Goal: Transaction & Acquisition: Book appointment/travel/reservation

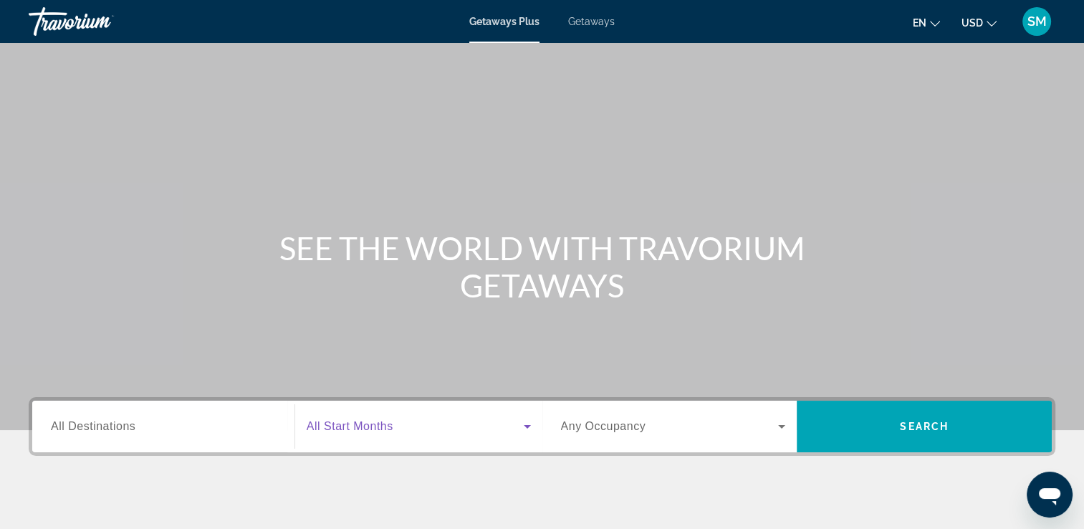
click at [401, 427] on span "Search widget" at bounding box center [415, 426] width 217 height 17
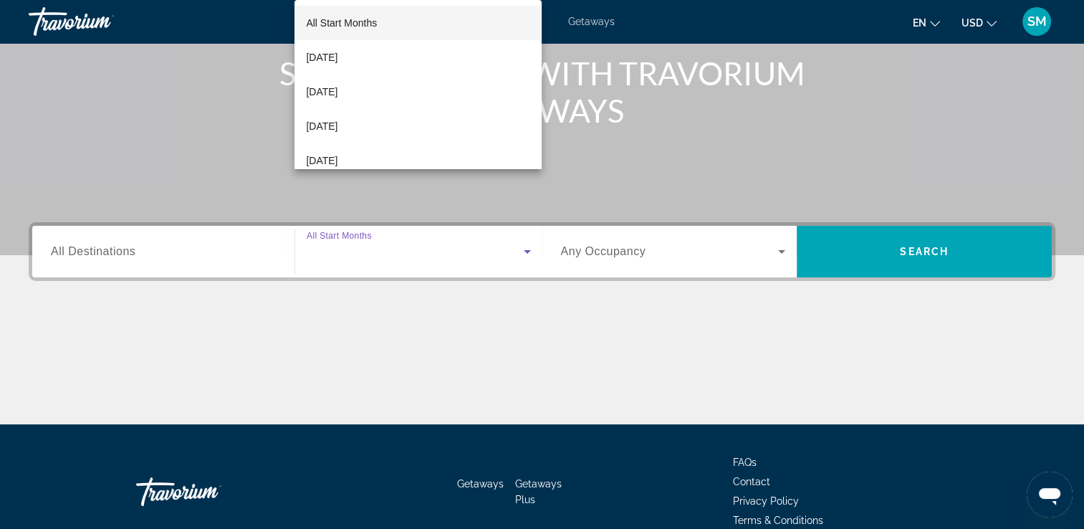
scroll to position [245, 0]
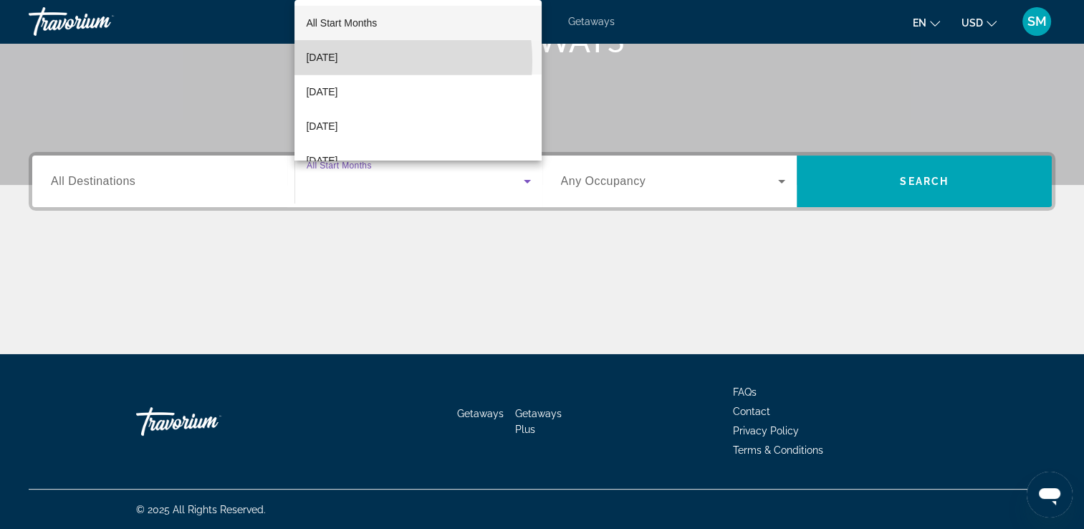
click at [337, 61] on span "[DATE]" at bounding box center [322, 57] width 32 height 17
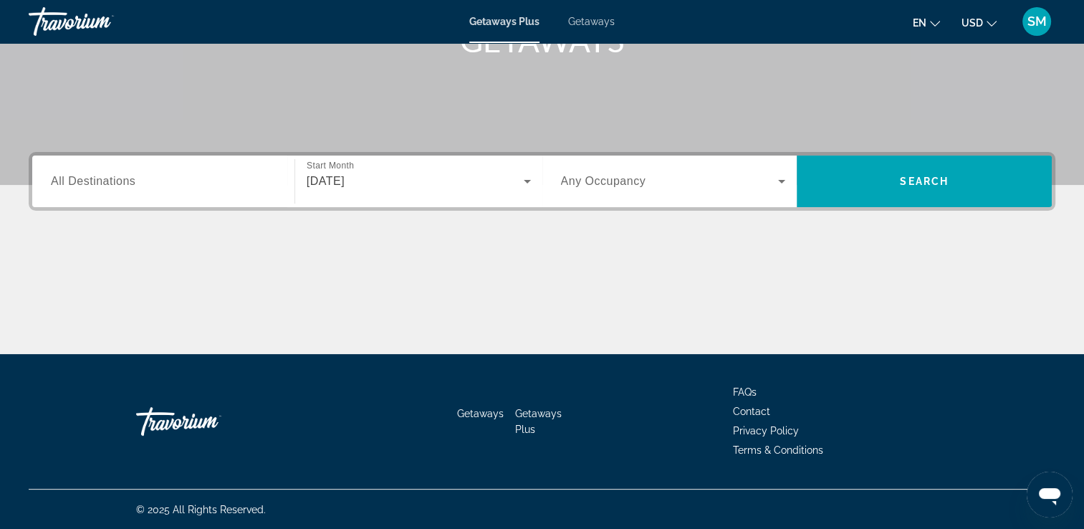
click at [607, 185] on span "Any Occupancy" at bounding box center [603, 181] width 85 height 12
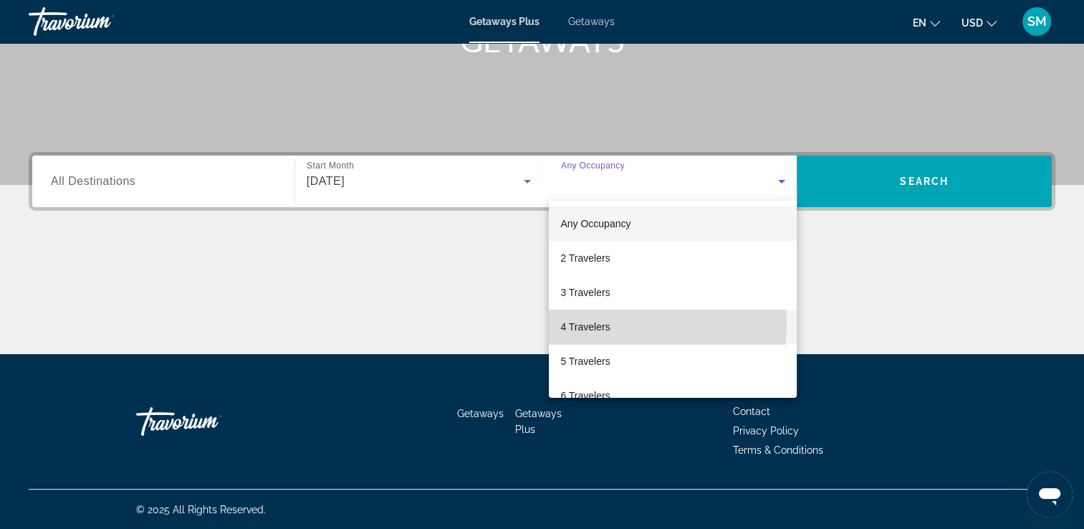
click at [588, 325] on span "4 Travelers" at bounding box center [584, 326] width 49 height 17
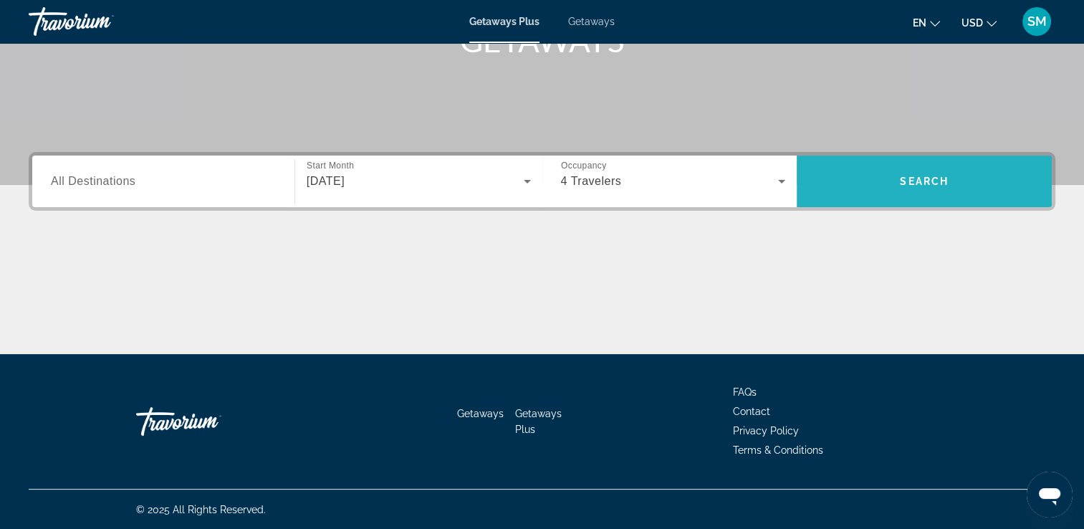
click at [927, 179] on span "Search" at bounding box center [924, 180] width 49 height 11
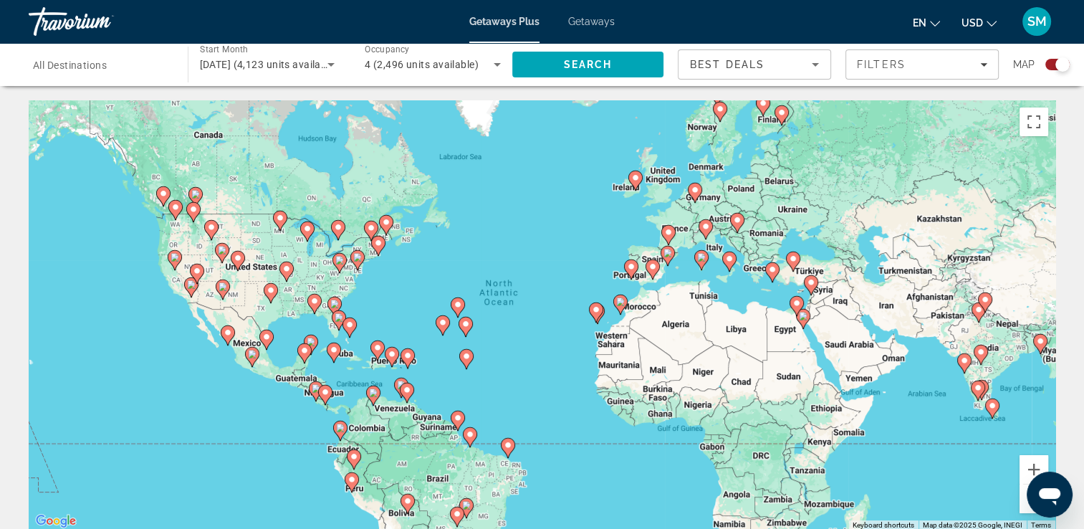
click at [314, 294] on icon "Main content" at bounding box center [313, 303] width 13 height 19
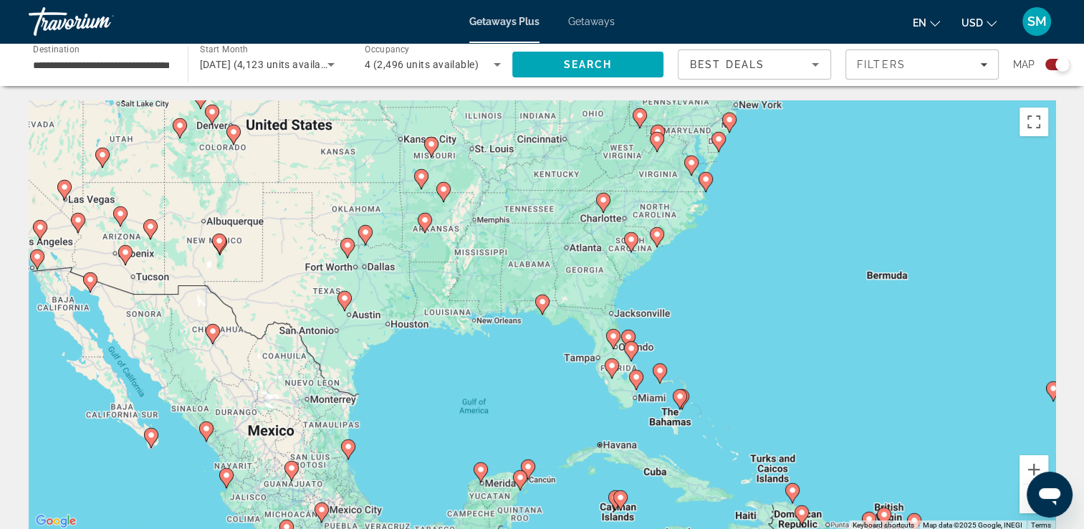
click at [541, 302] on image "Main content" at bounding box center [542, 301] width 9 height 9
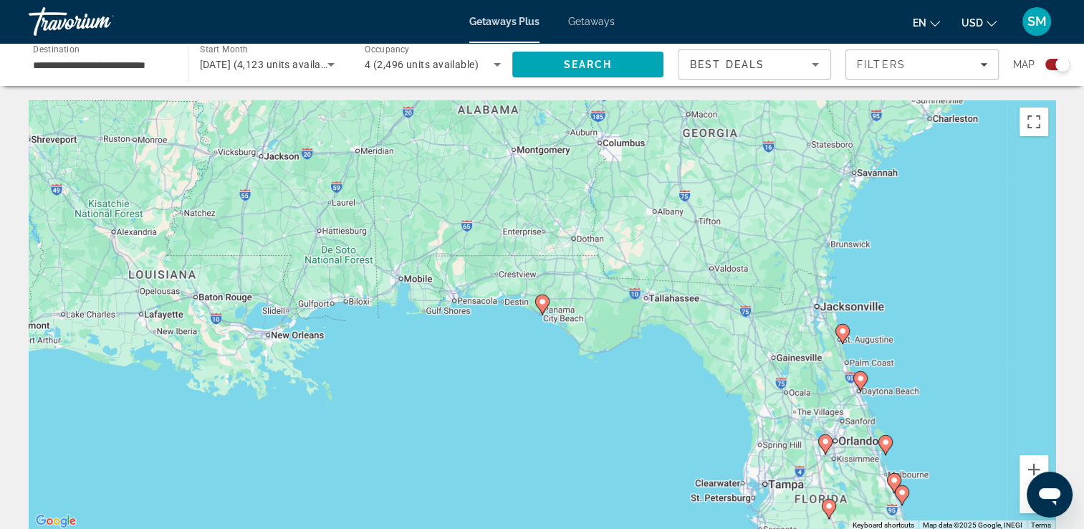
click at [1084, 519] on html "**********" at bounding box center [542, 264] width 1084 height 529
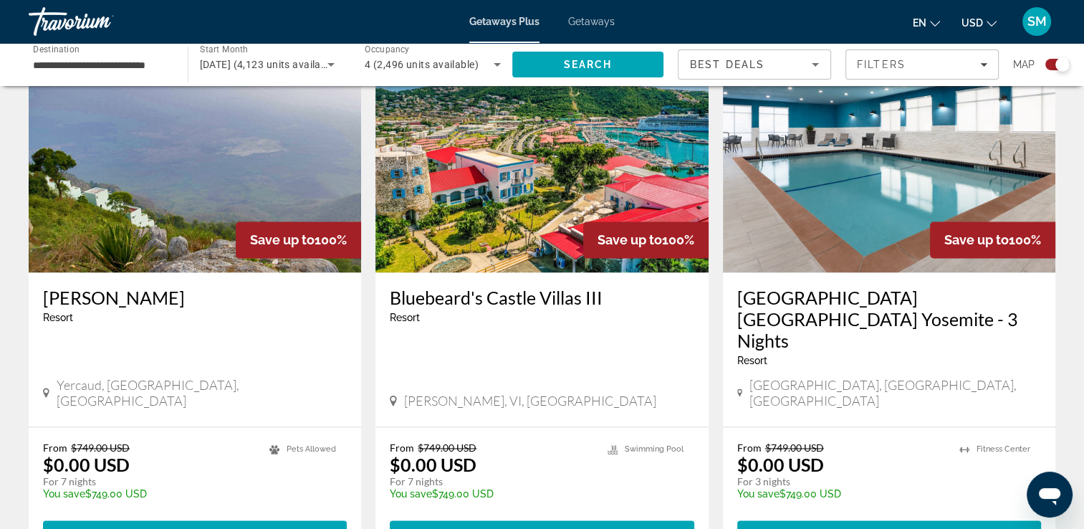
scroll to position [2167, 0]
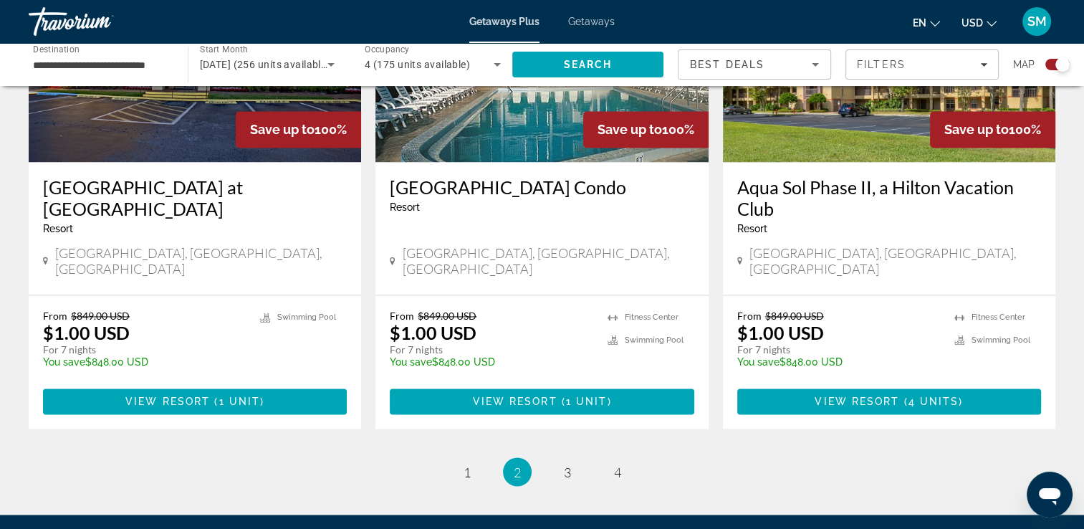
scroll to position [2295, 0]
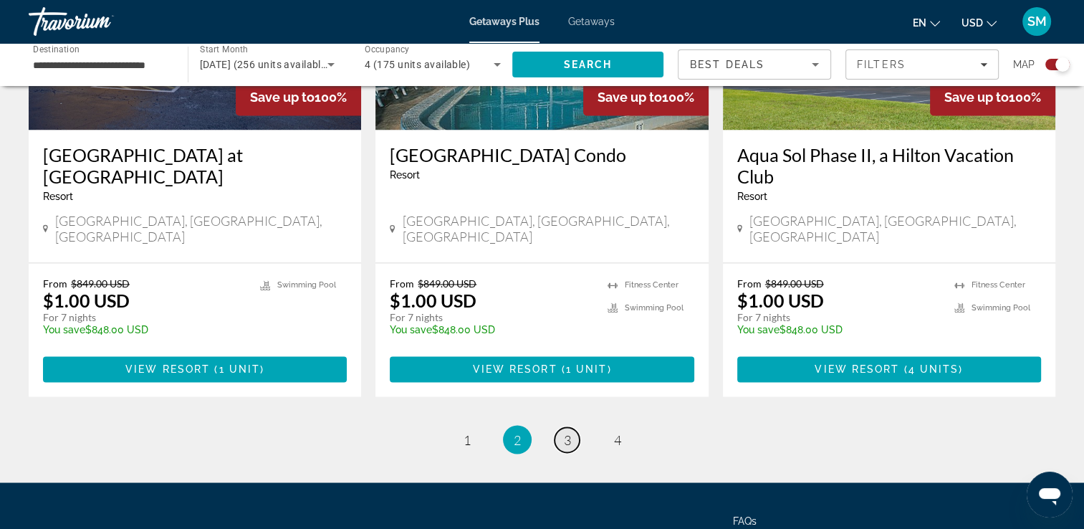
click at [564, 431] on span "3" at bounding box center [567, 439] width 7 height 16
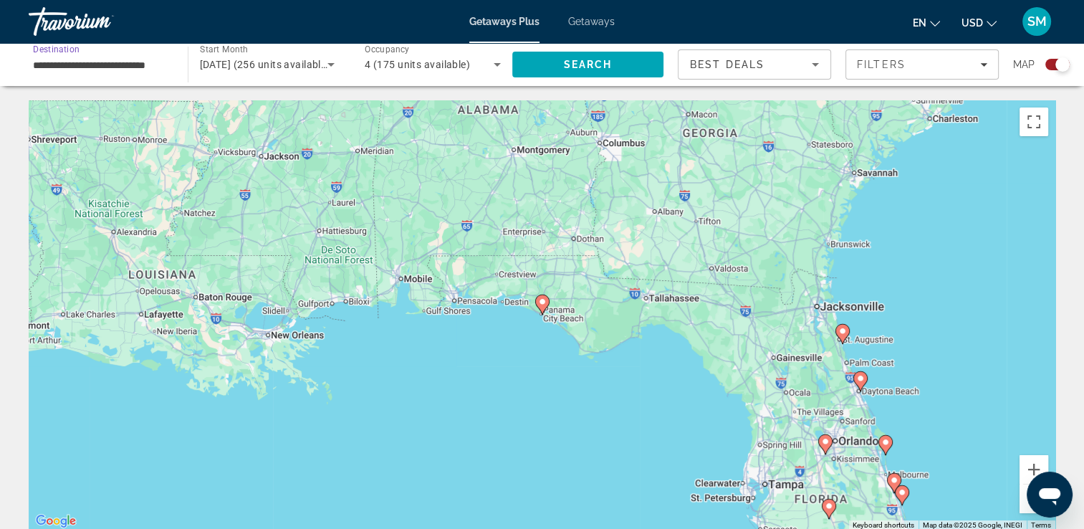
click at [97, 69] on input "**********" at bounding box center [101, 65] width 136 height 17
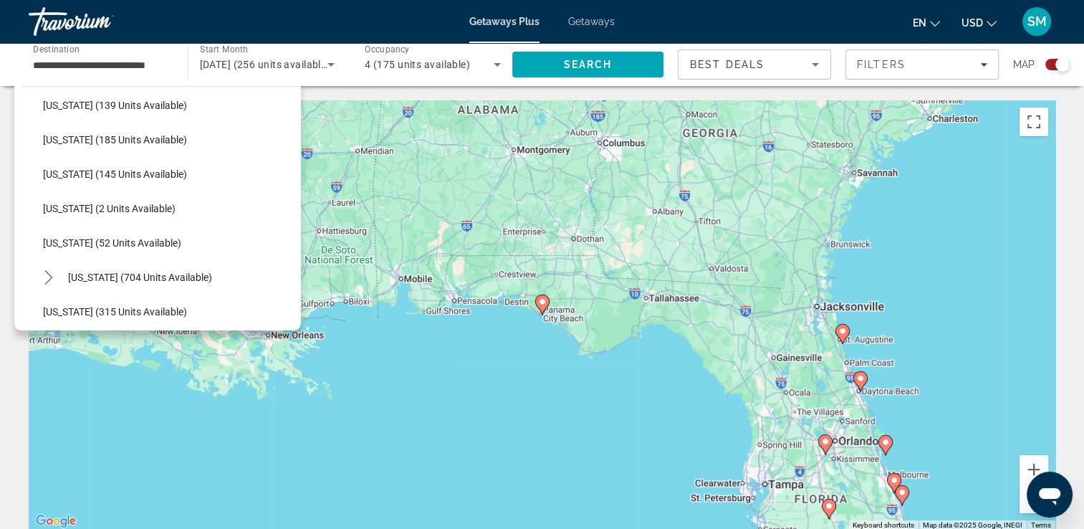
scroll to position [545, 0]
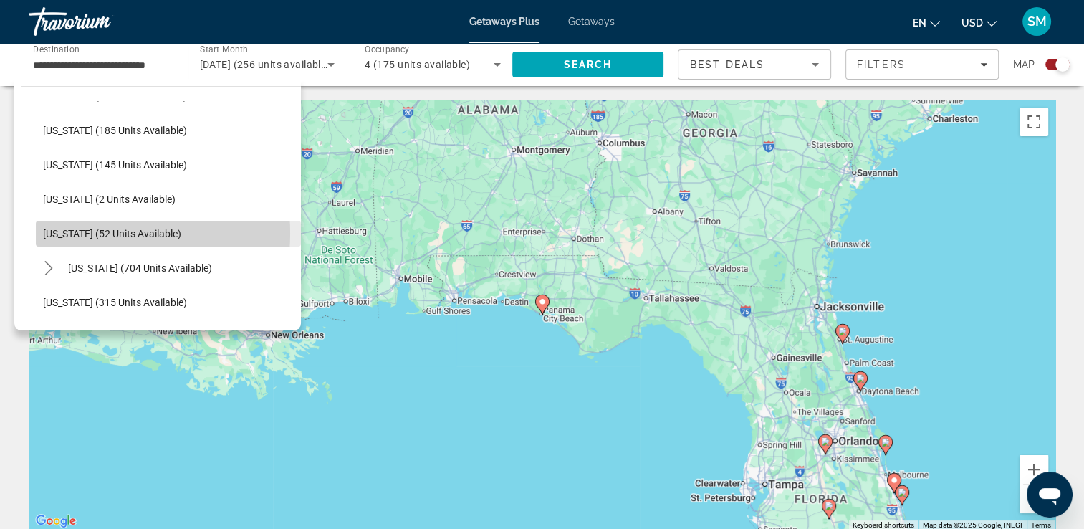
click at [92, 233] on span "Louisiana (52 units available)" at bounding box center [112, 233] width 138 height 11
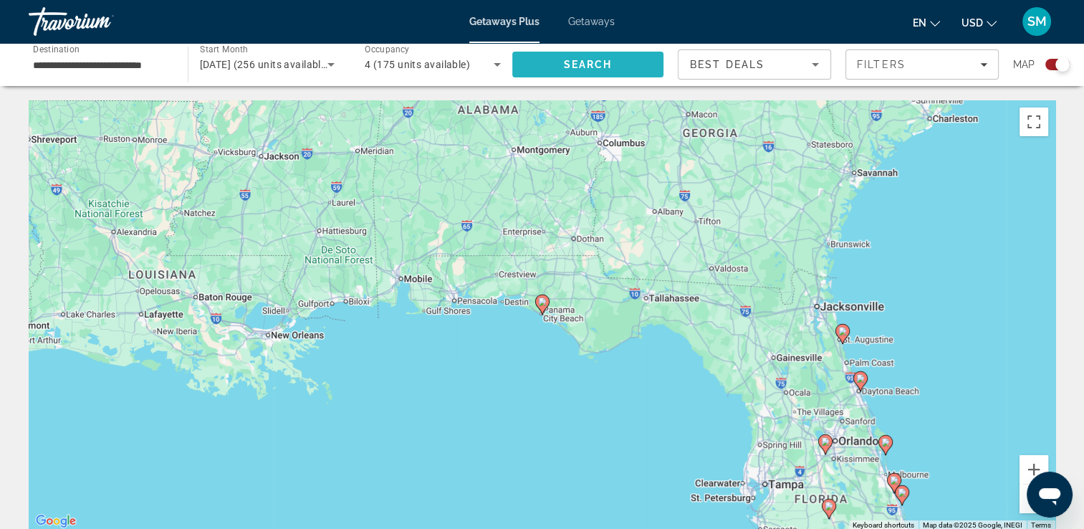
click at [592, 65] on span "Search" at bounding box center [587, 64] width 49 height 11
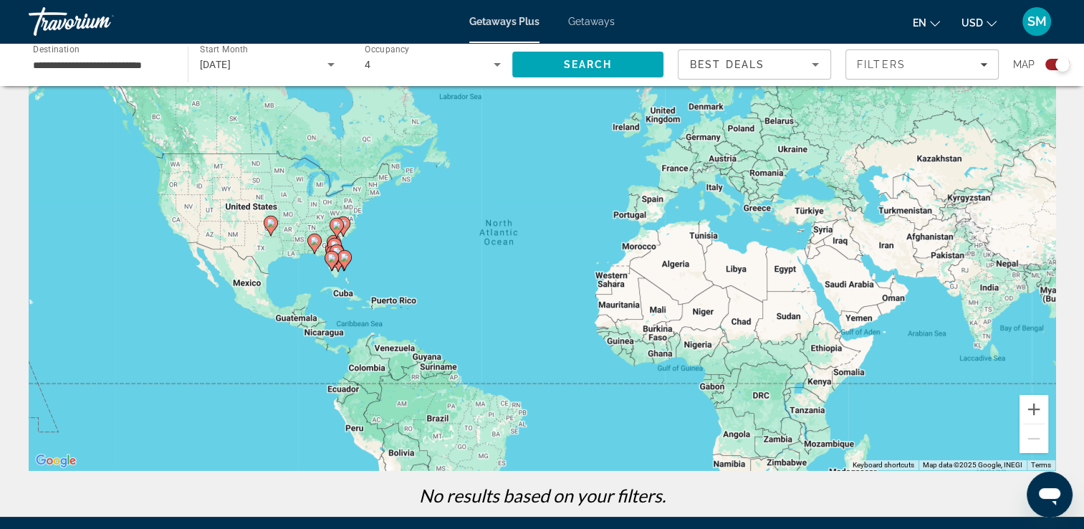
scroll to position [41, 0]
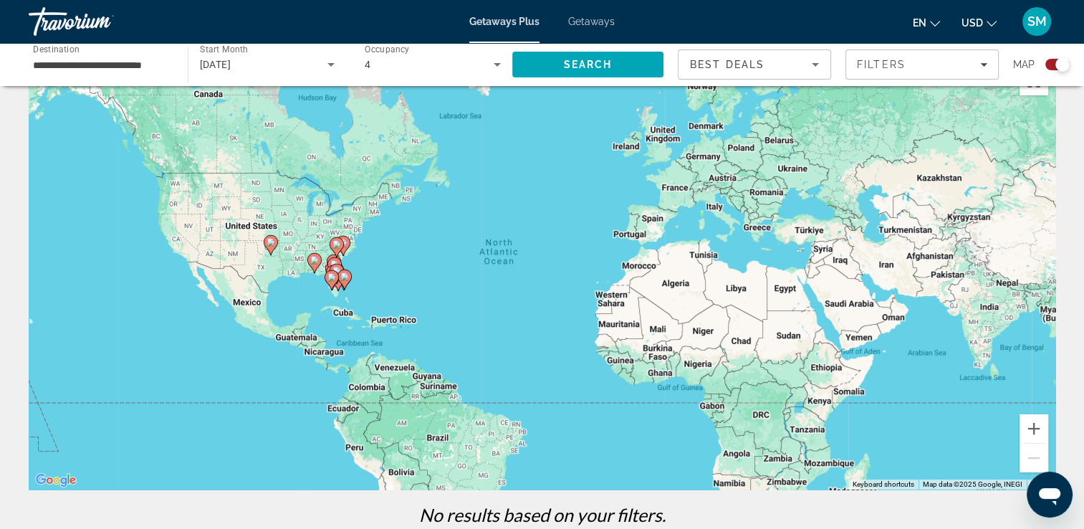
click at [313, 265] on icon "Main content" at bounding box center [313, 263] width 13 height 19
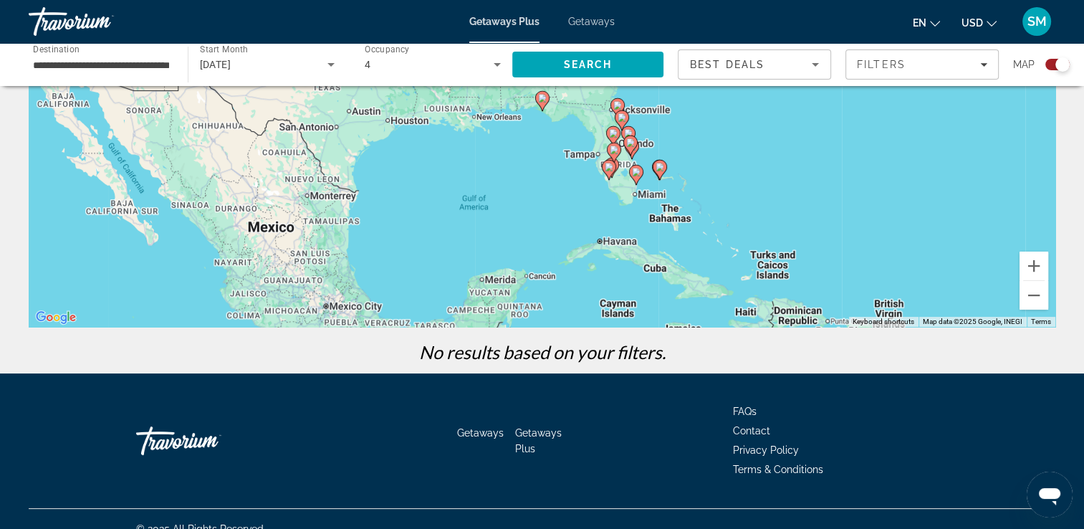
scroll to position [223, 0]
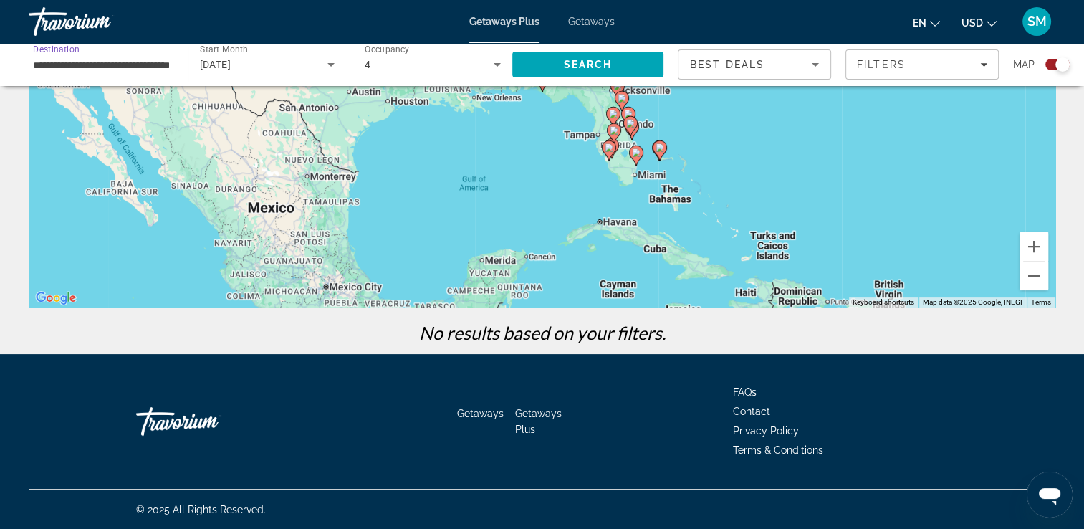
click at [102, 69] on input "**********" at bounding box center [101, 65] width 136 height 17
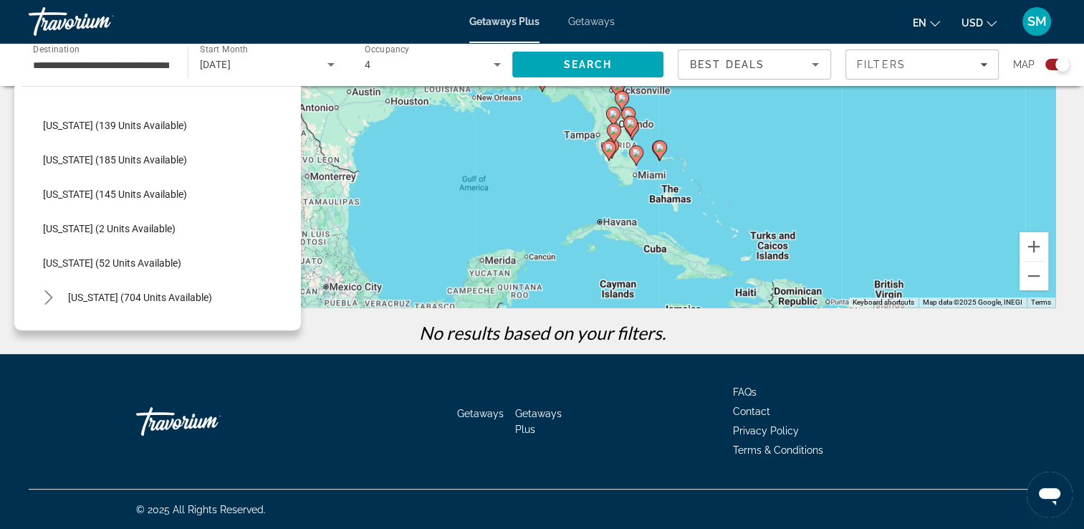
scroll to position [382, 0]
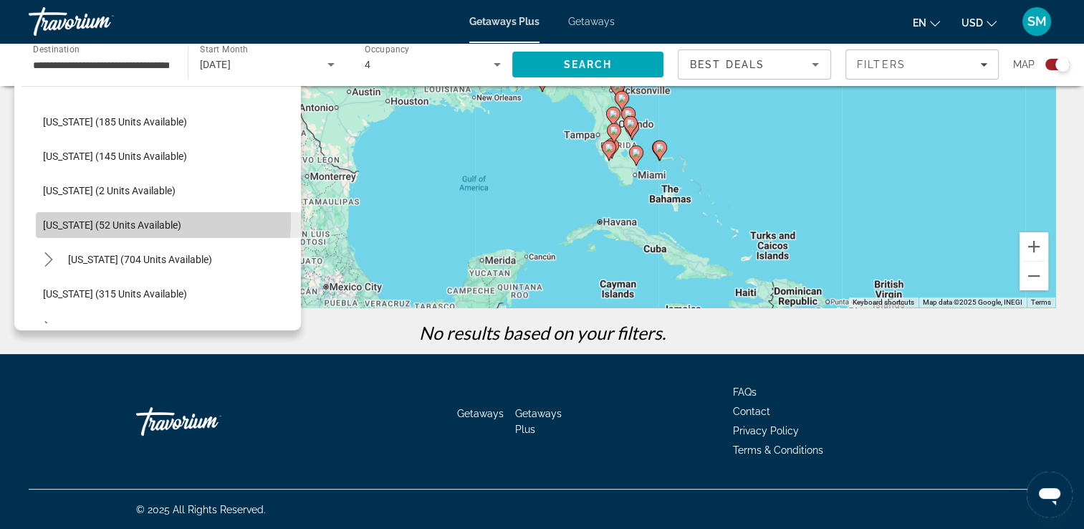
click at [111, 221] on span "Louisiana (52 units available)" at bounding box center [112, 224] width 138 height 11
type input "**********"
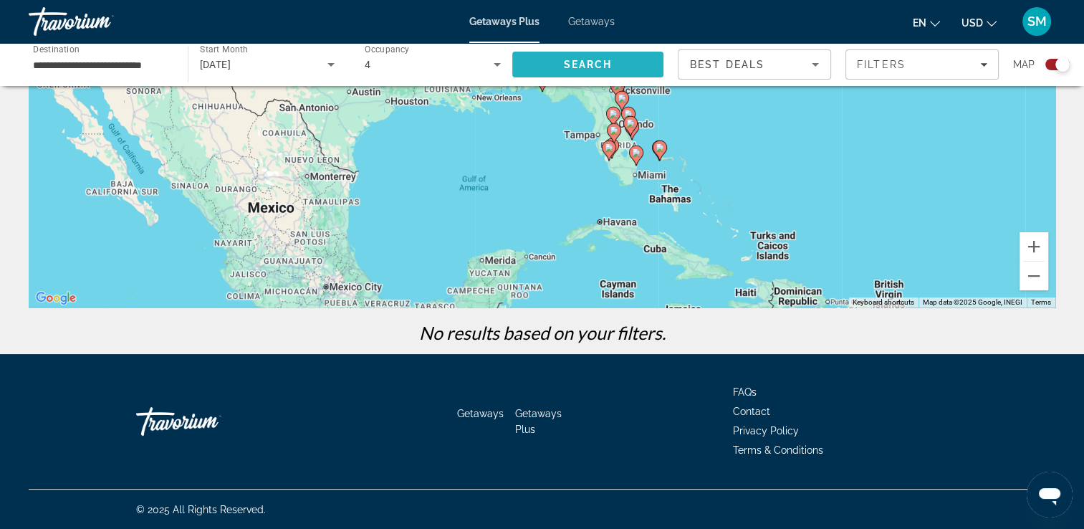
click at [581, 66] on span "Search" at bounding box center [587, 64] width 49 height 11
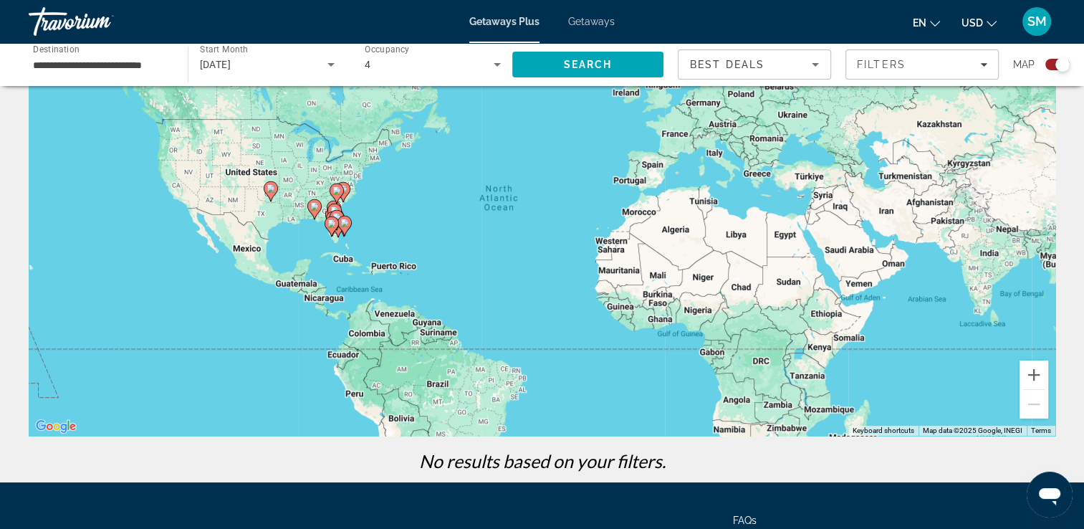
scroll to position [223, 0]
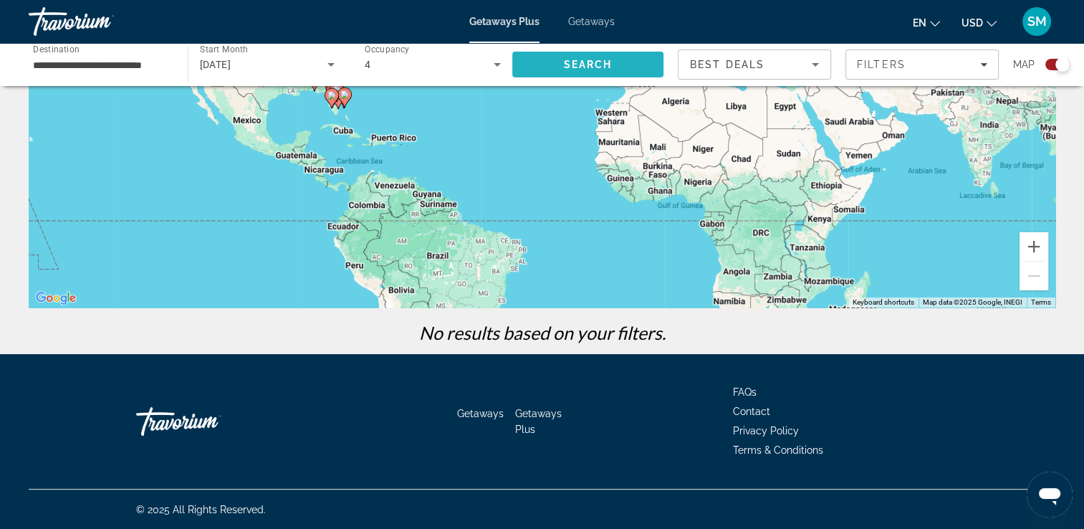
click at [574, 67] on span "Search" at bounding box center [587, 64] width 49 height 11
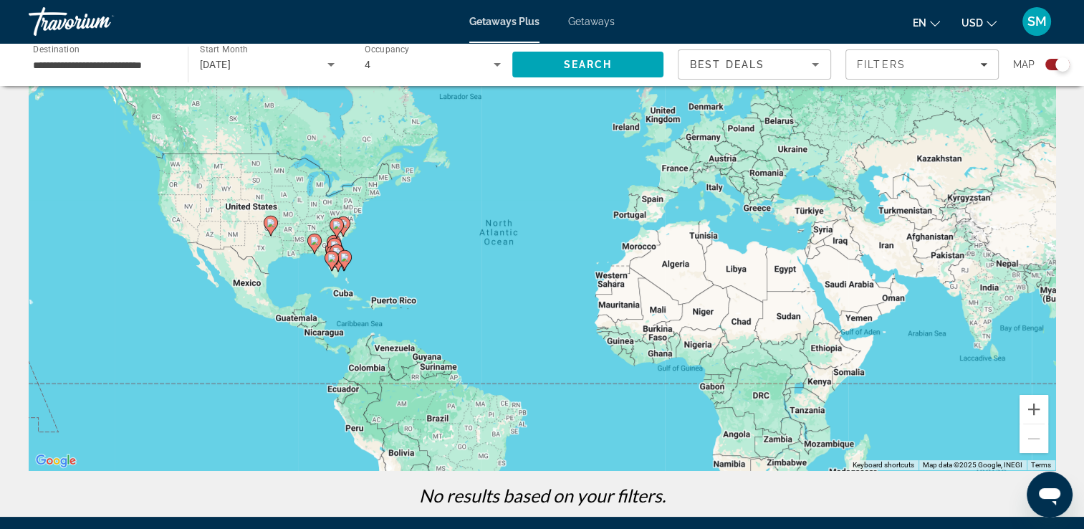
scroll to position [0, 0]
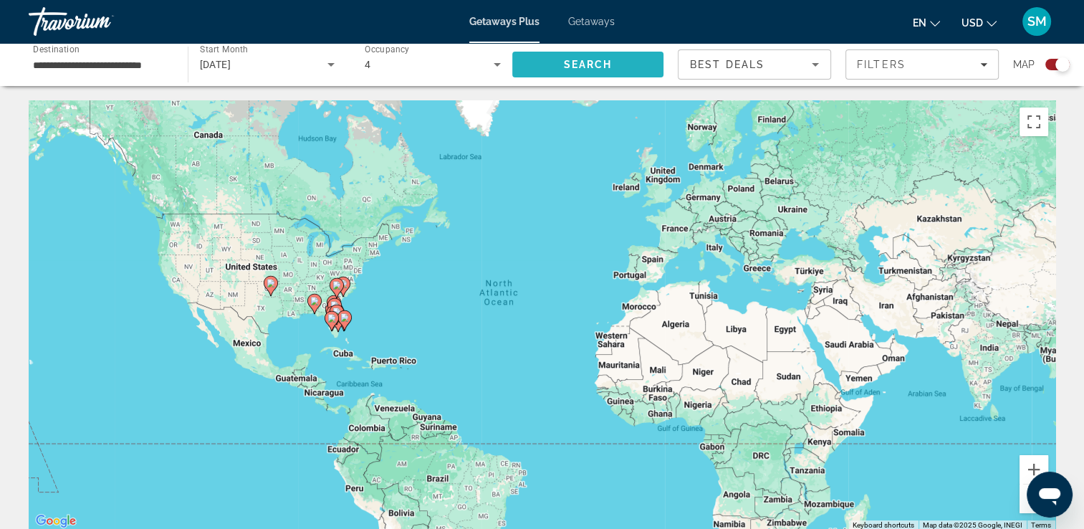
click at [592, 61] on span "Search" at bounding box center [587, 64] width 49 height 11
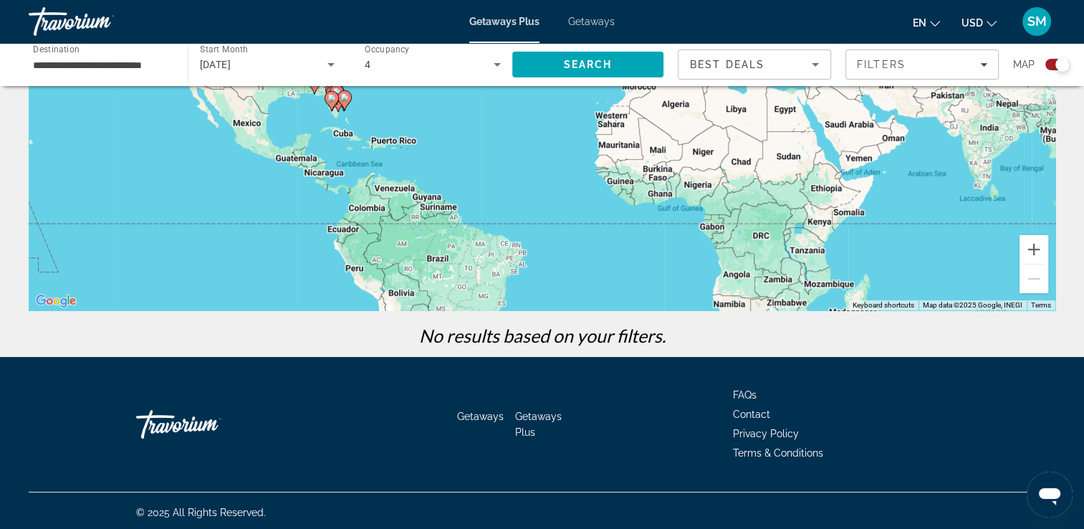
scroll to position [223, 0]
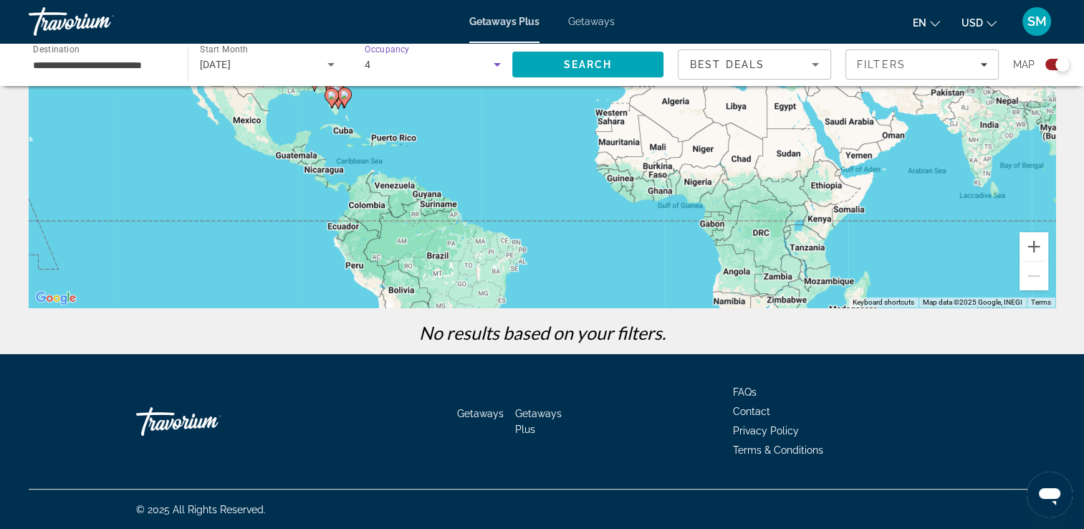
click at [497, 64] on icon "Search widget" at bounding box center [496, 65] width 7 height 4
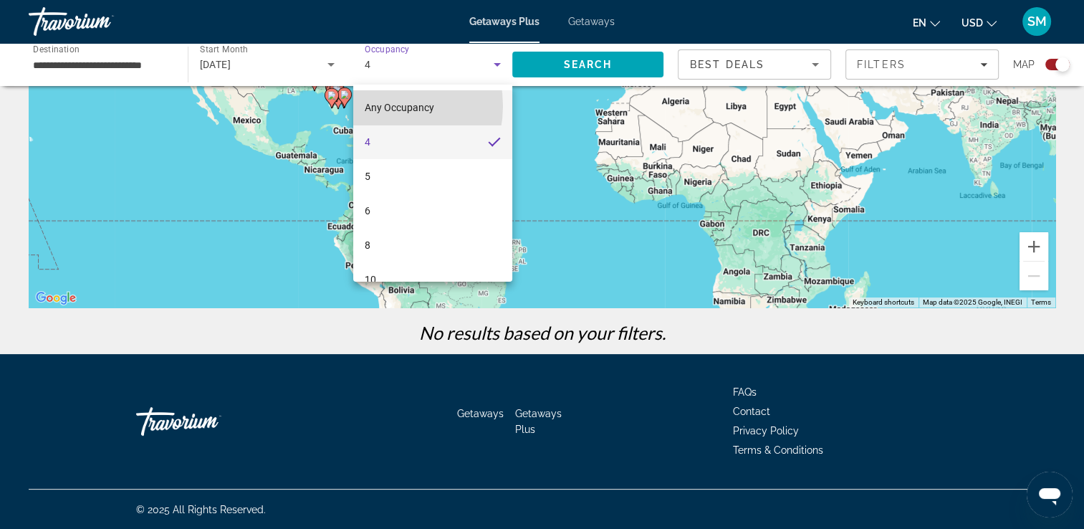
click at [377, 105] on span "Any Occupancy" at bounding box center [399, 107] width 69 height 11
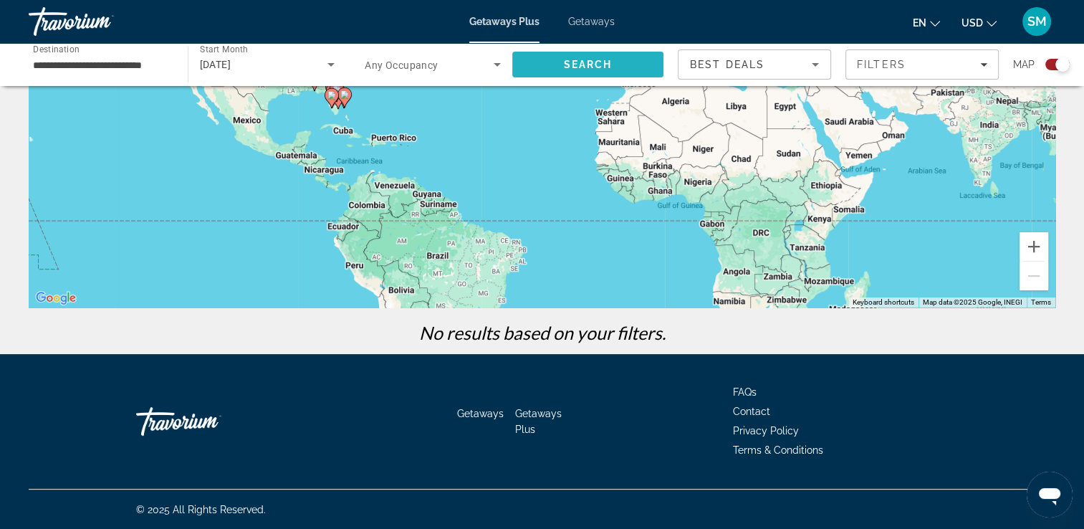
click at [579, 72] on span "Search" at bounding box center [588, 64] width 152 height 34
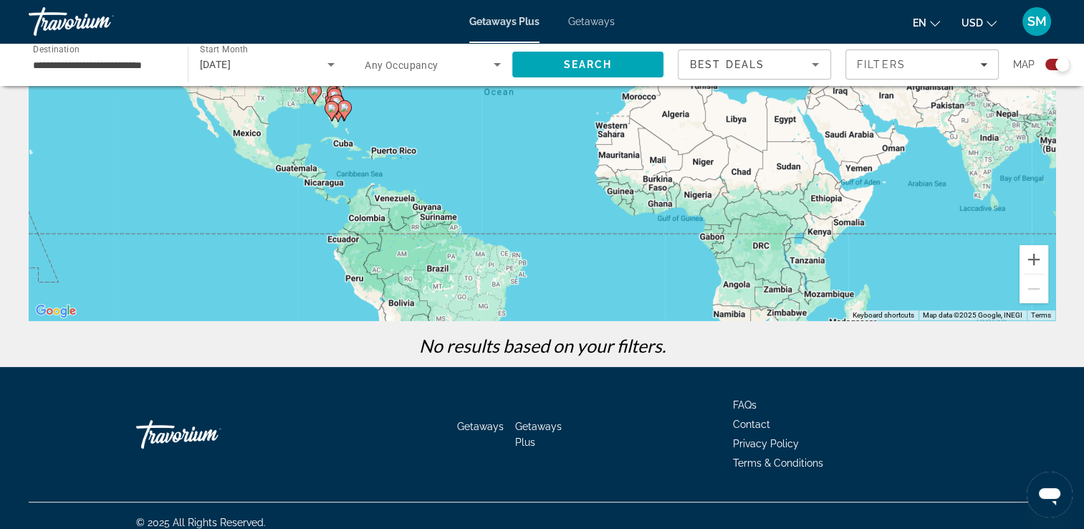
scroll to position [223, 0]
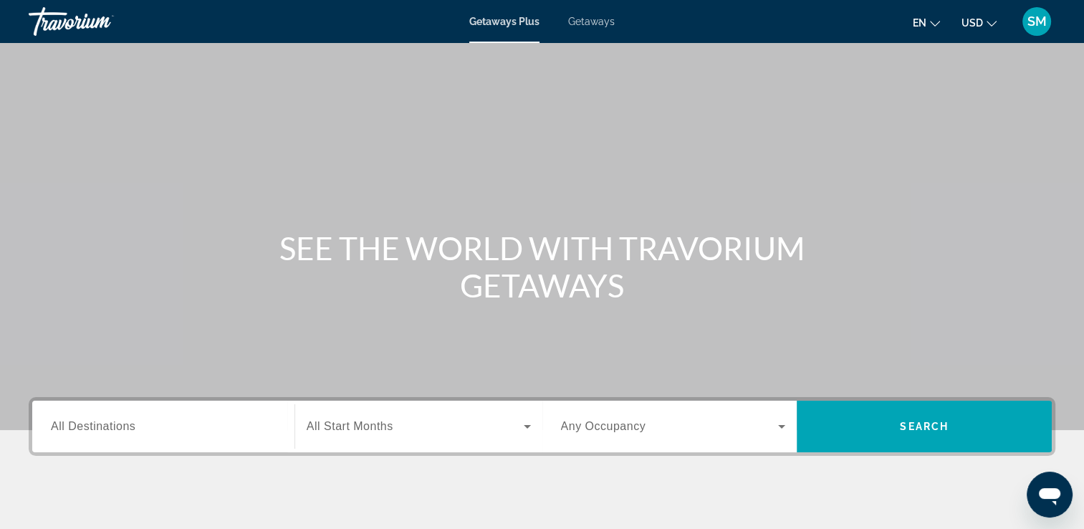
click at [335, 428] on span "All Start Months" at bounding box center [350, 426] width 87 height 12
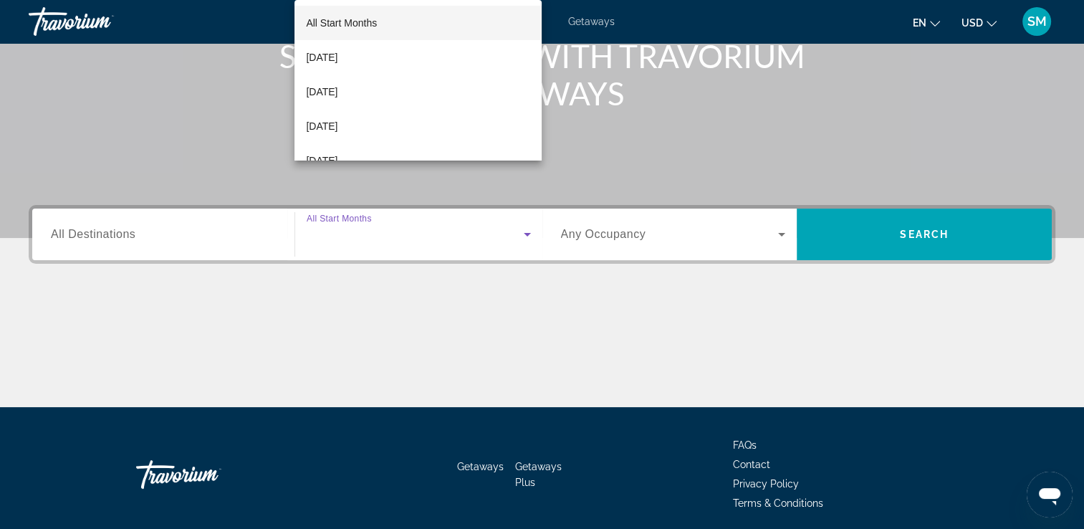
scroll to position [245, 0]
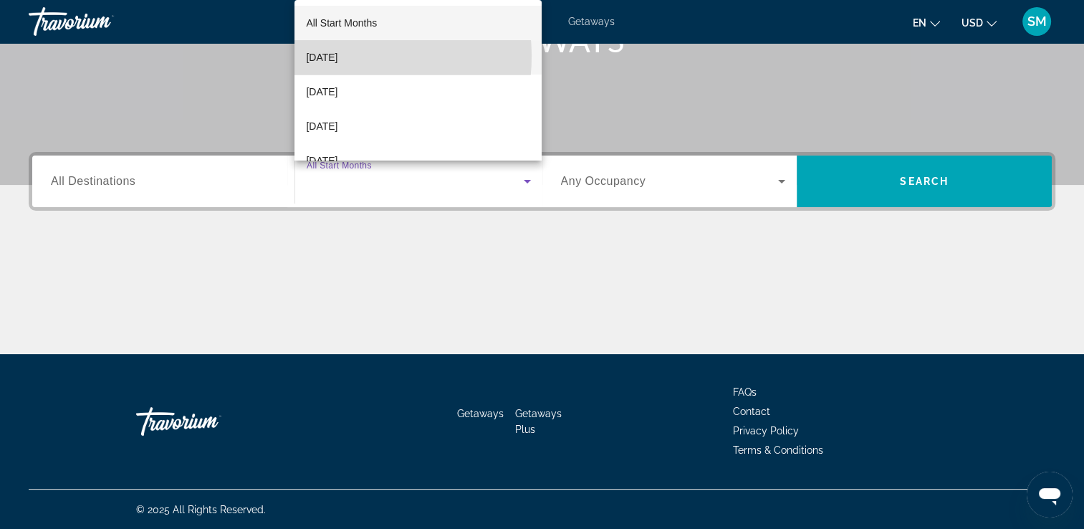
click at [337, 57] on span "[DATE]" at bounding box center [322, 57] width 32 height 17
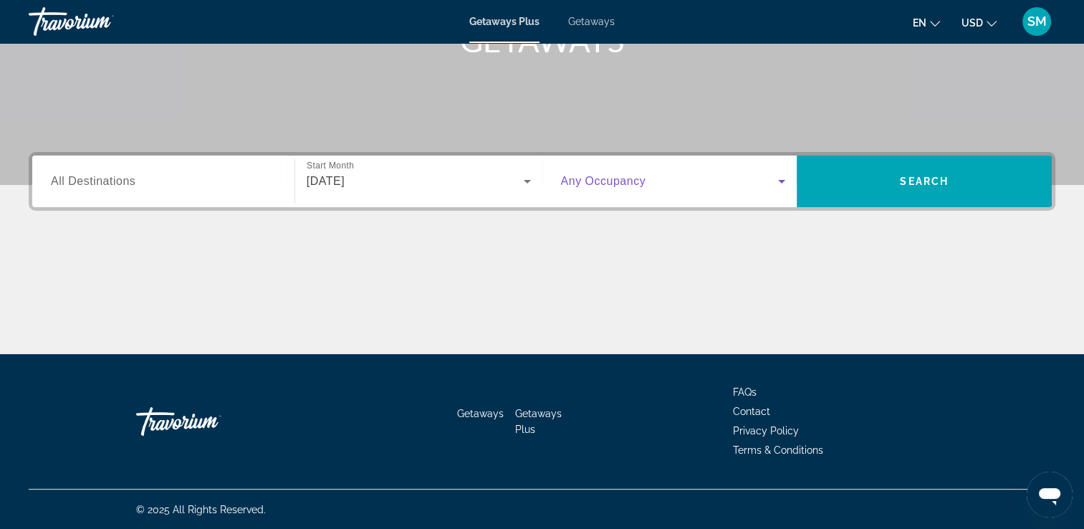
click at [583, 188] on span "Search widget" at bounding box center [670, 181] width 218 height 17
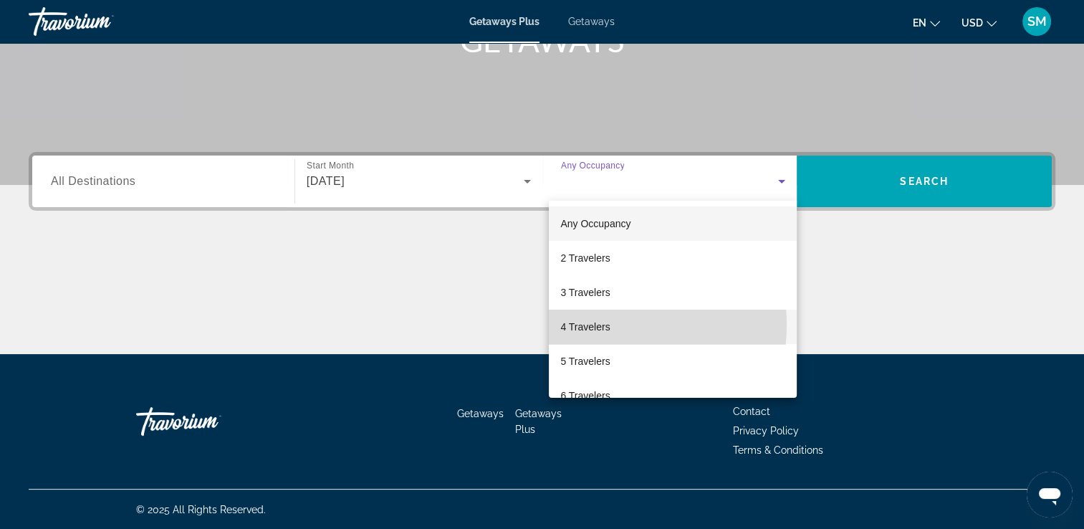
click at [587, 324] on span "4 Travelers" at bounding box center [584, 326] width 49 height 17
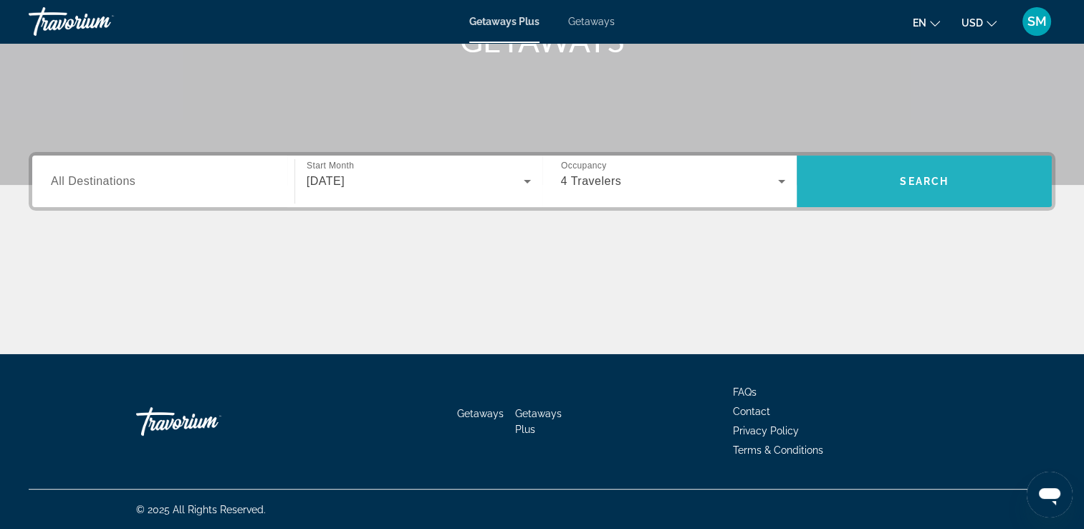
click at [912, 176] on span "Search" at bounding box center [924, 180] width 49 height 11
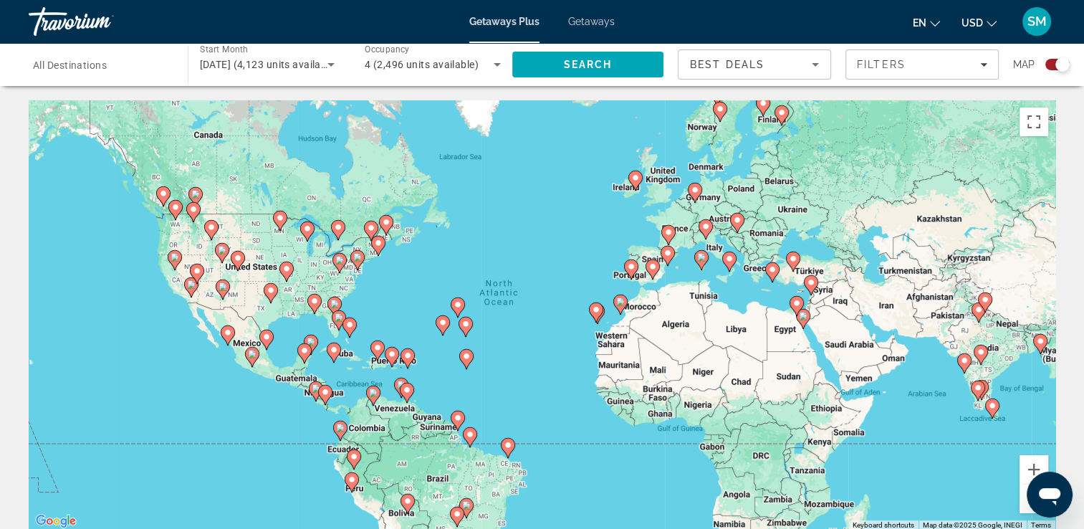
click at [1047, 67] on div "Search widget" at bounding box center [1057, 64] width 24 height 11
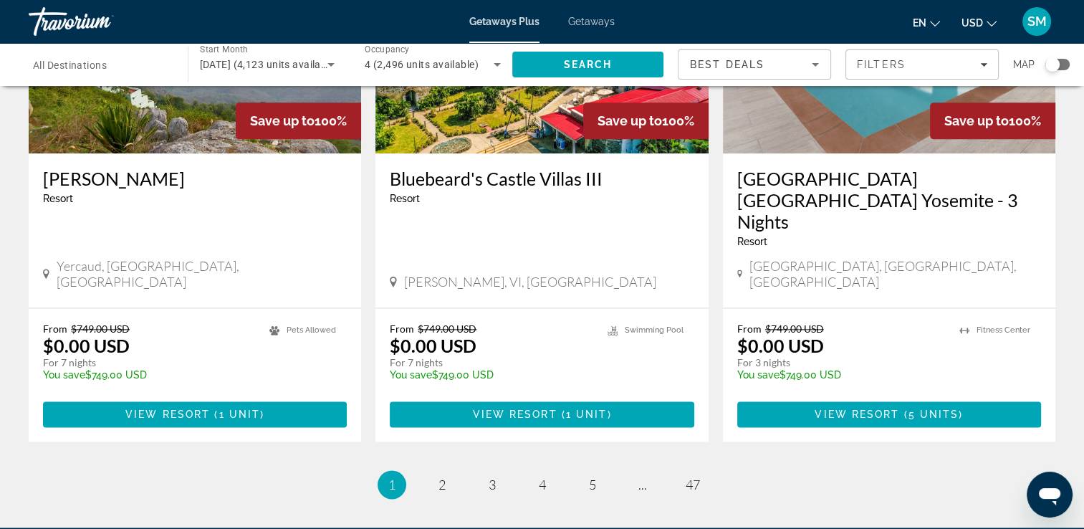
scroll to position [1874, 0]
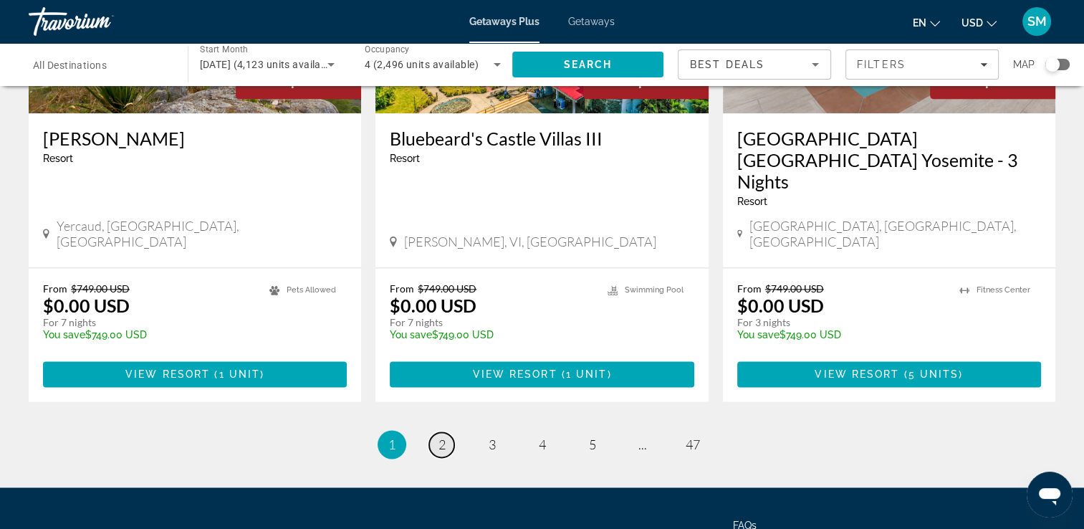
click at [441, 436] on span "2" at bounding box center [441, 444] width 7 height 16
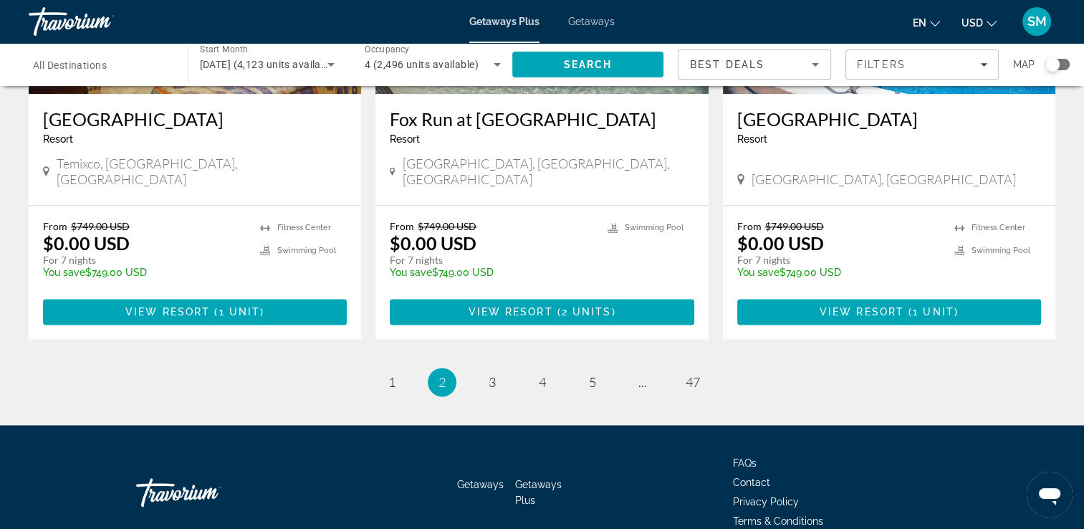
scroll to position [1805, 0]
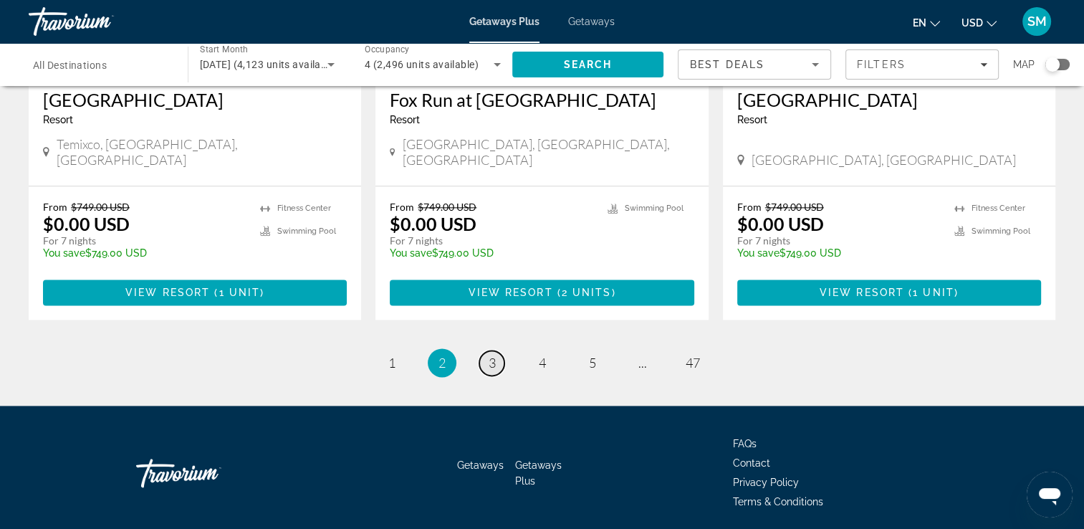
click at [489, 355] on span "3" at bounding box center [491, 363] width 7 height 16
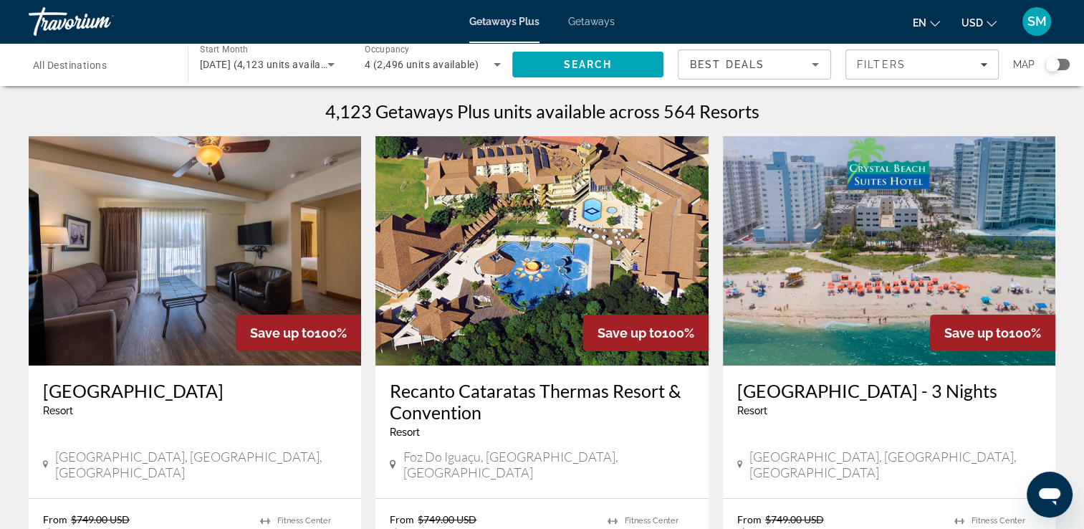
click at [1083, 522] on html "Skip to main content Getaways Plus Getaways en English Español Français Italian…" at bounding box center [542, 264] width 1084 height 529
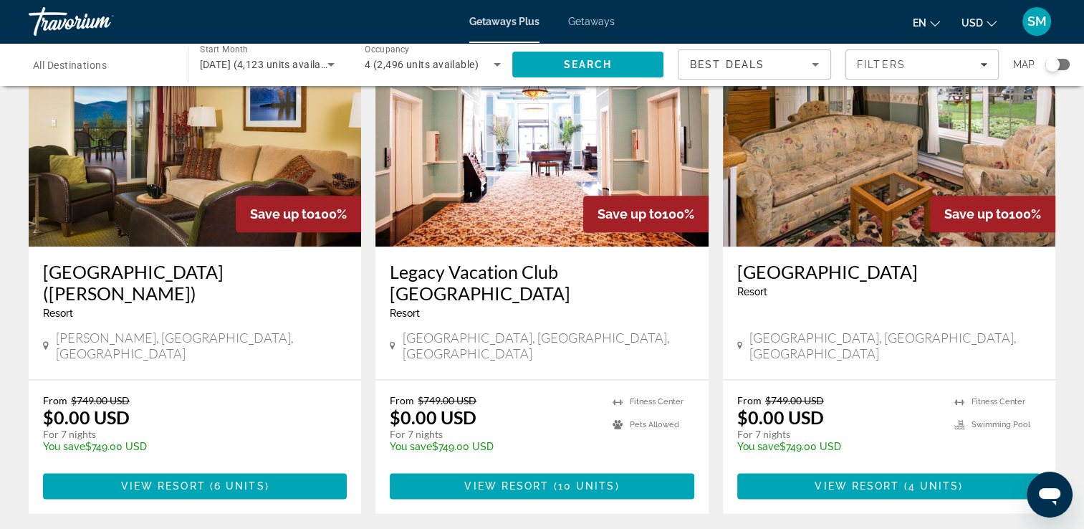
scroll to position [1813, 0]
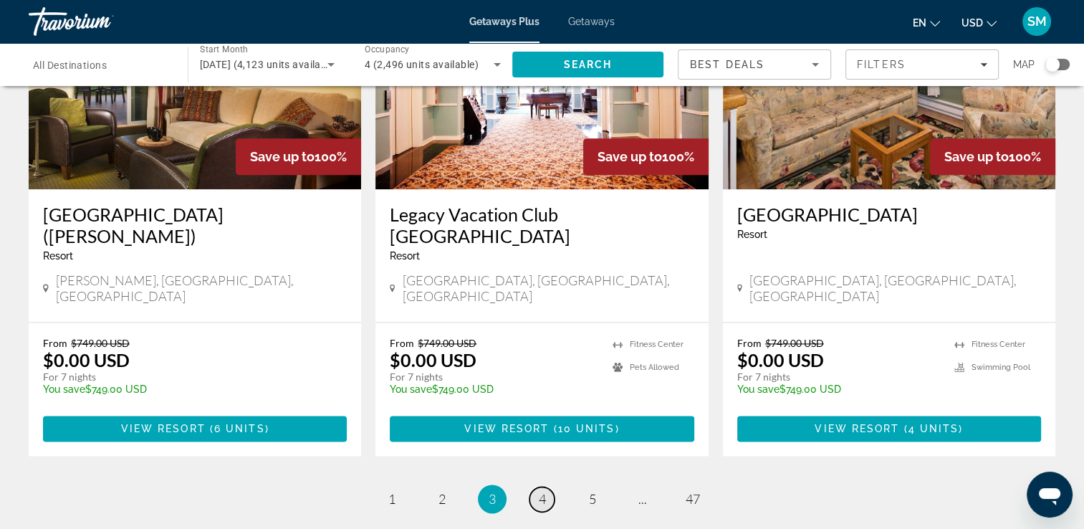
click at [543, 491] on span "4" at bounding box center [542, 499] width 7 height 16
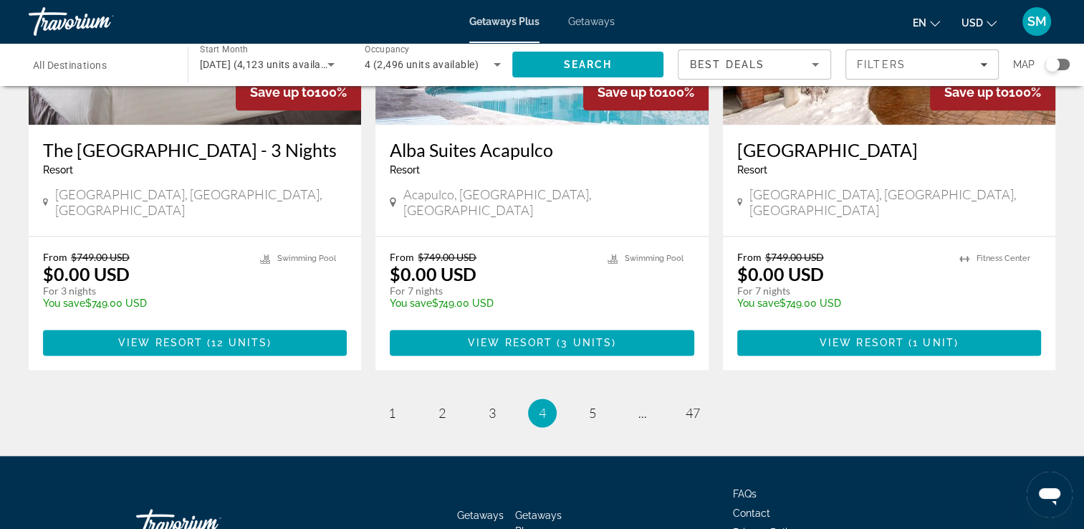
scroll to position [1874, 0]
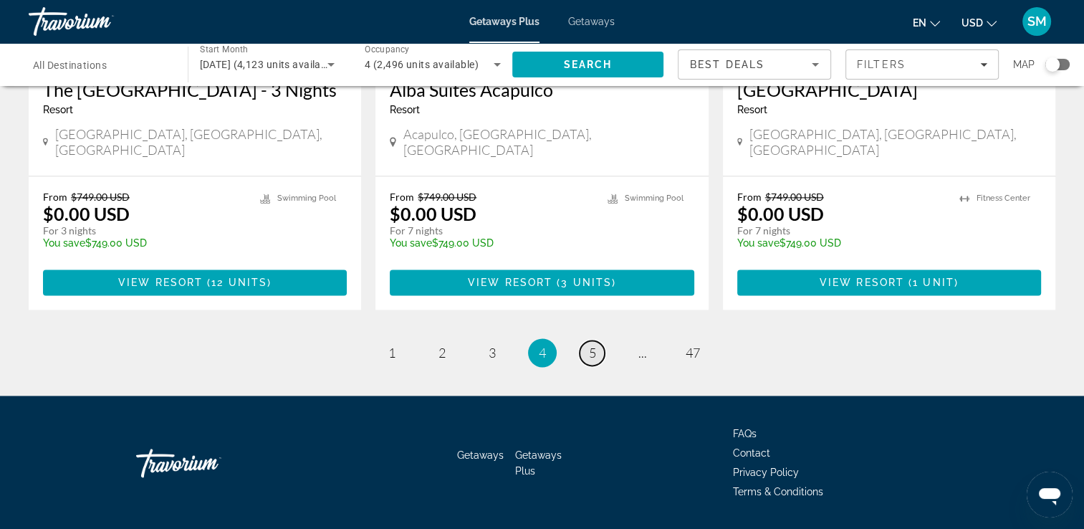
click at [589, 344] on span "5" at bounding box center [592, 352] width 7 height 16
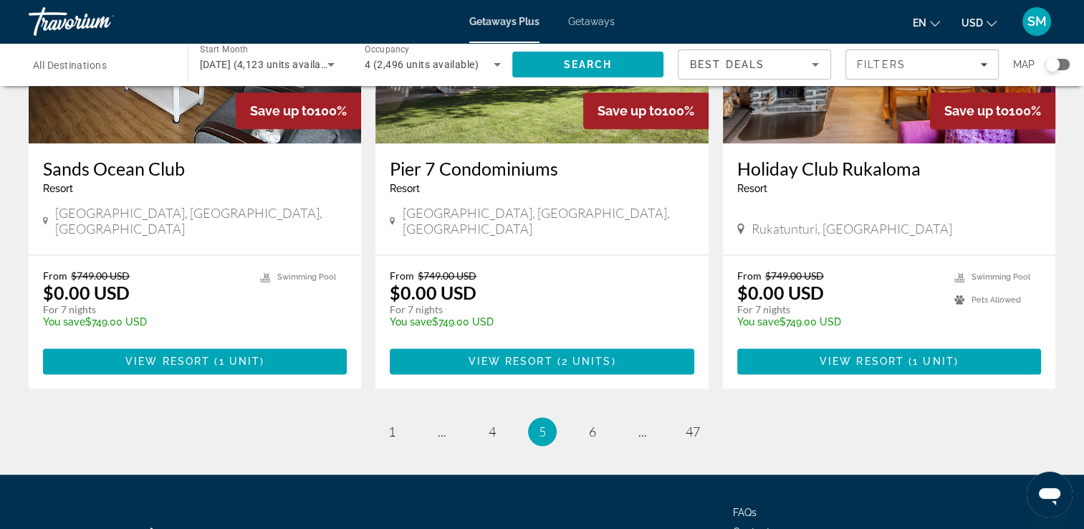
scroll to position [1831, 0]
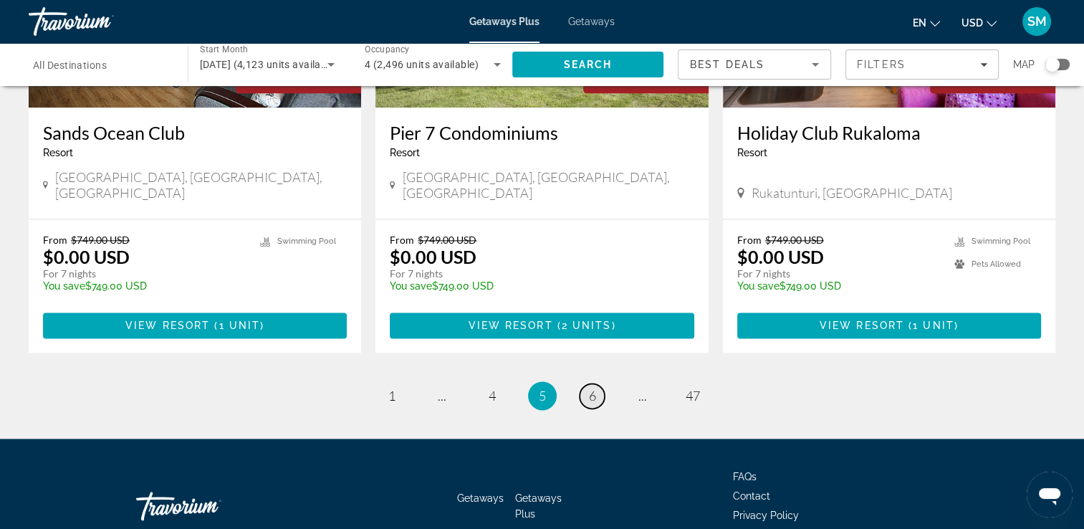
click at [597, 383] on link "page 6" at bounding box center [591, 395] width 25 height 25
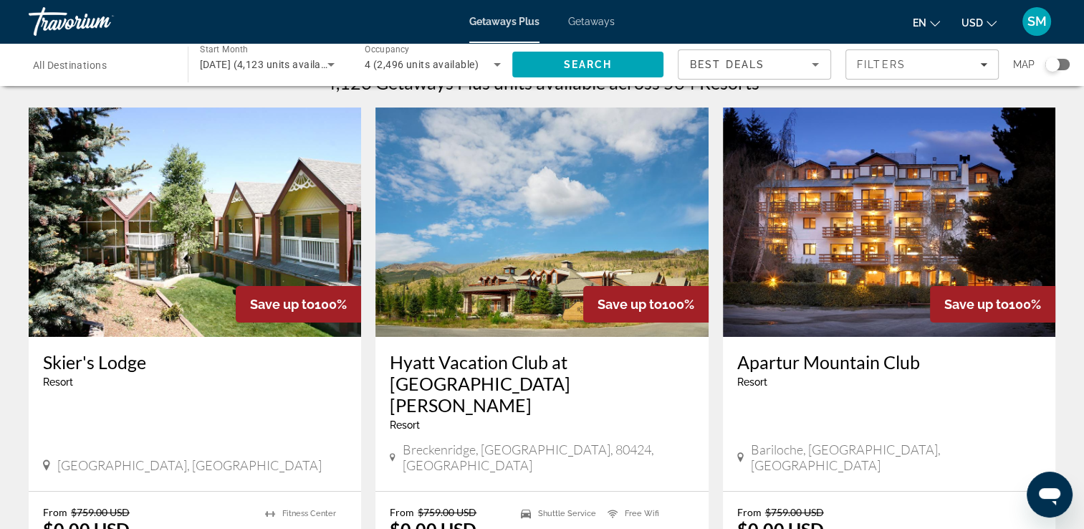
scroll to position [115, 0]
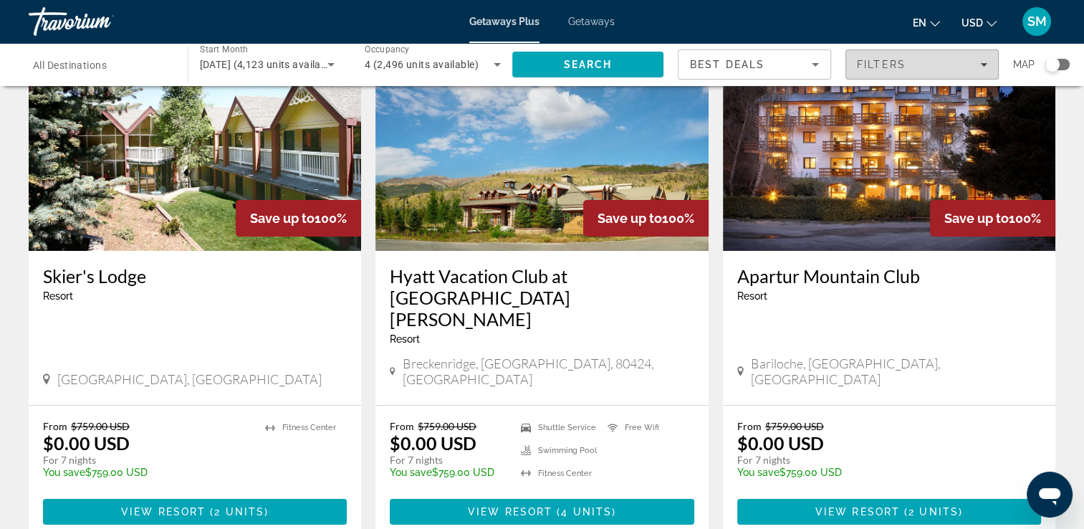
click at [888, 77] on span "Filters" at bounding box center [922, 64] width 152 height 34
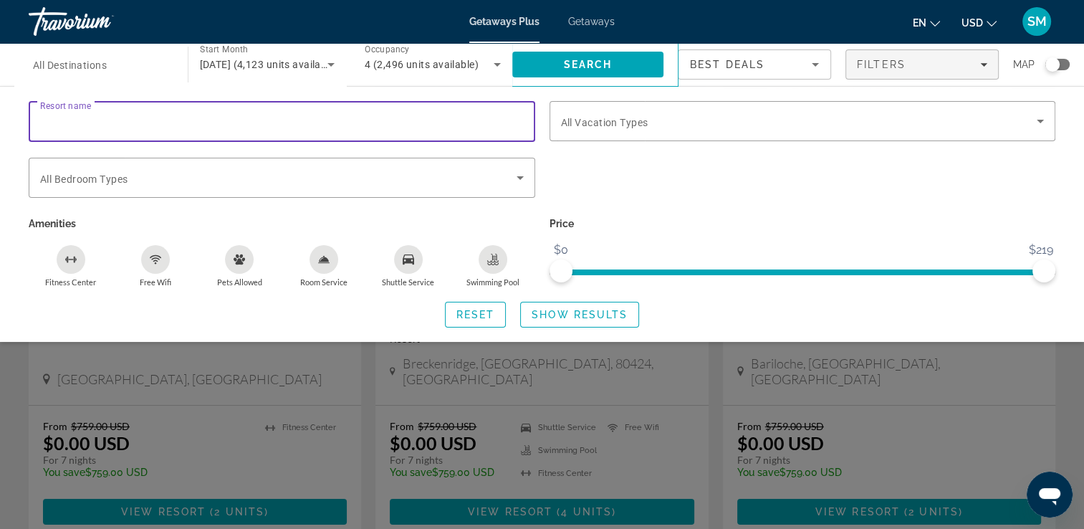
click at [347, 129] on input "Resort name" at bounding box center [281, 121] width 483 height 17
type input "**********"
click at [561, 62] on span "Search" at bounding box center [588, 64] width 152 height 34
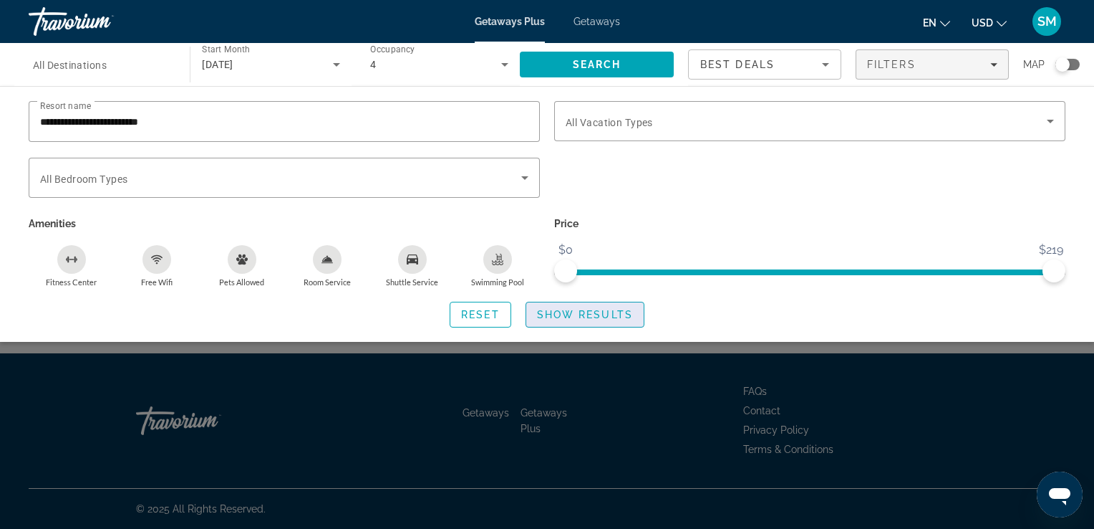
click at [561, 315] on span "Show Results" at bounding box center [585, 314] width 96 height 11
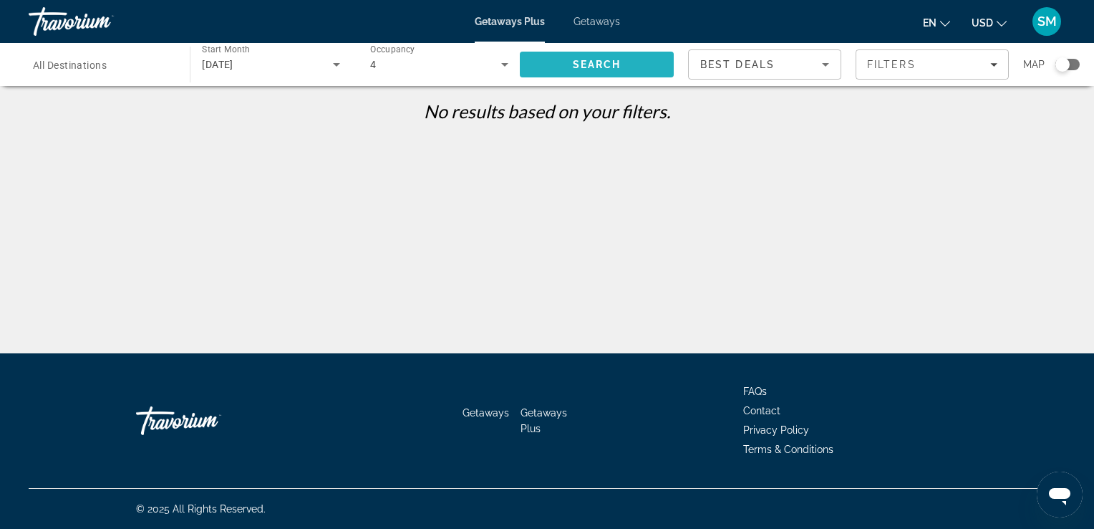
click at [609, 62] on span "Search" at bounding box center [597, 64] width 49 height 11
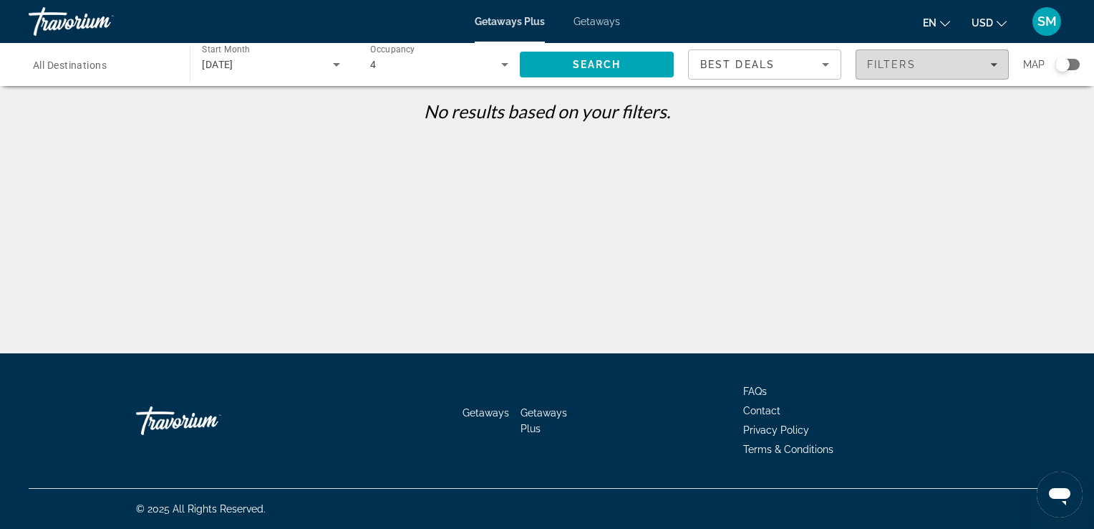
click at [894, 66] on span "Filters" at bounding box center [891, 64] width 49 height 11
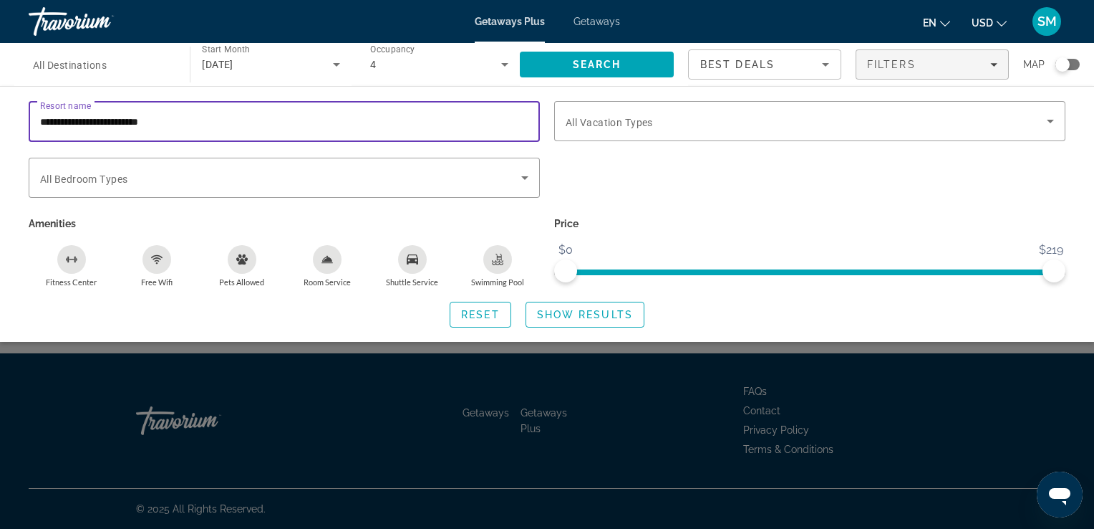
click at [216, 115] on input "**********" at bounding box center [284, 121] width 488 height 17
type input "**********"
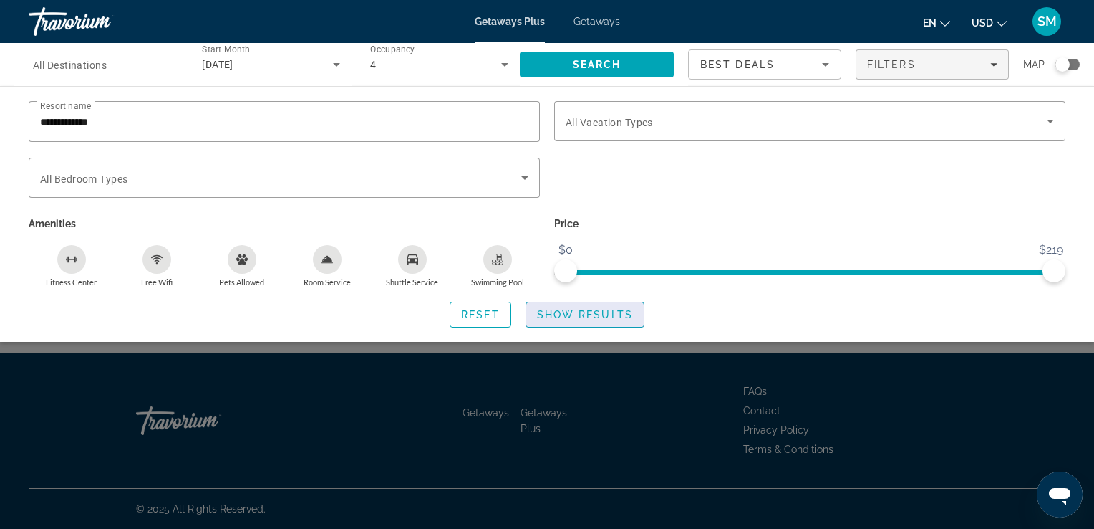
click at [582, 317] on span "Show Results" at bounding box center [585, 314] width 96 height 11
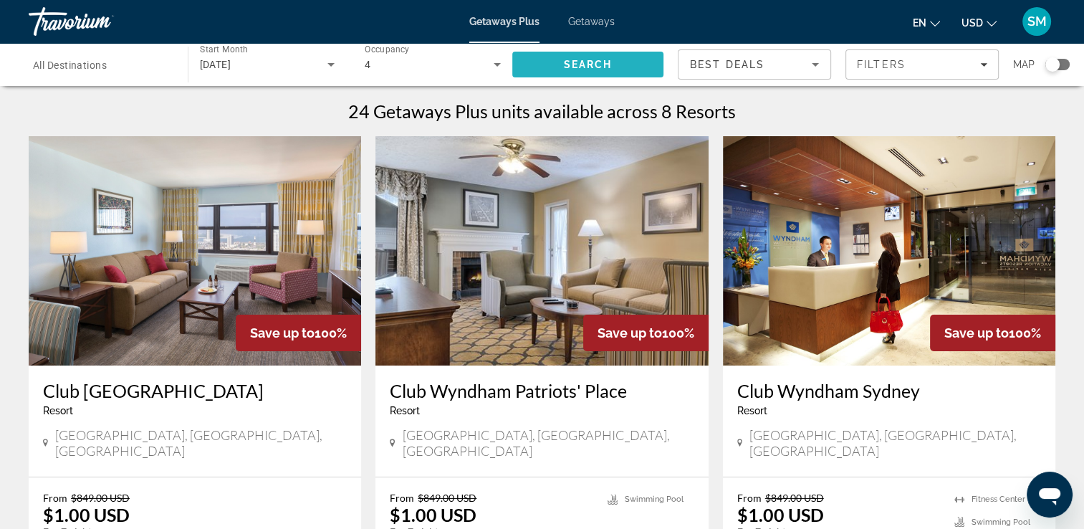
click at [594, 67] on span "Search" at bounding box center [587, 64] width 49 height 11
click at [1062, 62] on div "Search widget" at bounding box center [1057, 64] width 24 height 11
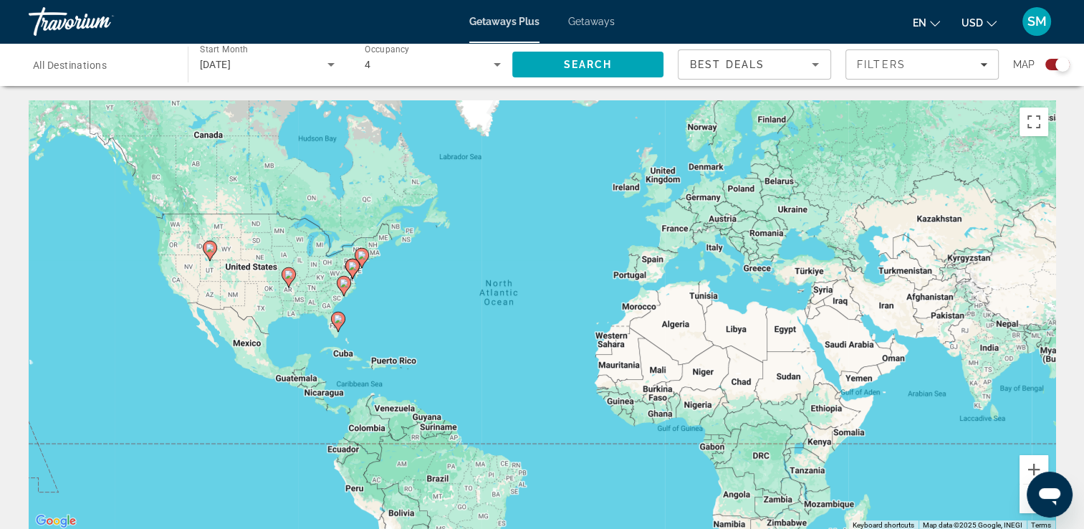
click at [292, 319] on div "To activate drag with keyboard, press Alt + Enter. Once in keyboard drag state,…" at bounding box center [542, 315] width 1026 height 430
click at [287, 271] on image "Main content" at bounding box center [288, 274] width 9 height 9
type input "**********"
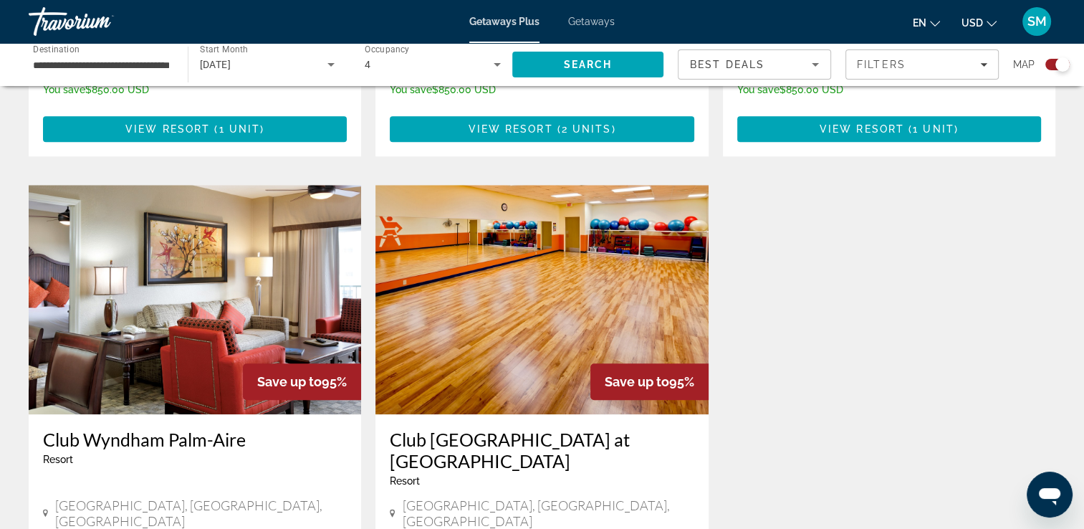
scroll to position [1451, 0]
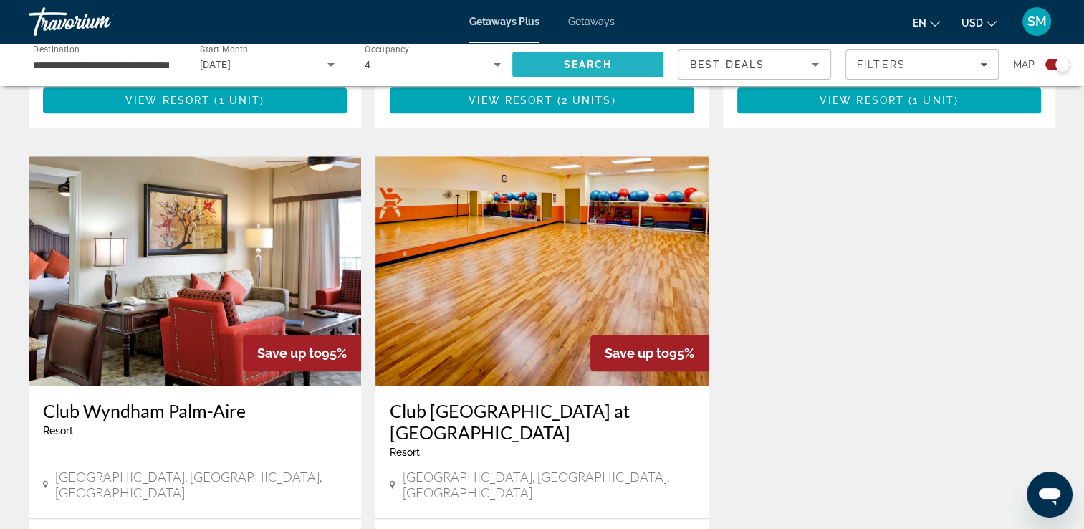
click at [589, 56] on span "Search" at bounding box center [588, 64] width 152 height 34
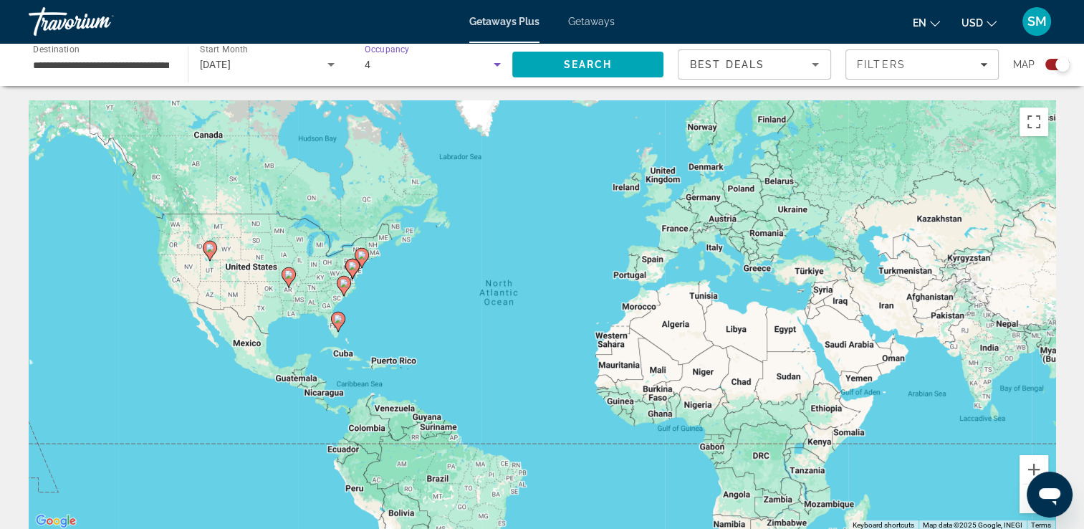
click at [493, 63] on icon "Search widget" at bounding box center [496, 65] width 7 height 4
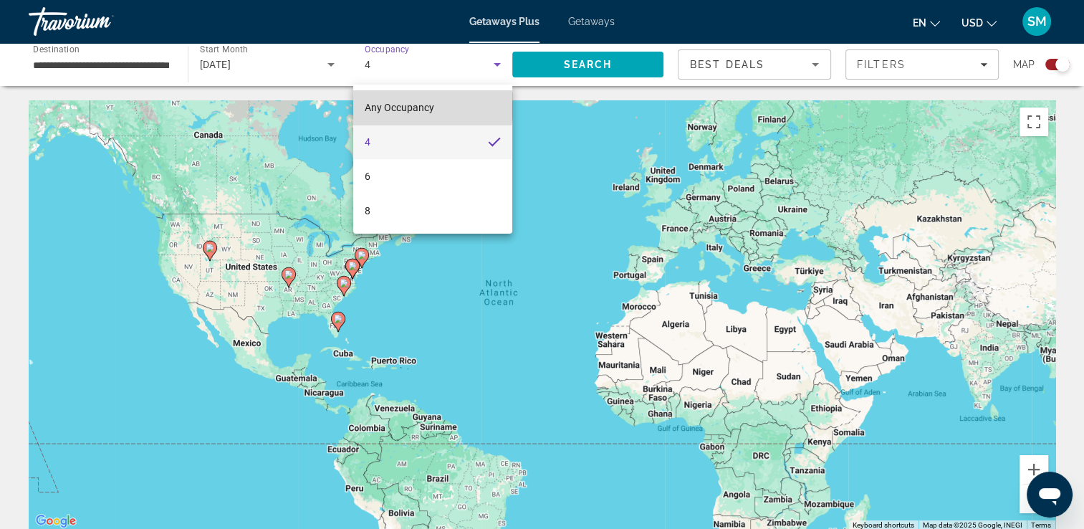
click at [410, 105] on span "Any Occupancy" at bounding box center [399, 107] width 69 height 11
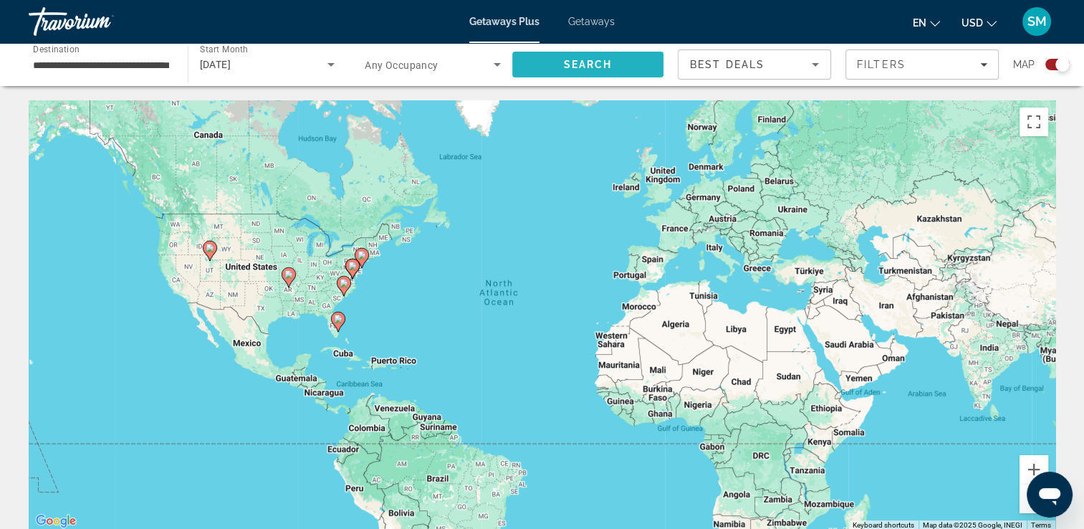
click at [577, 62] on span "Search" at bounding box center [587, 64] width 49 height 11
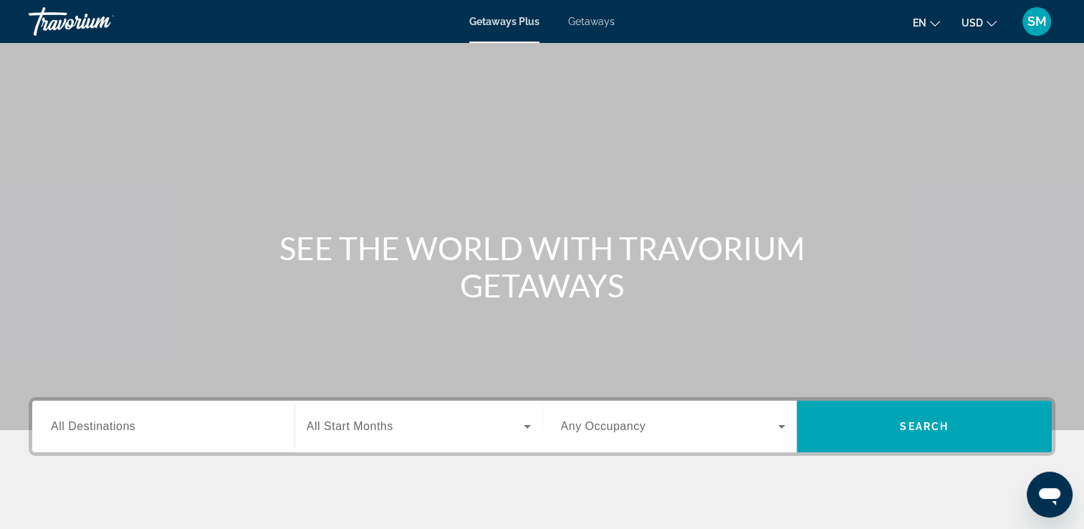
click at [343, 420] on span "All Start Months" at bounding box center [350, 426] width 87 height 12
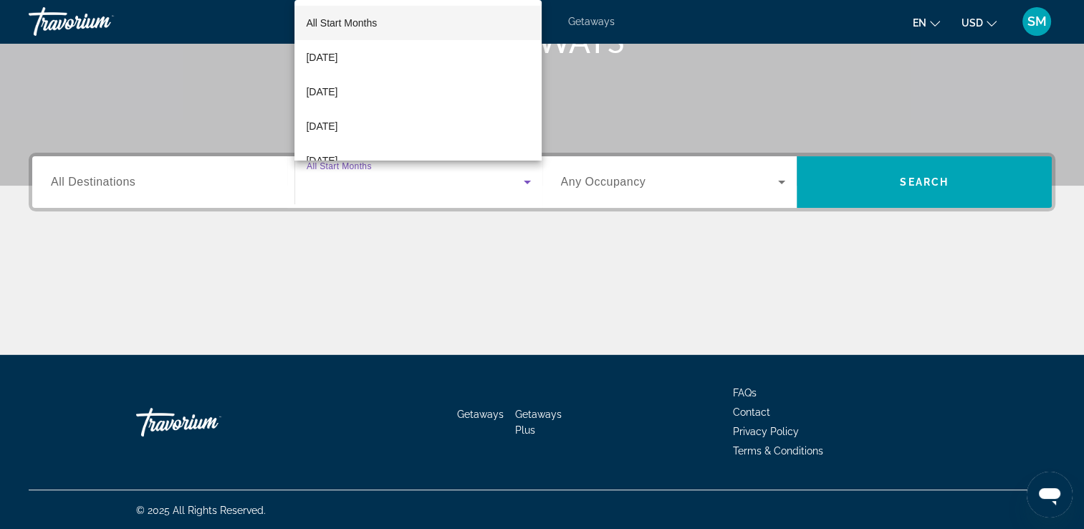
scroll to position [245, 0]
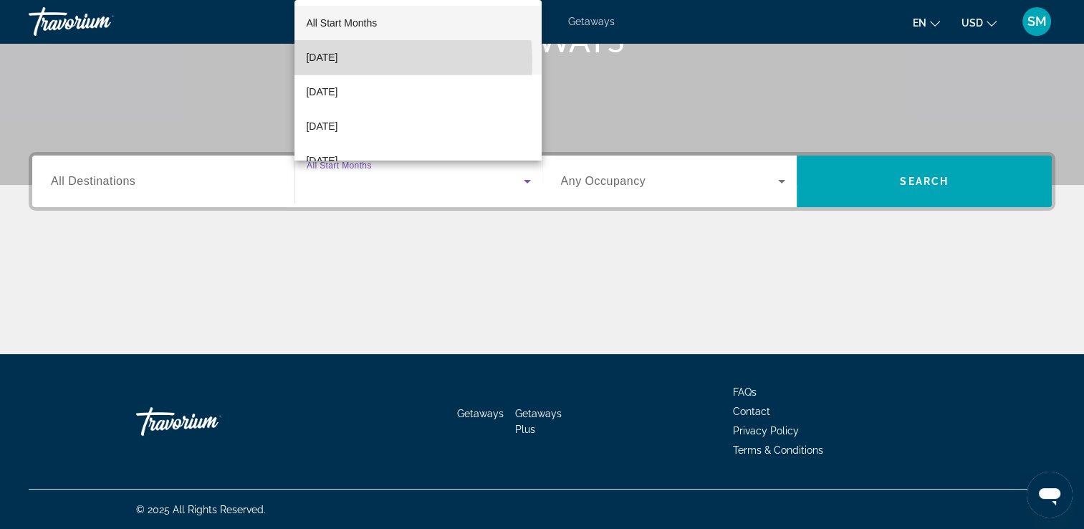
click at [337, 62] on span "[DATE]" at bounding box center [322, 57] width 32 height 17
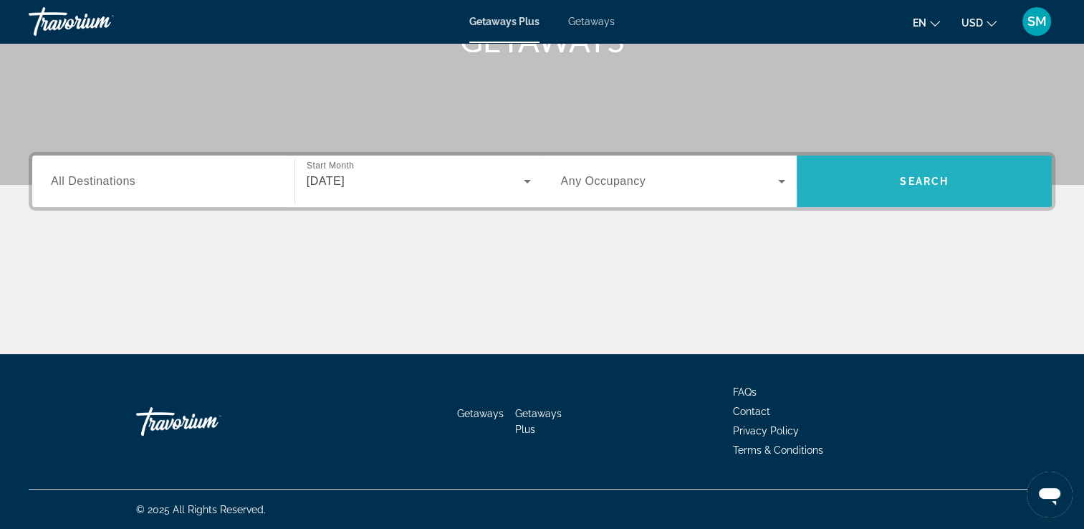
click at [913, 176] on span "Search" at bounding box center [924, 180] width 49 height 11
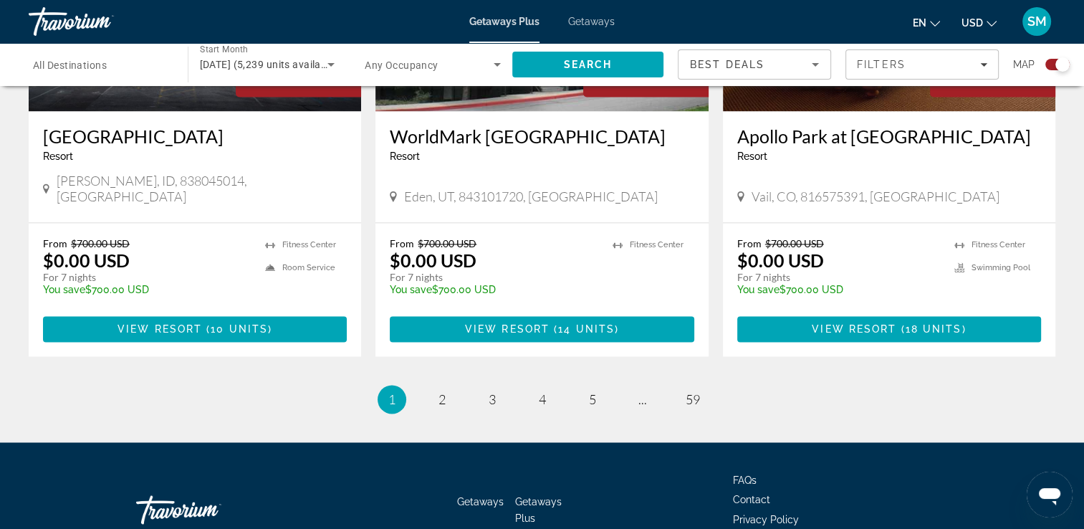
scroll to position [2252, 0]
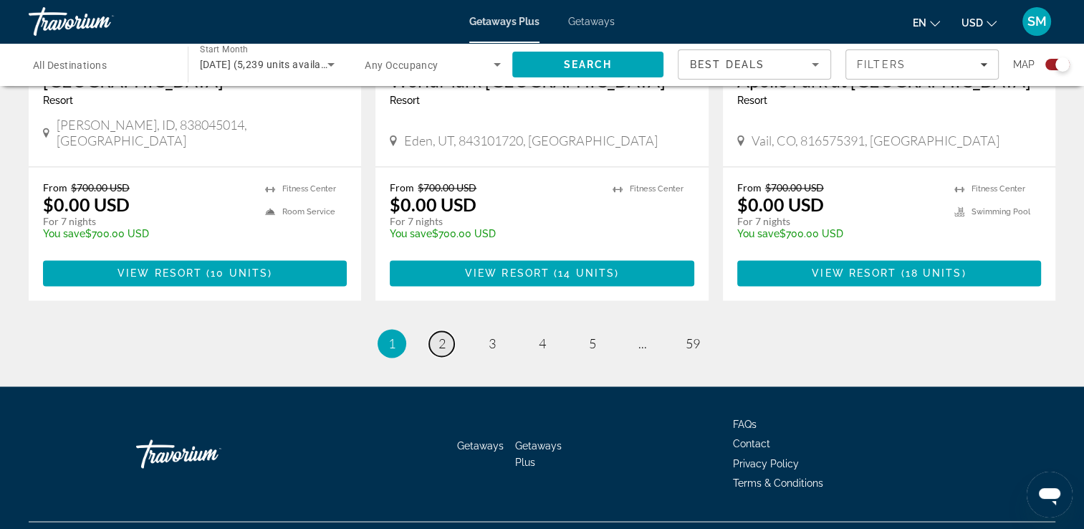
click at [444, 335] on span "2" at bounding box center [441, 343] width 7 height 16
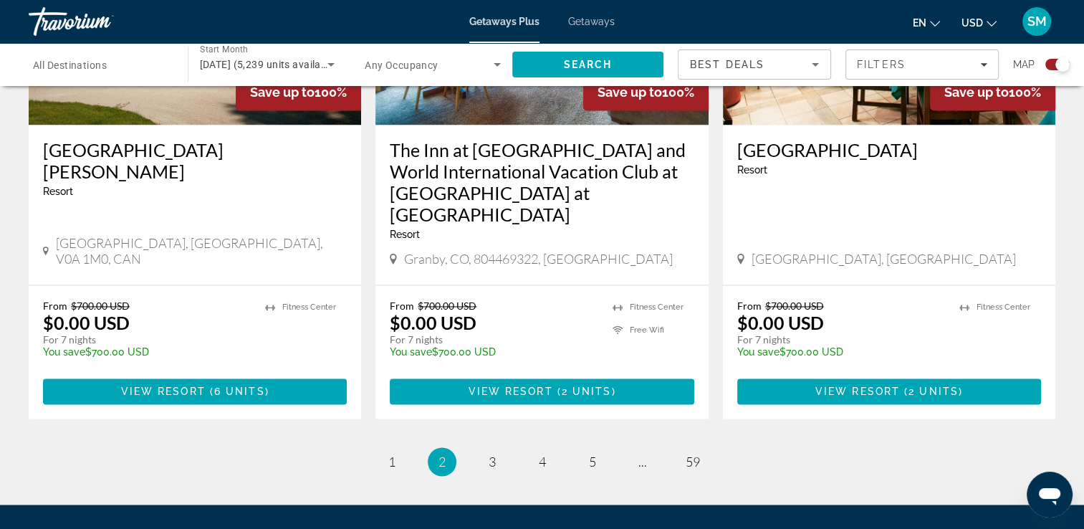
scroll to position [2198, 0]
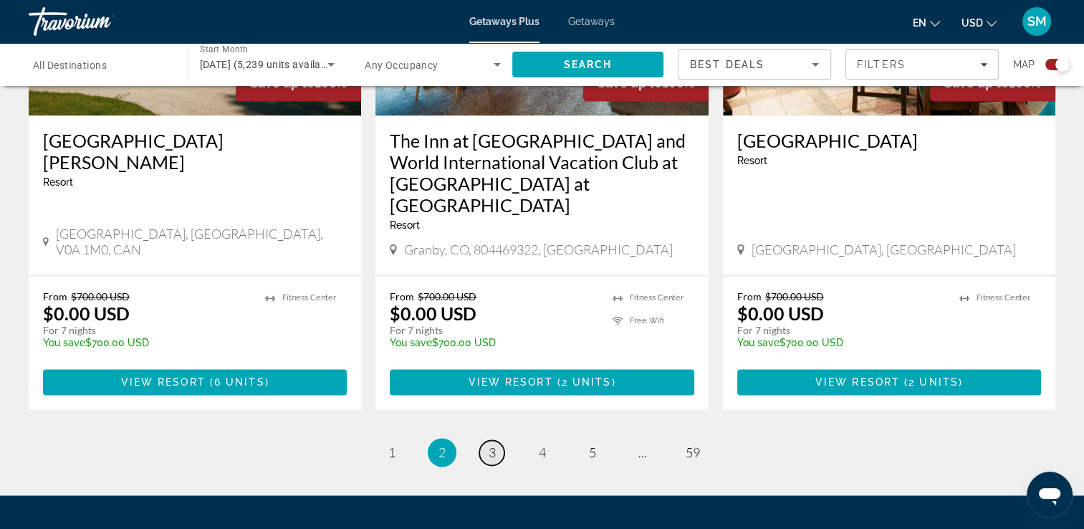
click at [490, 444] on span "3" at bounding box center [491, 452] width 7 height 16
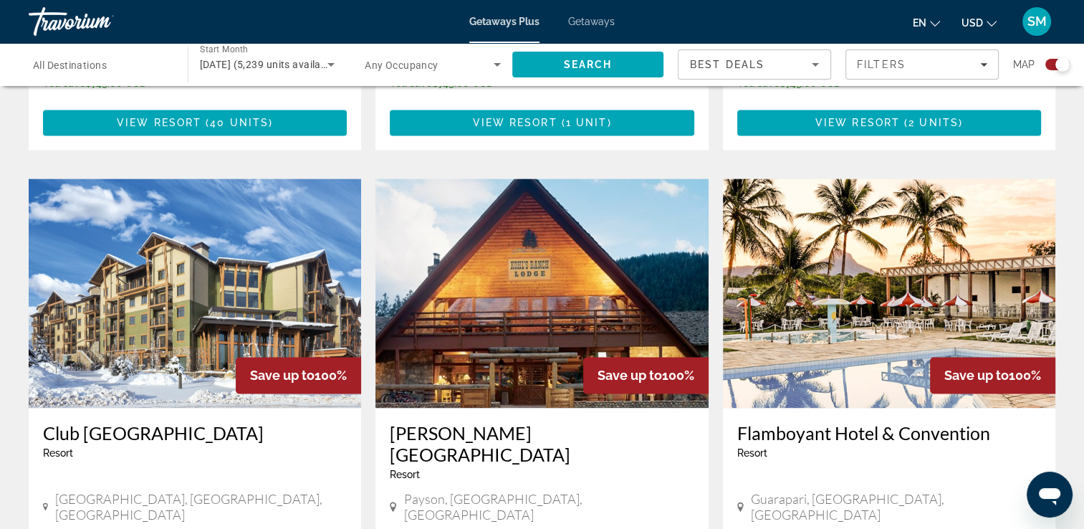
scroll to position [2091, 0]
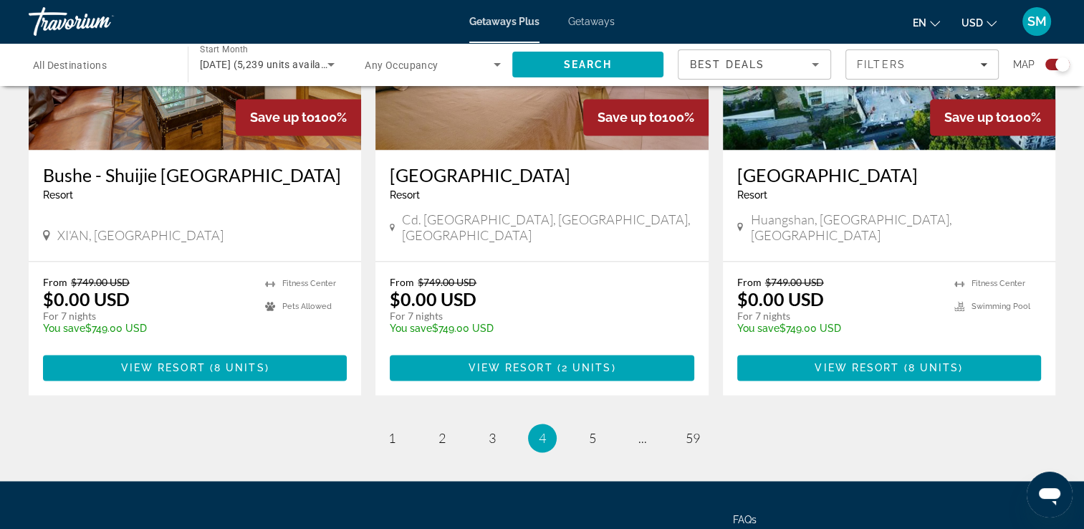
scroll to position [2275, 0]
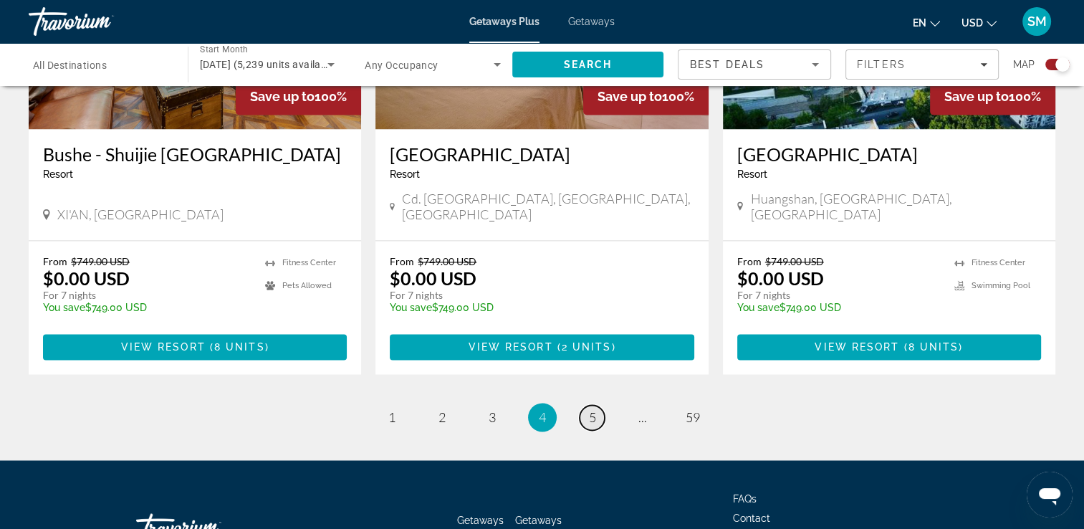
click at [593, 409] on span "5" at bounding box center [592, 417] width 7 height 16
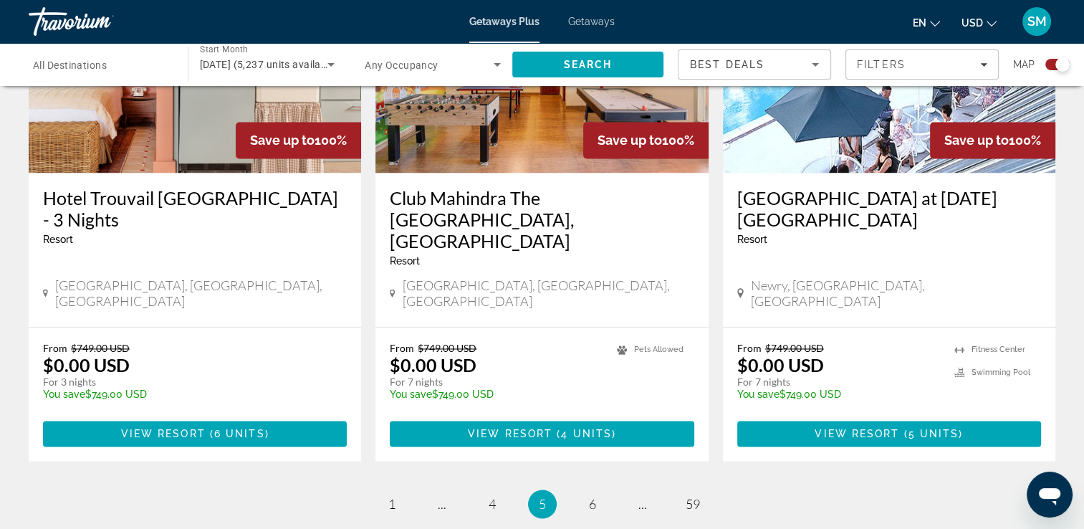
scroll to position [2275, 0]
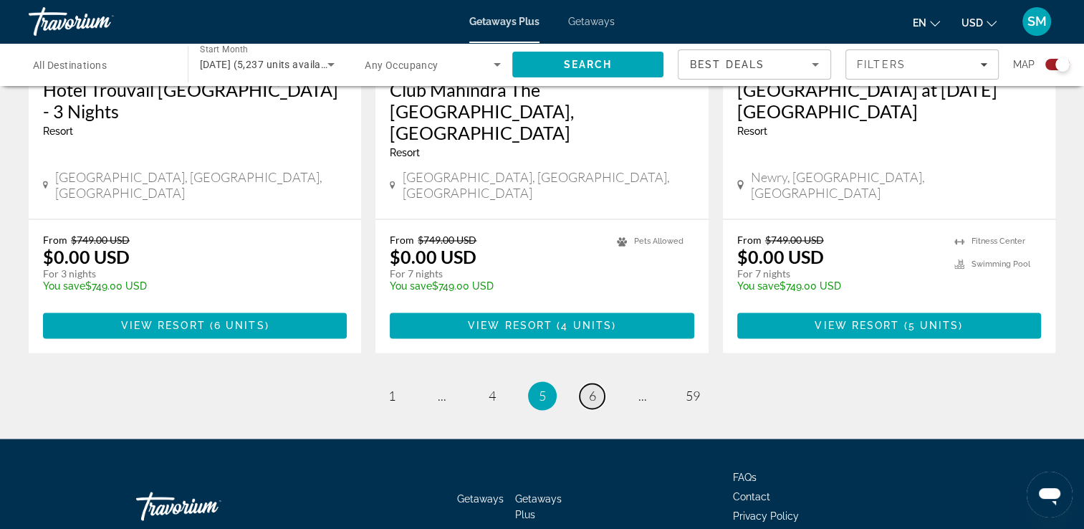
click at [596, 383] on link "page 6" at bounding box center [591, 395] width 25 height 25
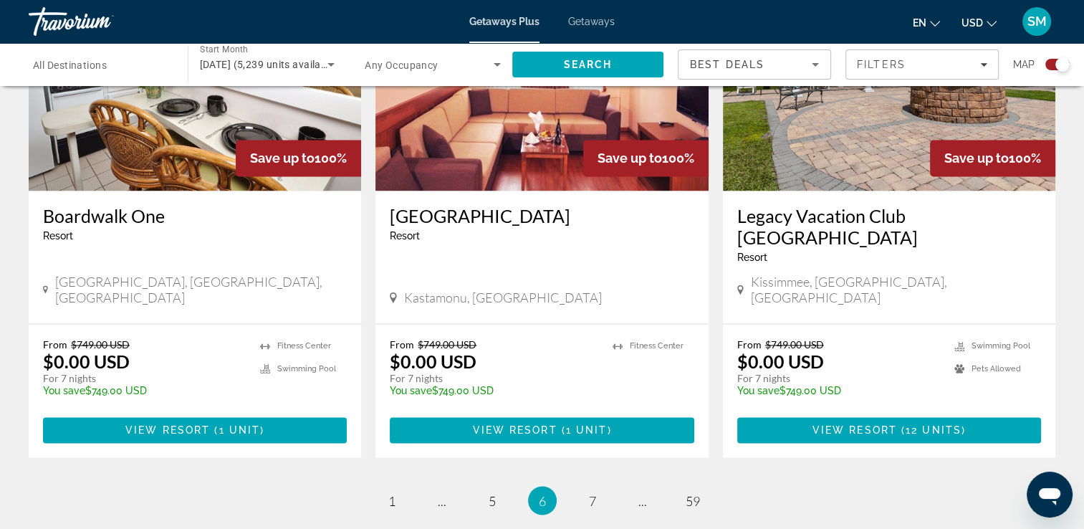
scroll to position [2275, 0]
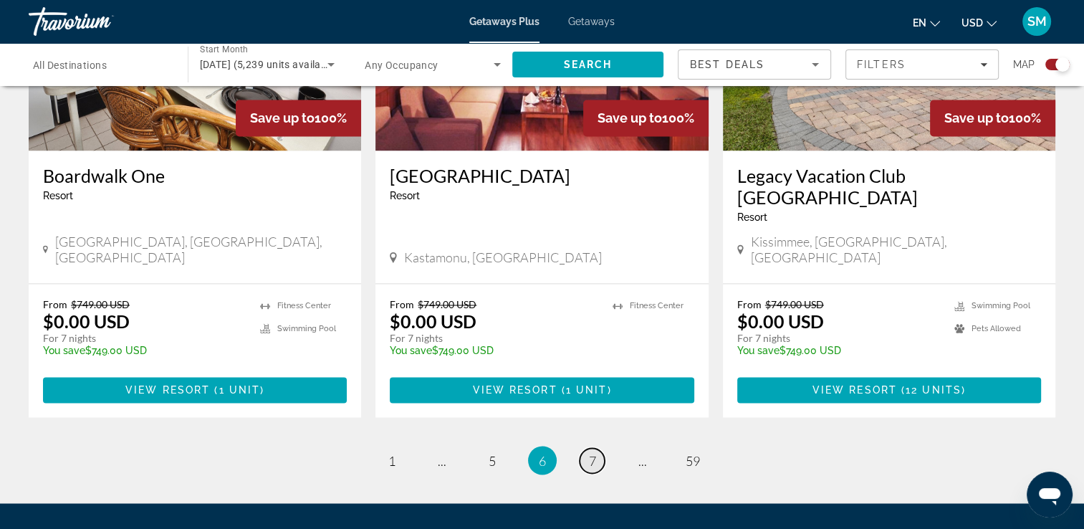
click at [593, 452] on span "7" at bounding box center [592, 460] width 7 height 16
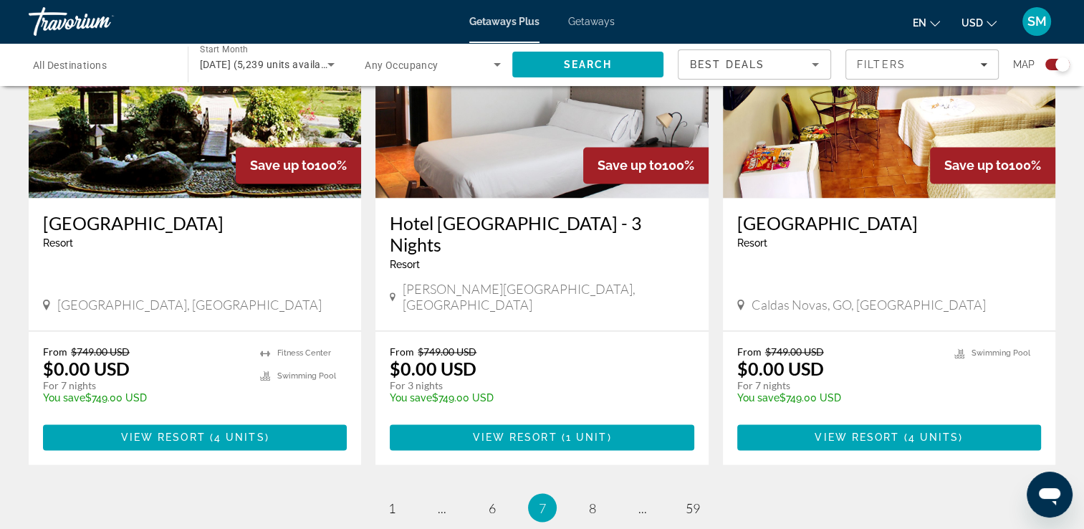
scroll to position [2252, 0]
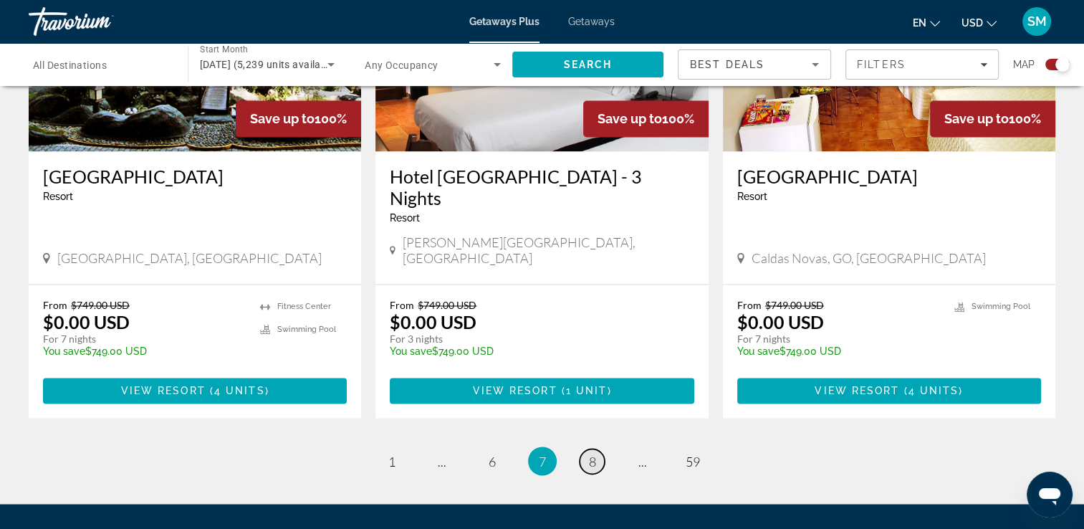
click at [590, 453] on span "8" at bounding box center [592, 461] width 7 height 16
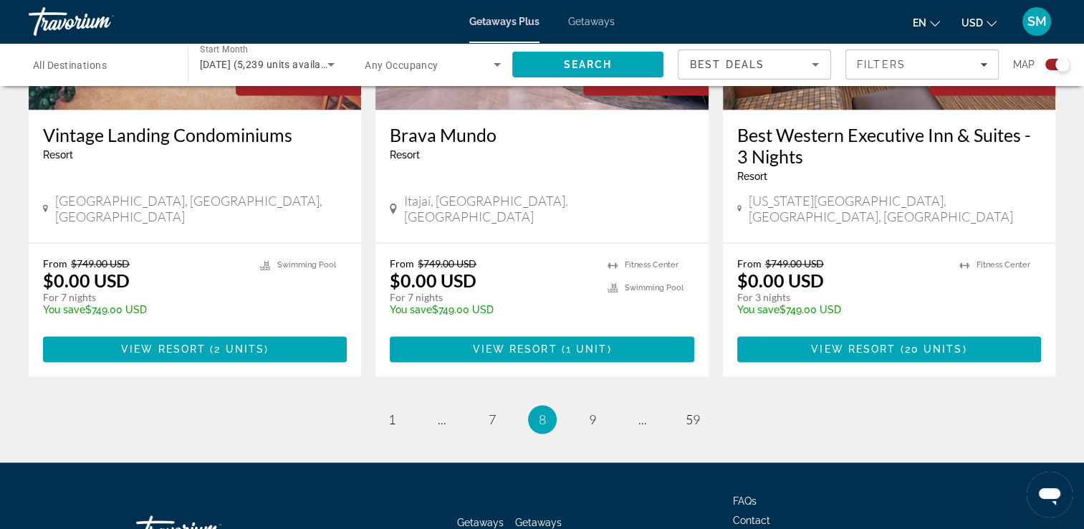
scroll to position [2275, 0]
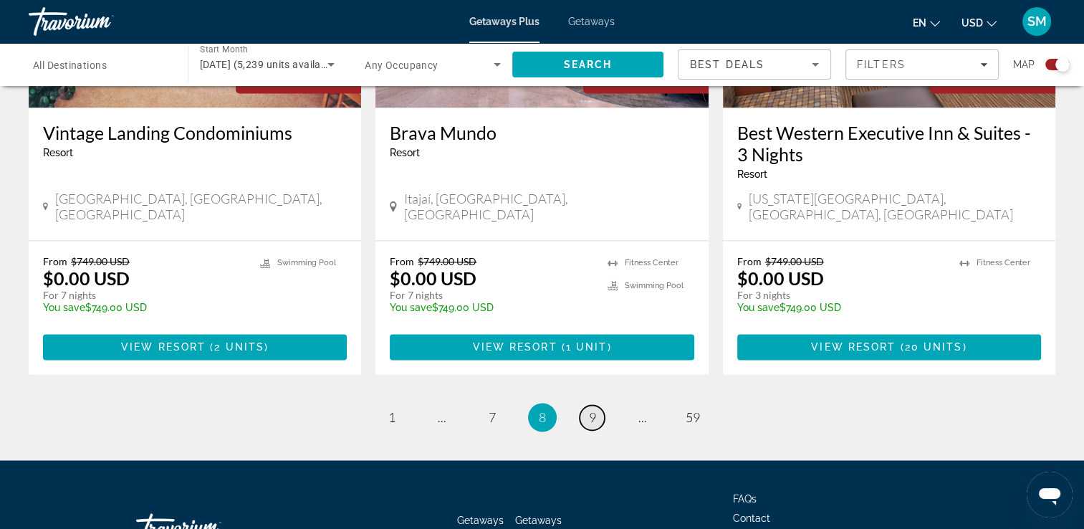
click at [597, 405] on link "page 9" at bounding box center [591, 417] width 25 height 25
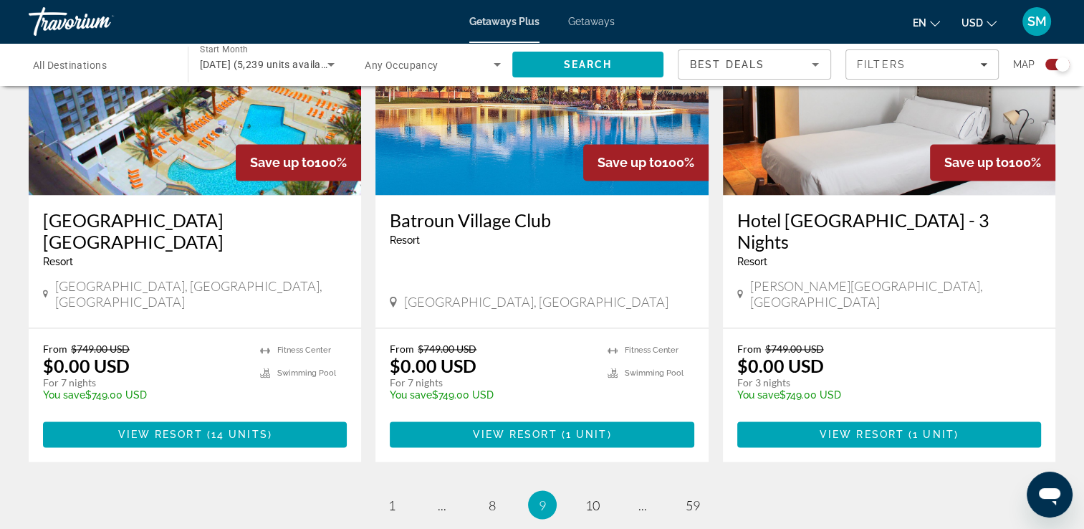
scroll to position [2295, 0]
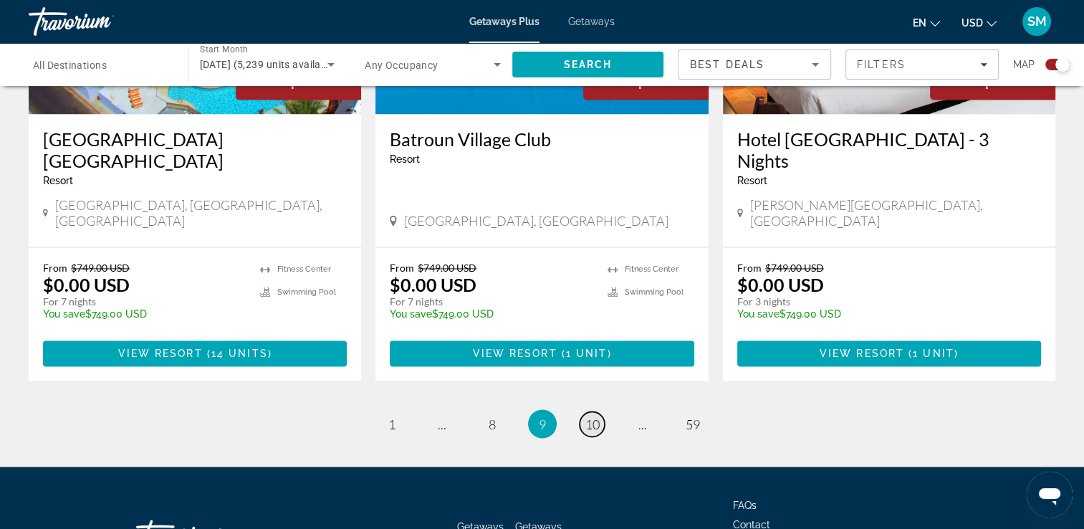
click at [597, 415] on span "10" at bounding box center [592, 423] width 14 height 16
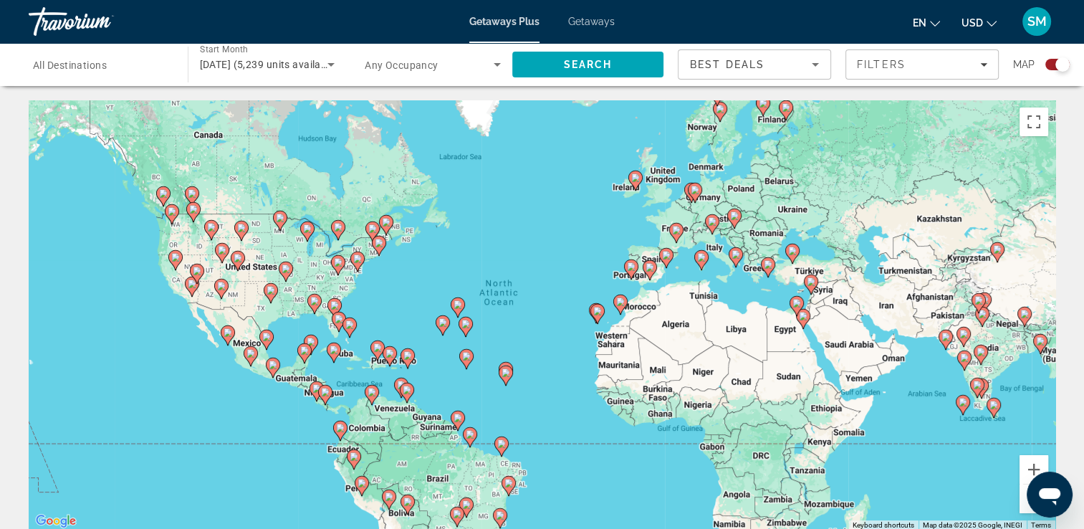
click at [587, 19] on span "Getaways" at bounding box center [591, 21] width 47 height 11
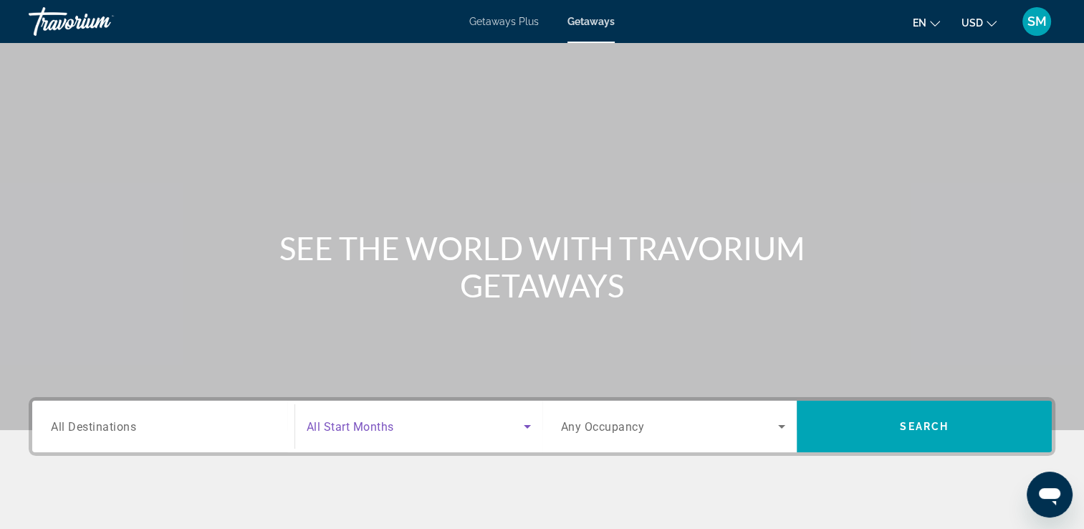
click at [387, 433] on span "Search widget" at bounding box center [415, 426] width 217 height 17
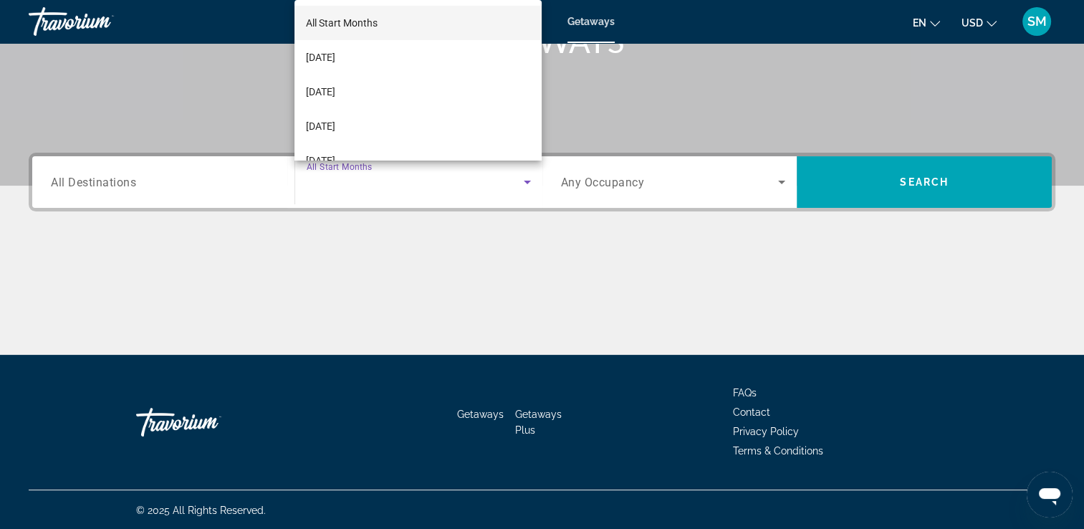
scroll to position [245, 0]
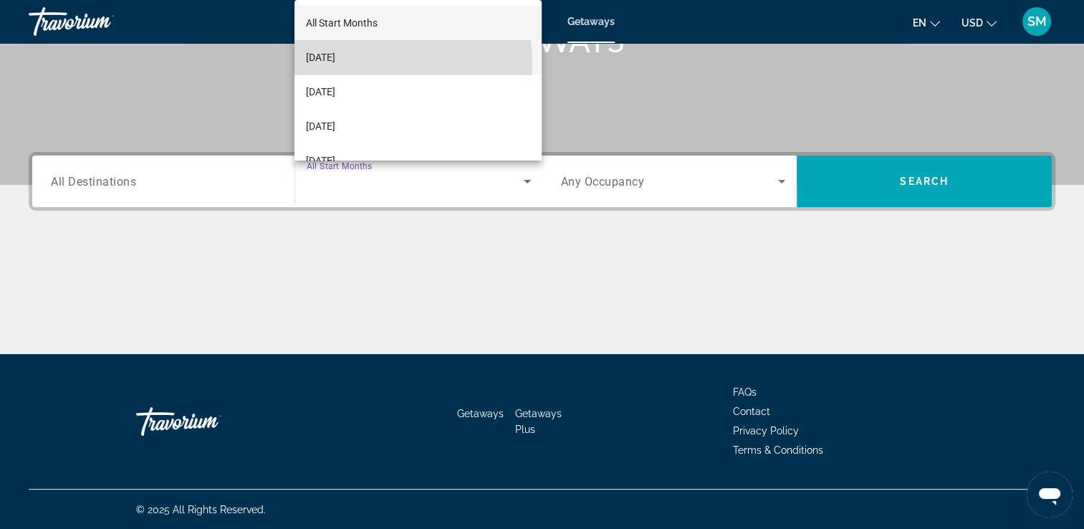
click at [329, 65] on span "[DATE]" at bounding box center [320, 57] width 29 height 17
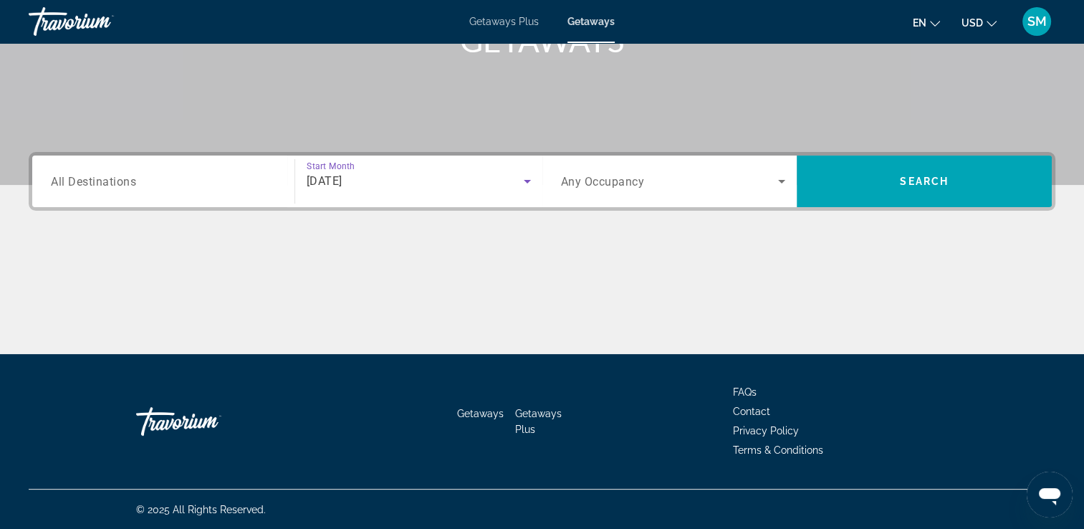
click at [573, 185] on span "Any Occupancy" at bounding box center [603, 182] width 84 height 14
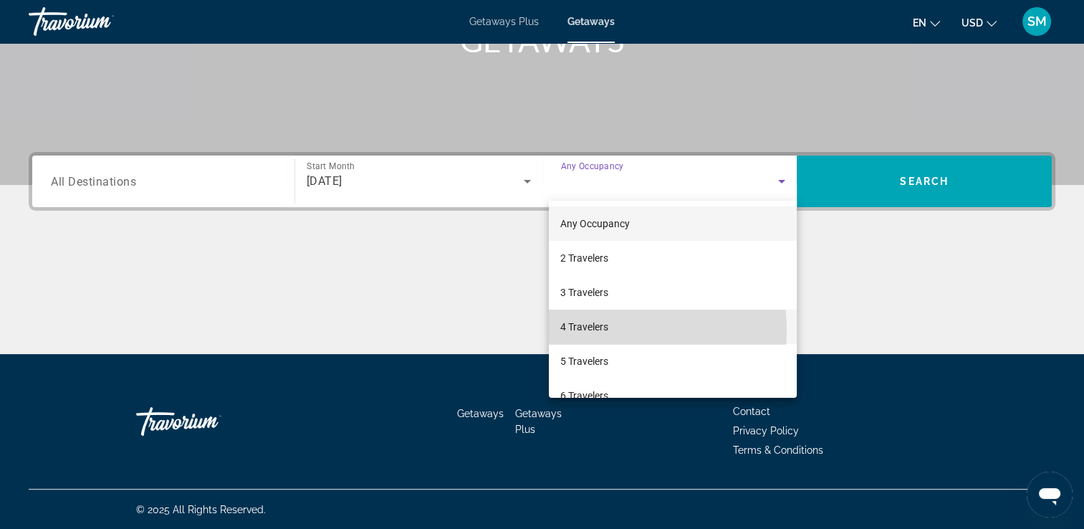
click at [587, 330] on span "4 Travelers" at bounding box center [584, 326] width 48 height 17
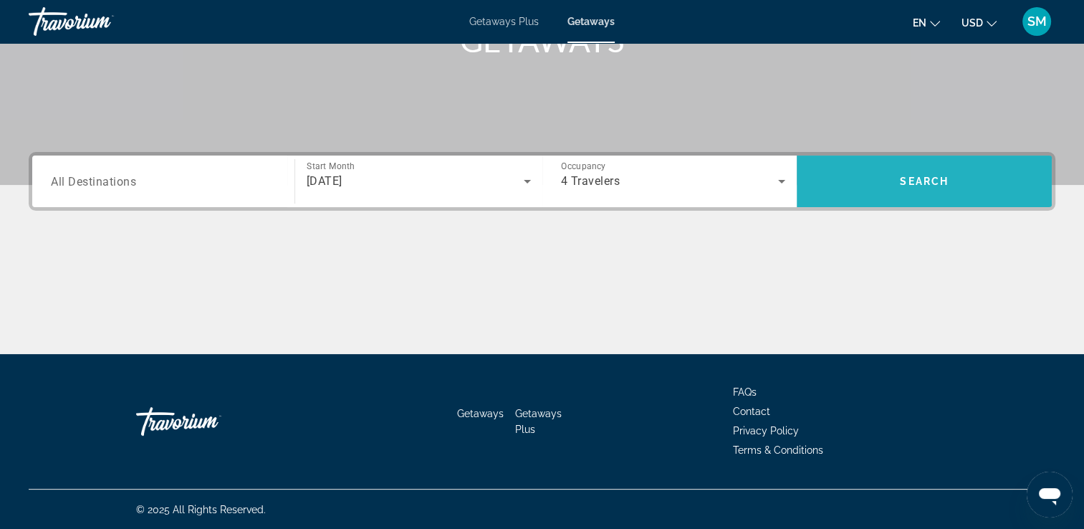
click at [928, 179] on span "Search" at bounding box center [924, 180] width 49 height 11
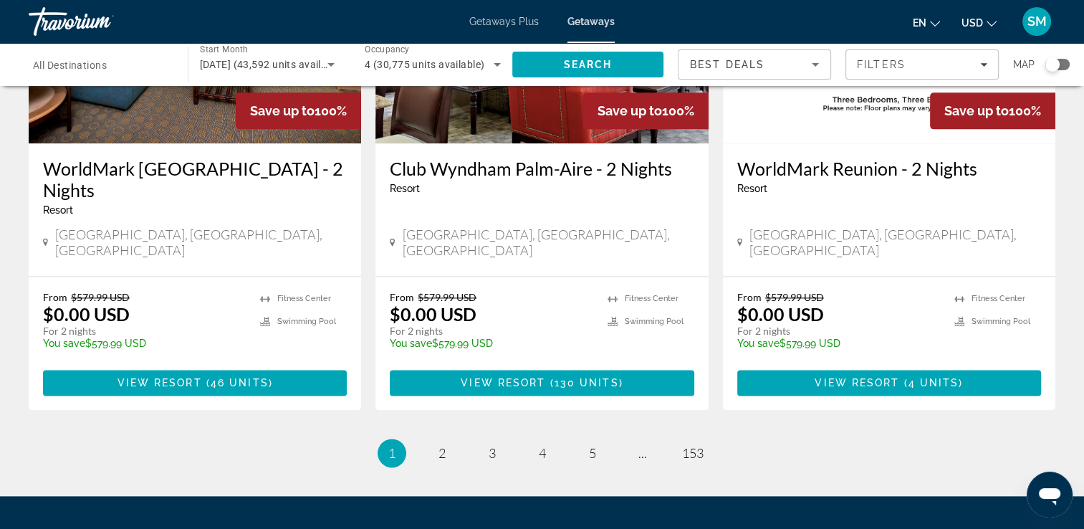
scroll to position [1805, 0]
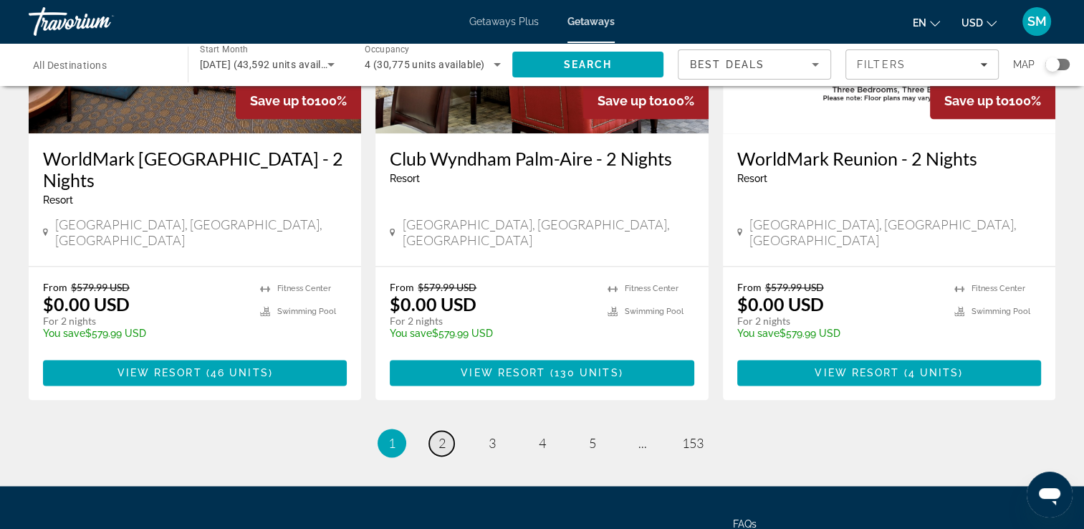
click at [439, 435] on span "2" at bounding box center [441, 443] width 7 height 16
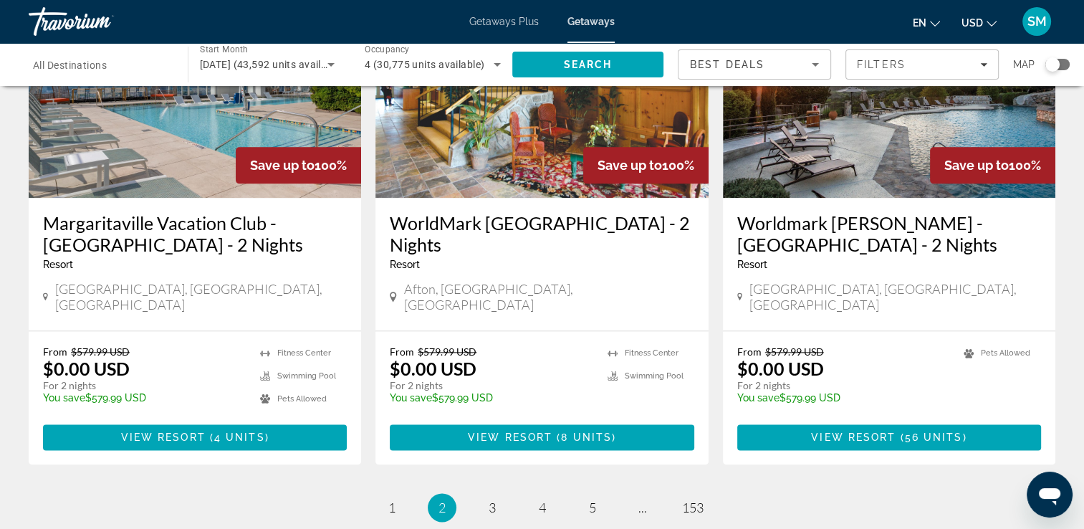
scroll to position [1737, 0]
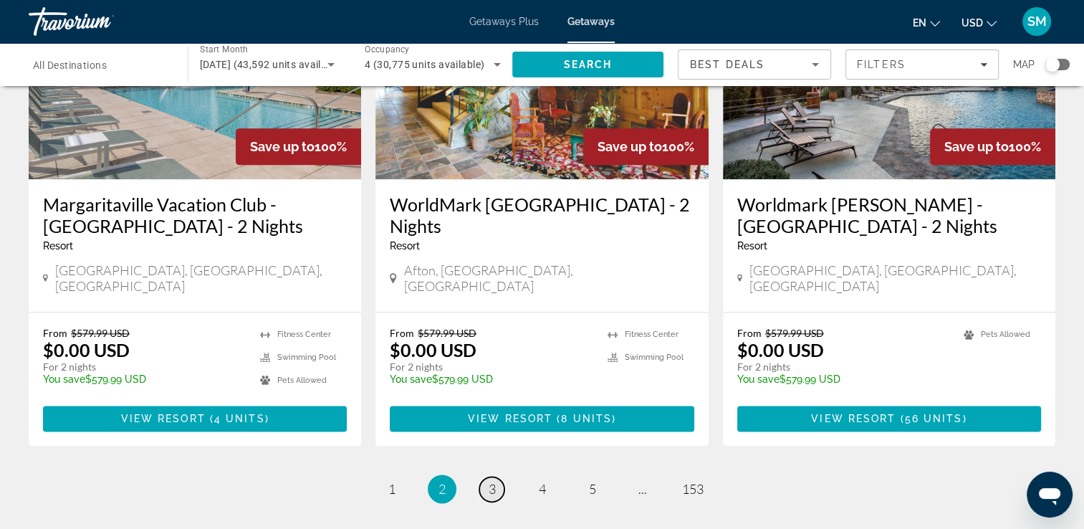
click at [498, 476] on link "page 3" at bounding box center [491, 488] width 25 height 25
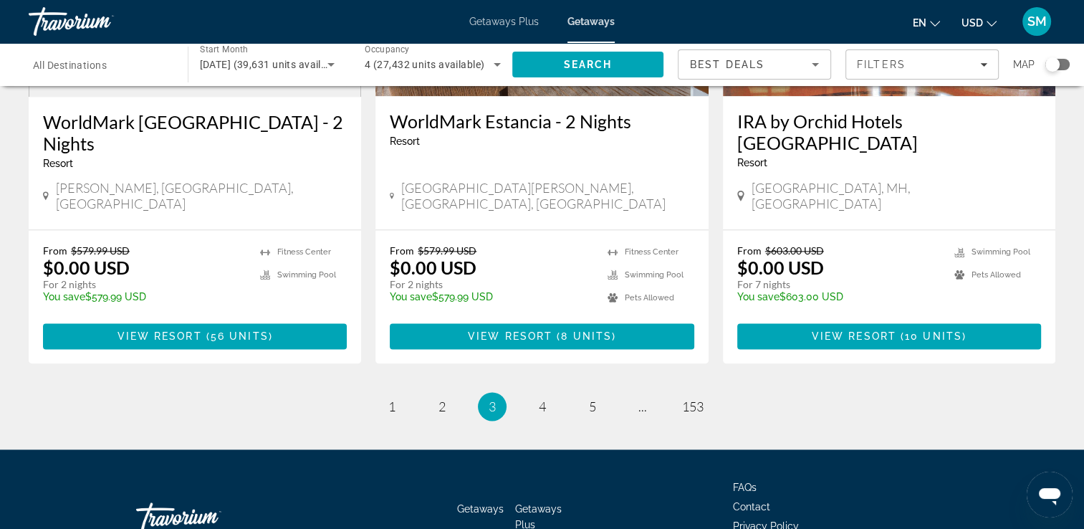
scroll to position [1853, 0]
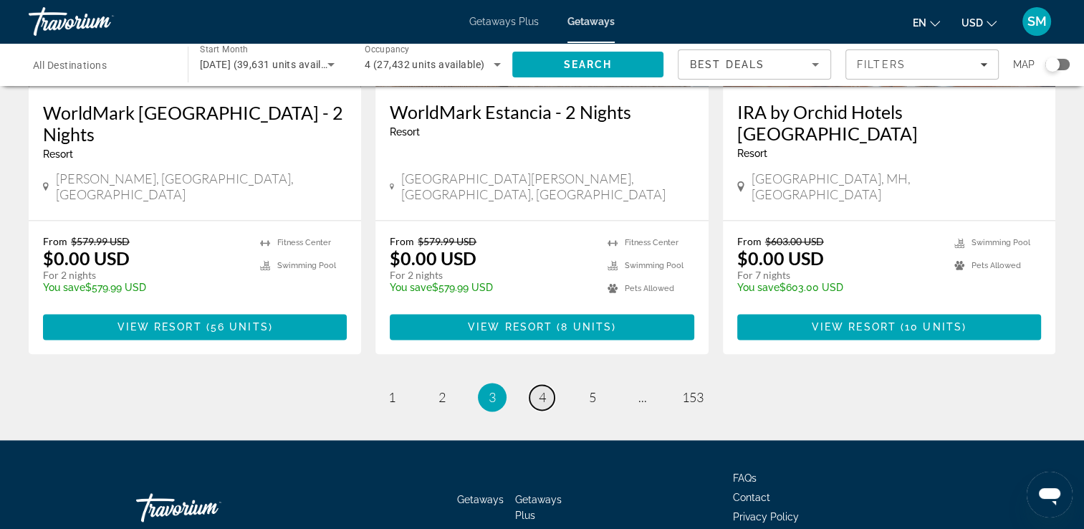
click at [547, 385] on link "page 4" at bounding box center [541, 397] width 25 height 25
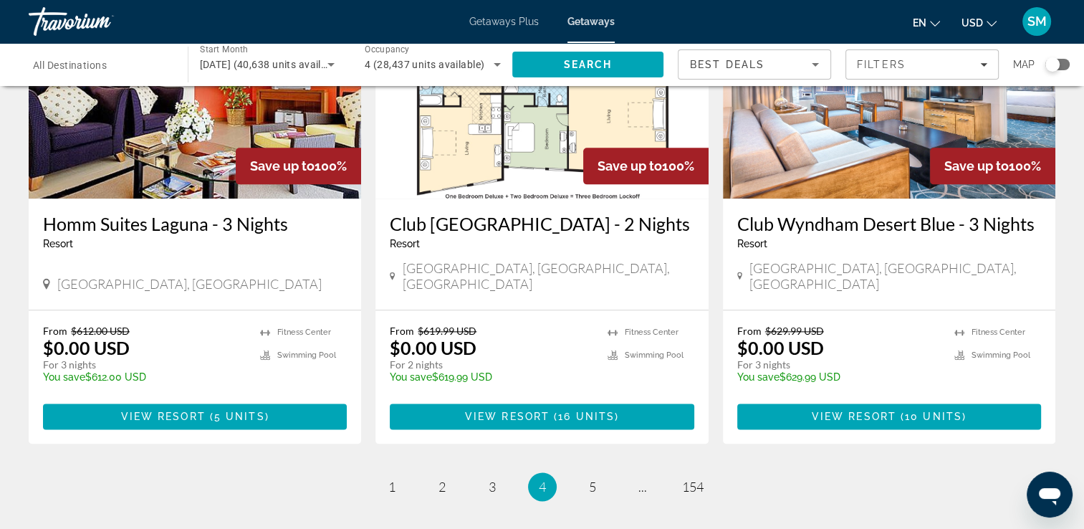
scroll to position [1758, 0]
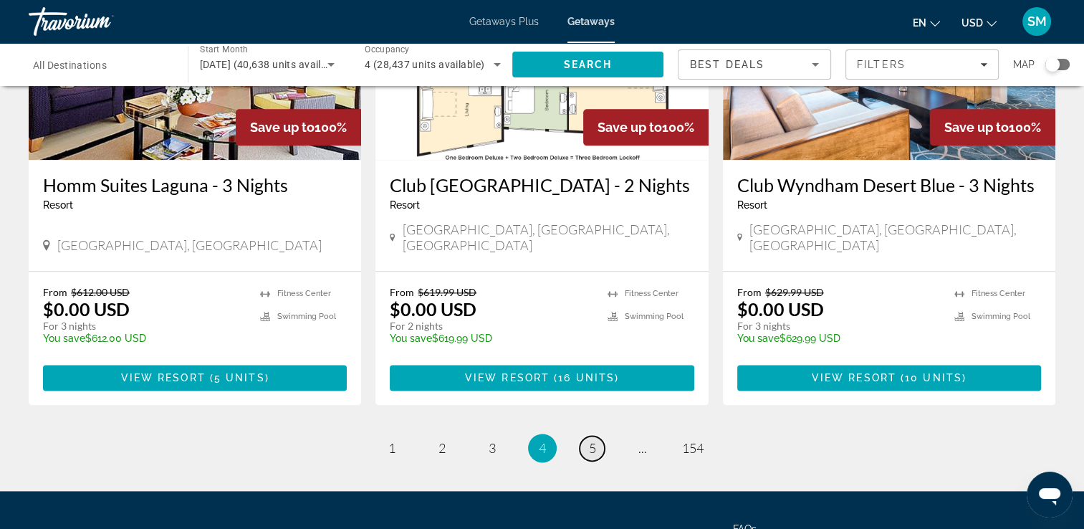
click at [590, 440] on span "5" at bounding box center [592, 448] width 7 height 16
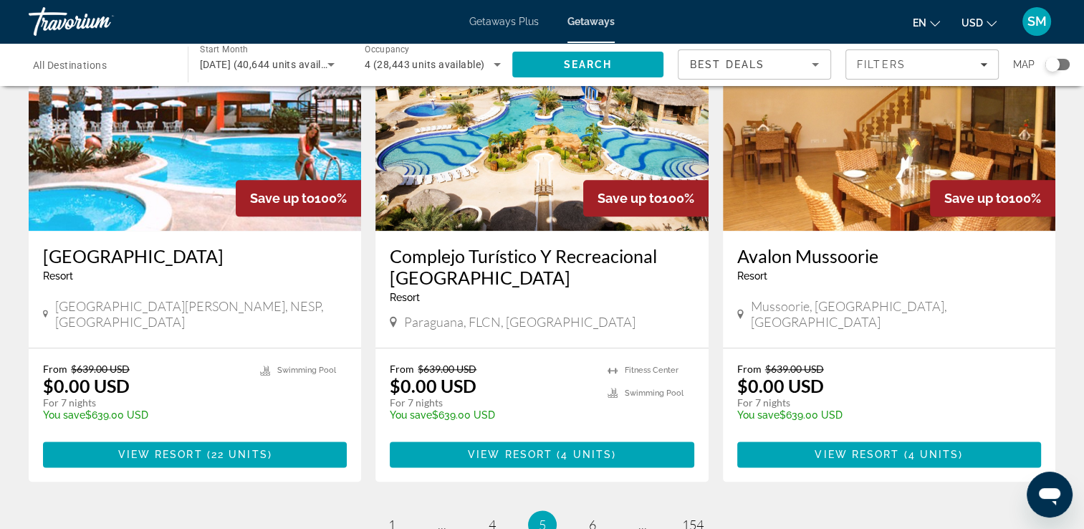
scroll to position [1671, 0]
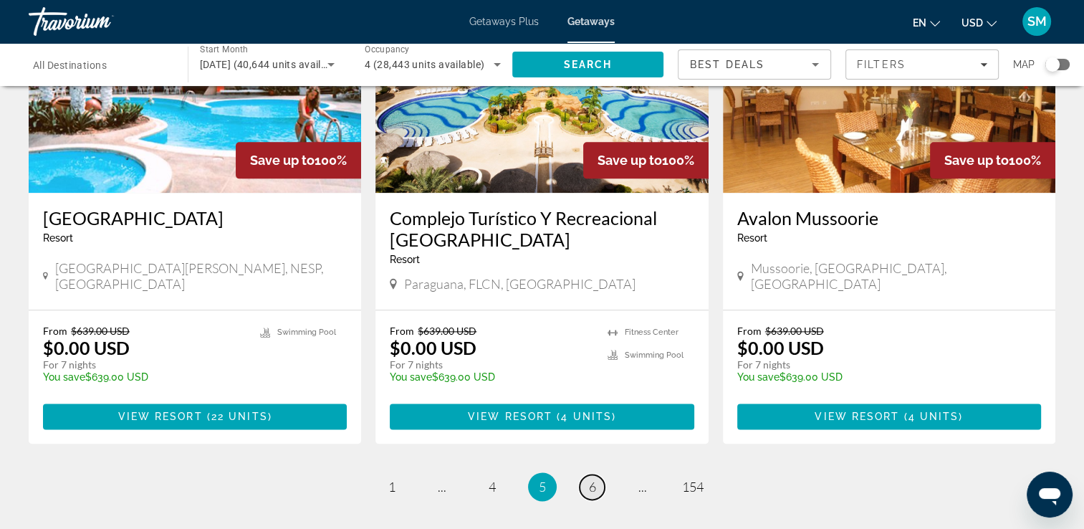
click at [593, 478] on span "6" at bounding box center [592, 486] width 7 height 16
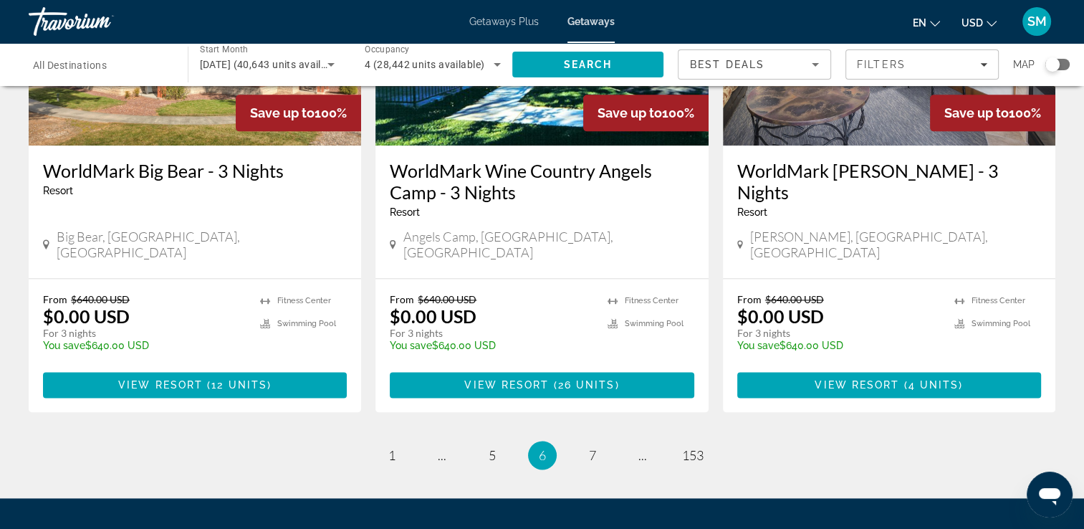
scroll to position [1843, 0]
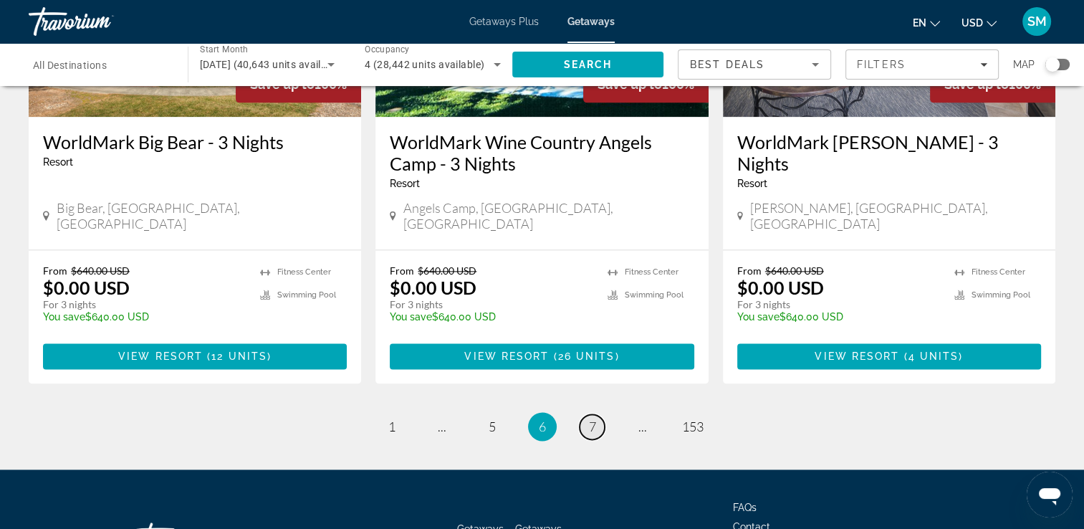
click at [594, 418] on span "7" at bounding box center [592, 426] width 7 height 16
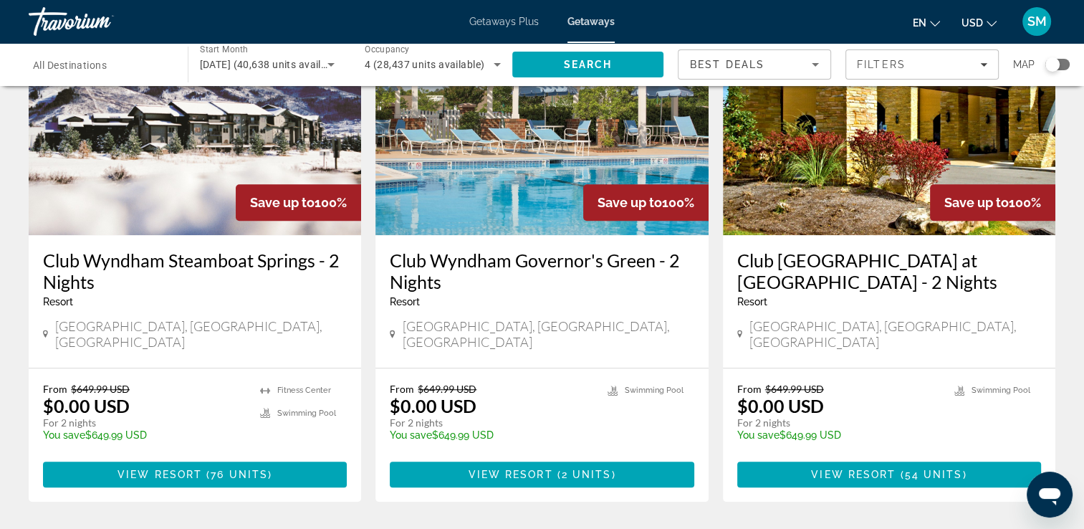
scroll to position [1136, 0]
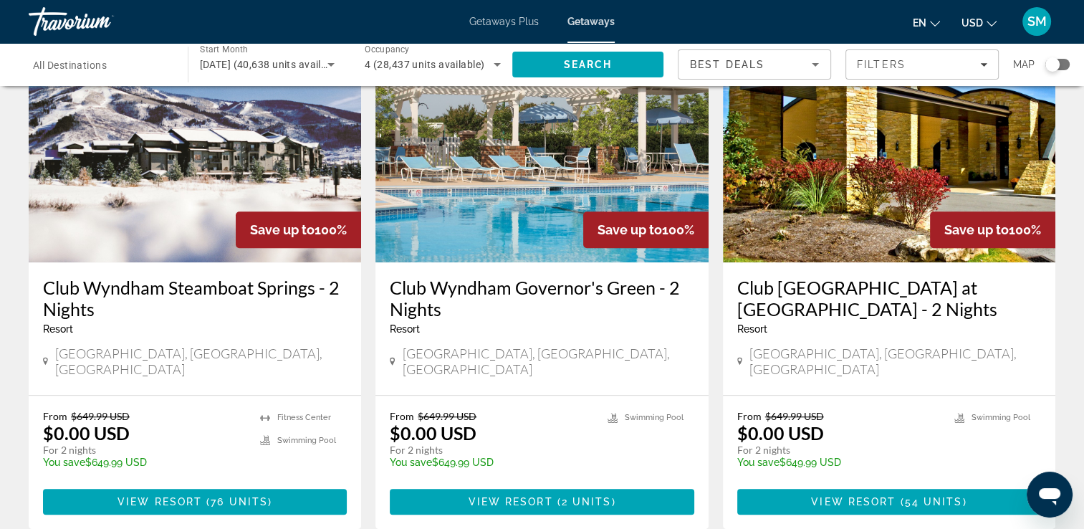
click at [851, 276] on h3 "Club [GEOGRAPHIC_DATA] at [GEOGRAPHIC_DATA] - 2 Nights" at bounding box center [889, 297] width 304 height 43
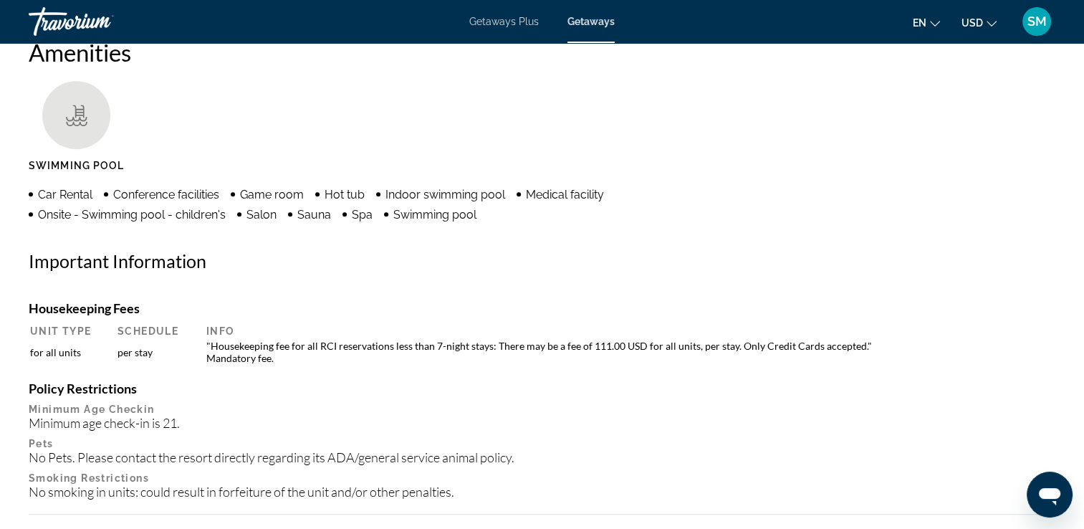
scroll to position [1023, 0]
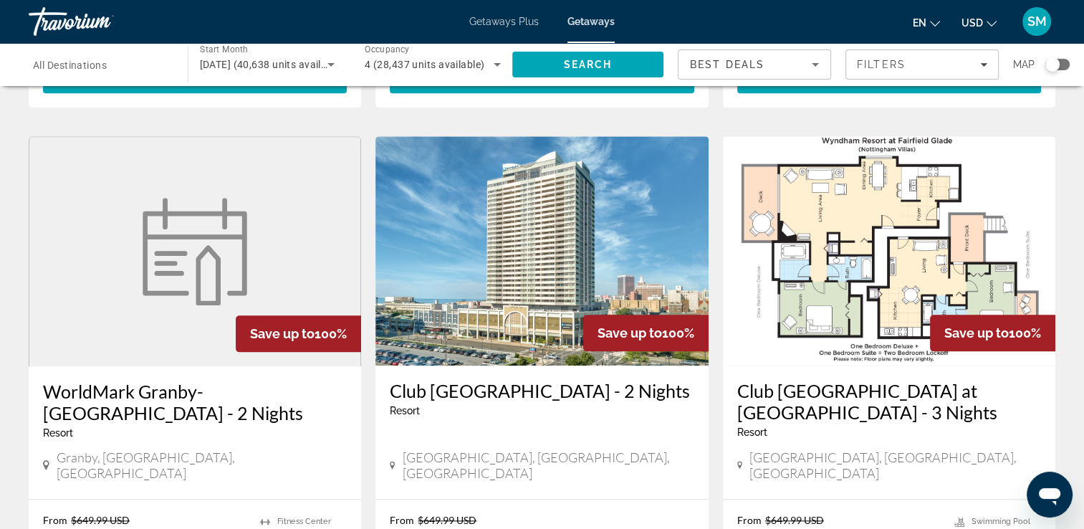
scroll to position [1547, 0]
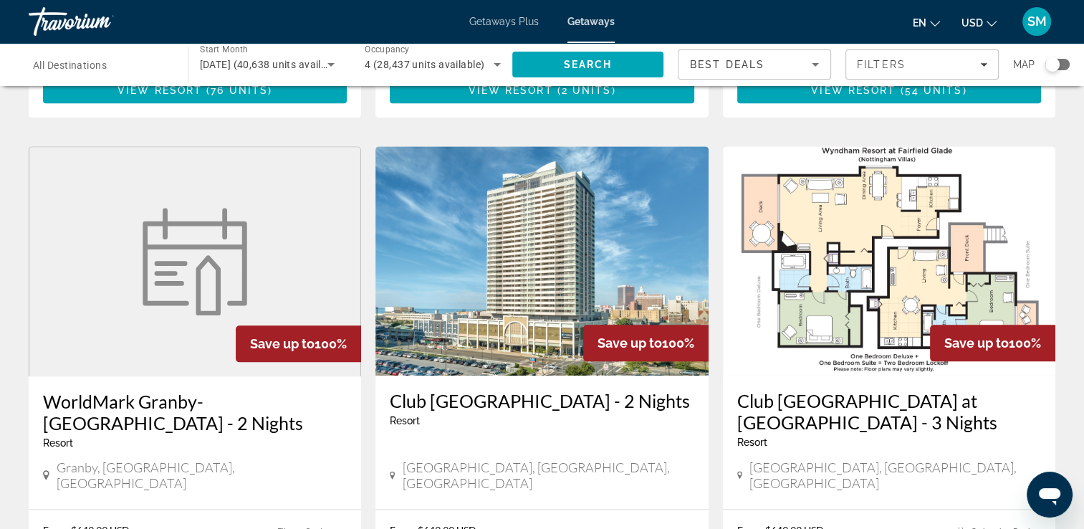
click at [868, 322] on img "Main content" at bounding box center [889, 260] width 332 height 229
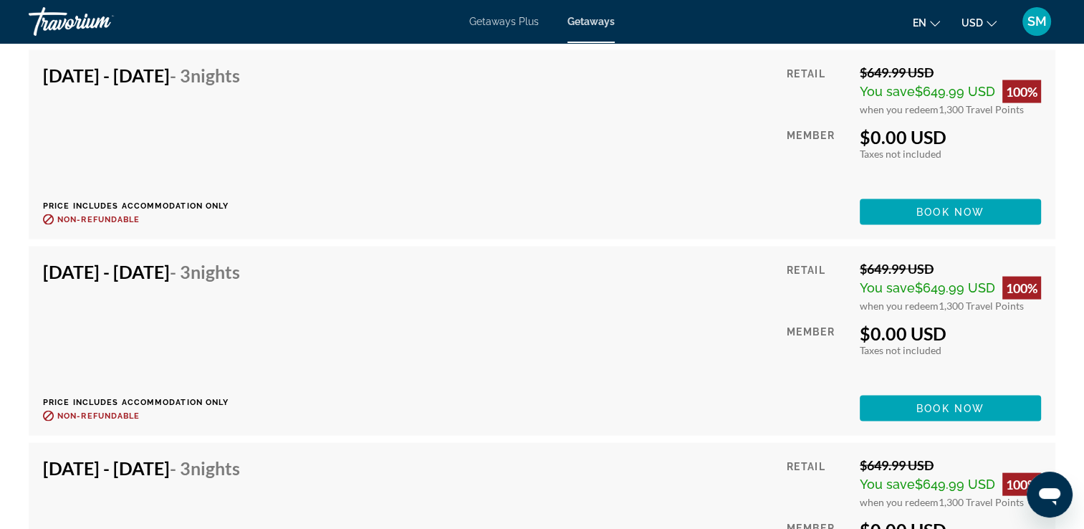
scroll to position [2979, 0]
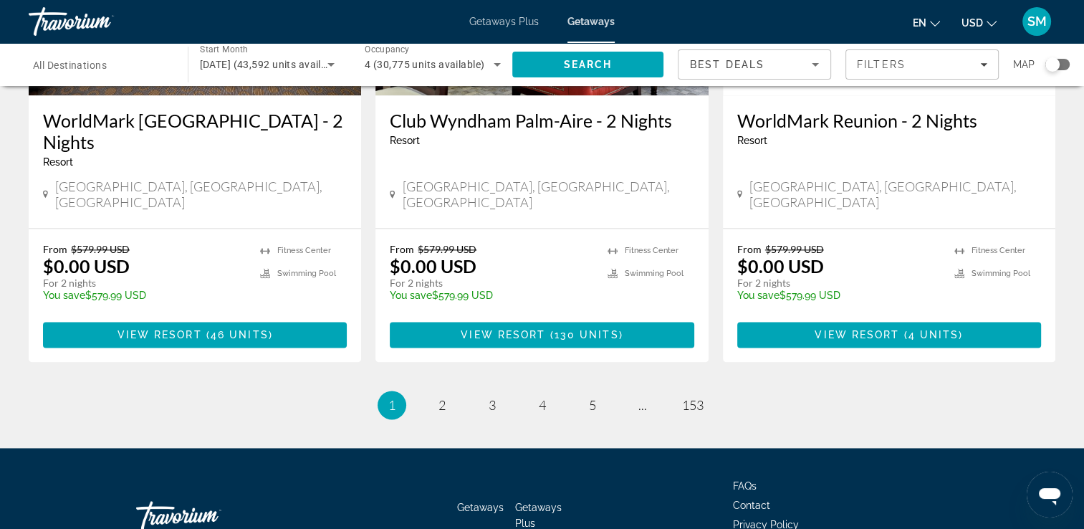
scroll to position [1851, 0]
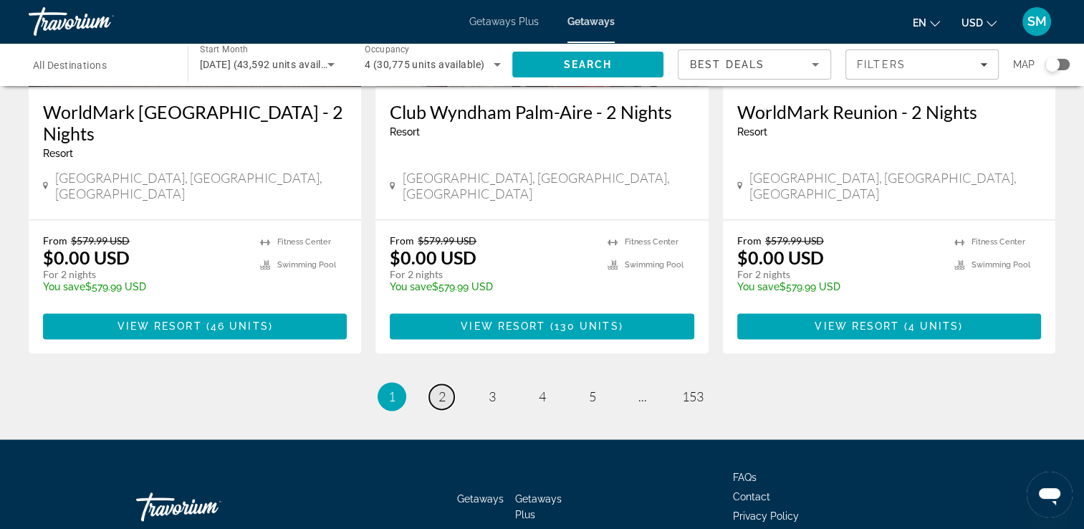
click at [440, 388] on span "2" at bounding box center [441, 396] width 7 height 16
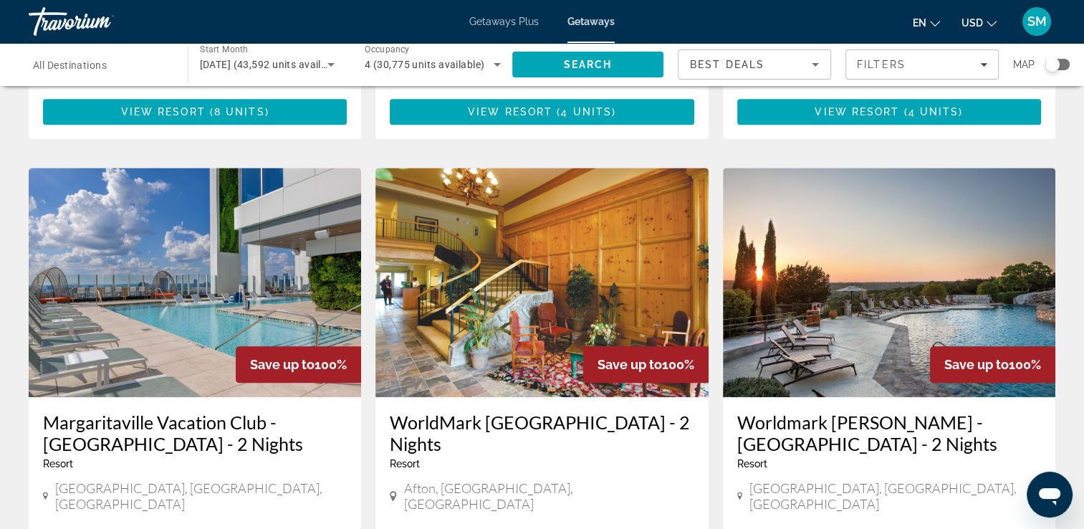
scroll to position [1547, 0]
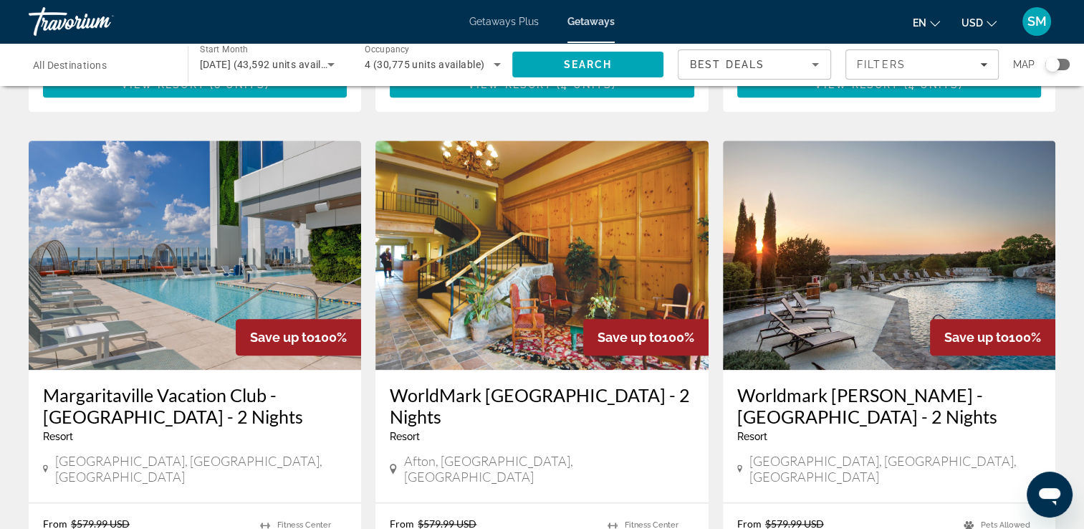
click at [557, 384] on h3 "WorldMark [GEOGRAPHIC_DATA] - 2 Nights" at bounding box center [542, 405] width 304 height 43
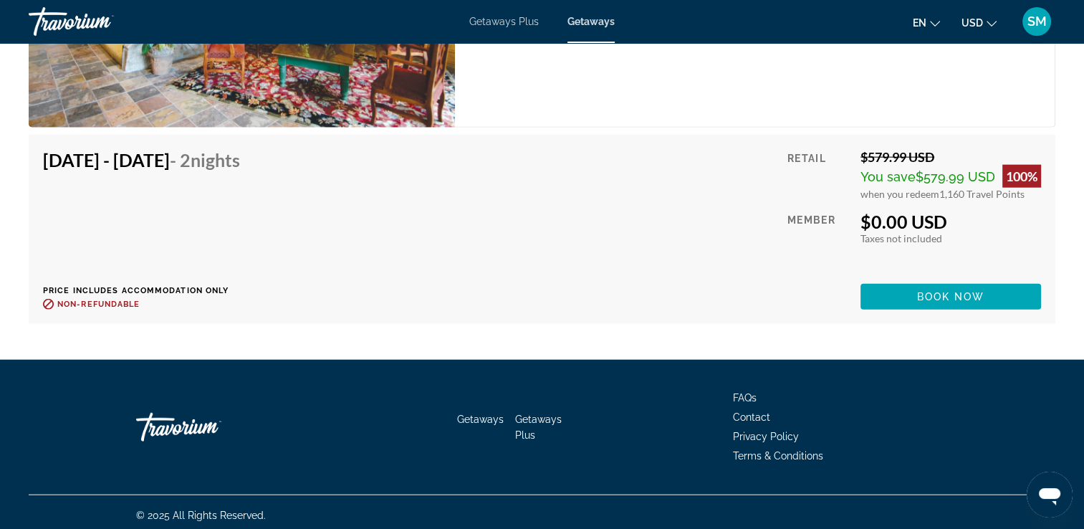
scroll to position [3442, 0]
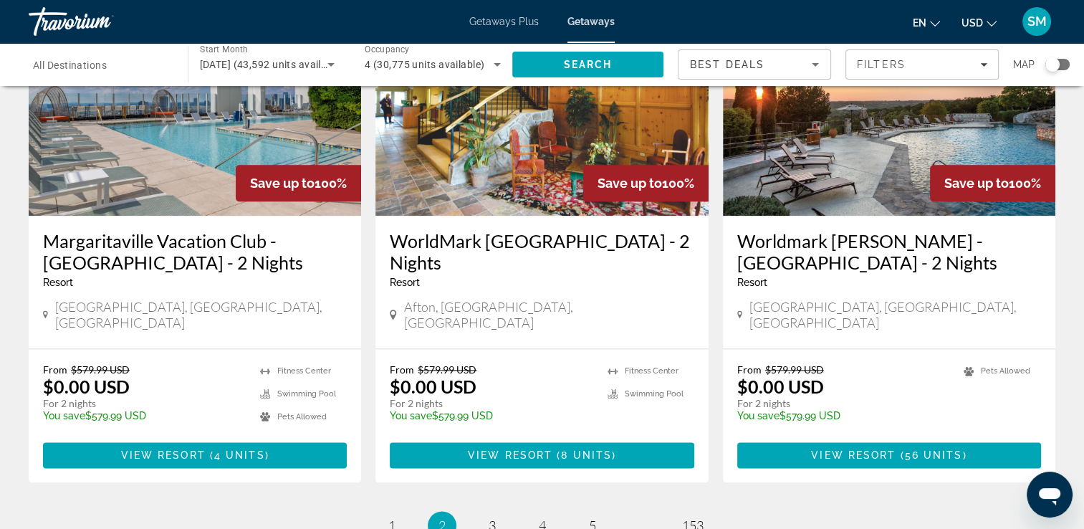
scroll to position [1710, 0]
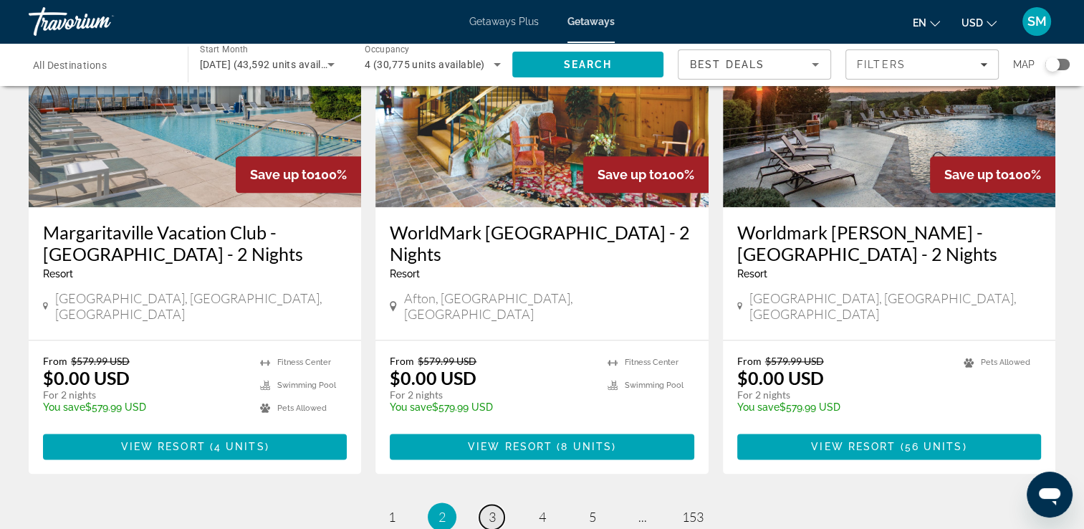
click at [486, 504] on link "page 3" at bounding box center [491, 516] width 25 height 25
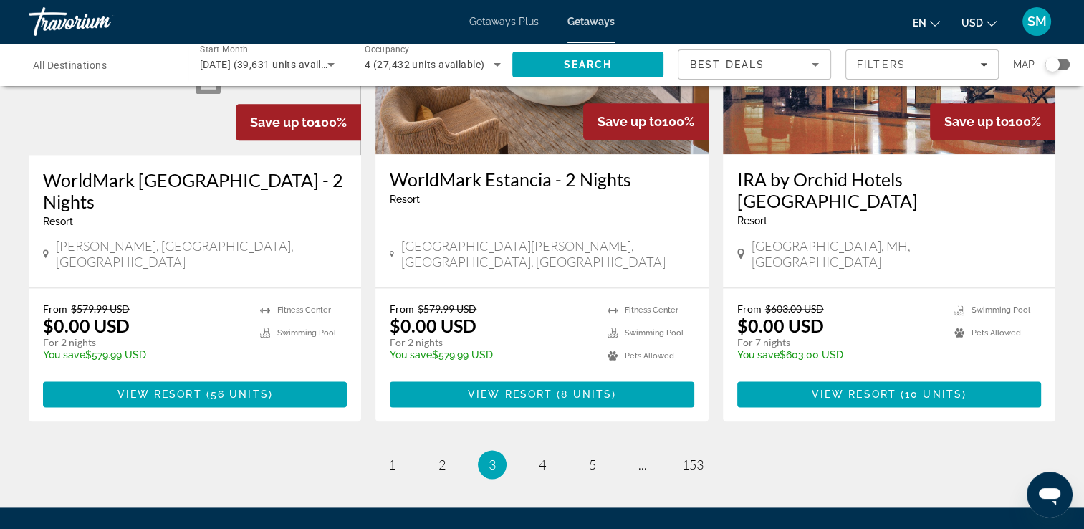
scroll to position [1853, 0]
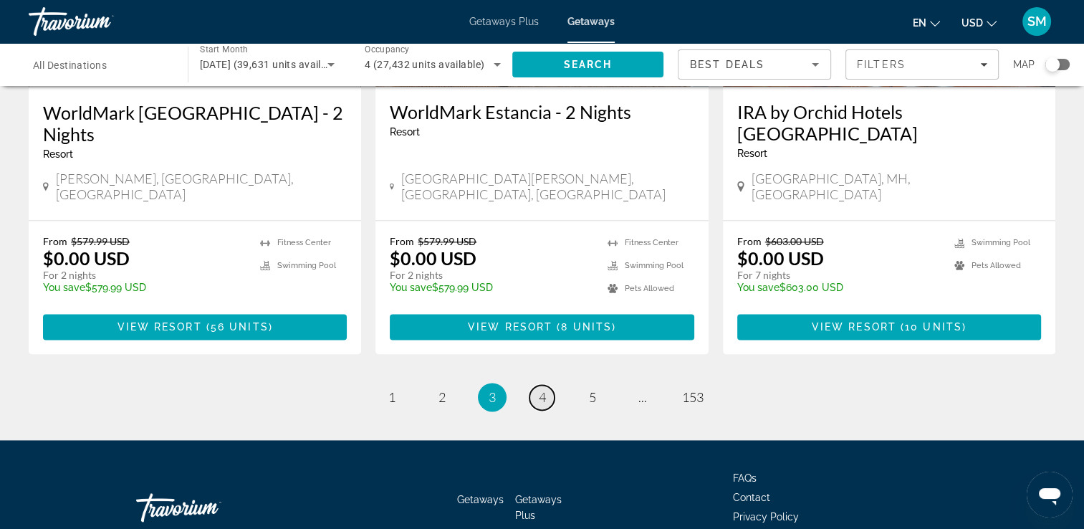
click at [541, 389] on span "4" at bounding box center [542, 397] width 7 height 16
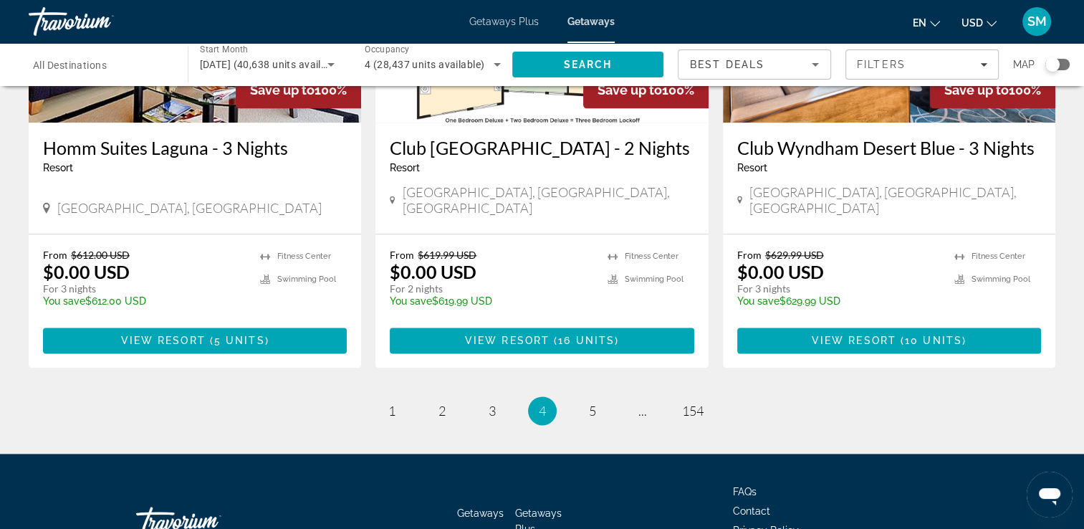
scroll to position [1852, 0]
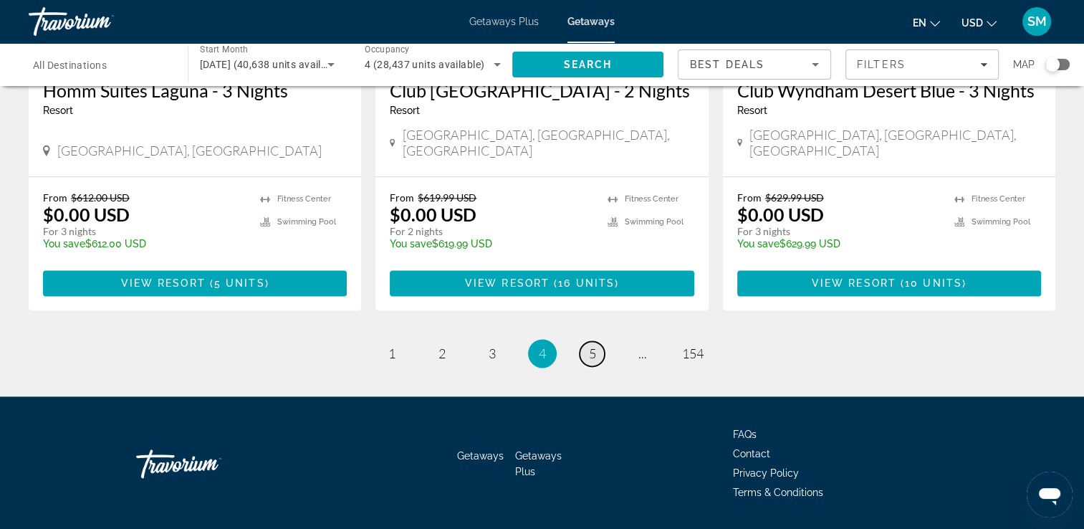
click at [590, 345] on span "5" at bounding box center [592, 353] width 7 height 16
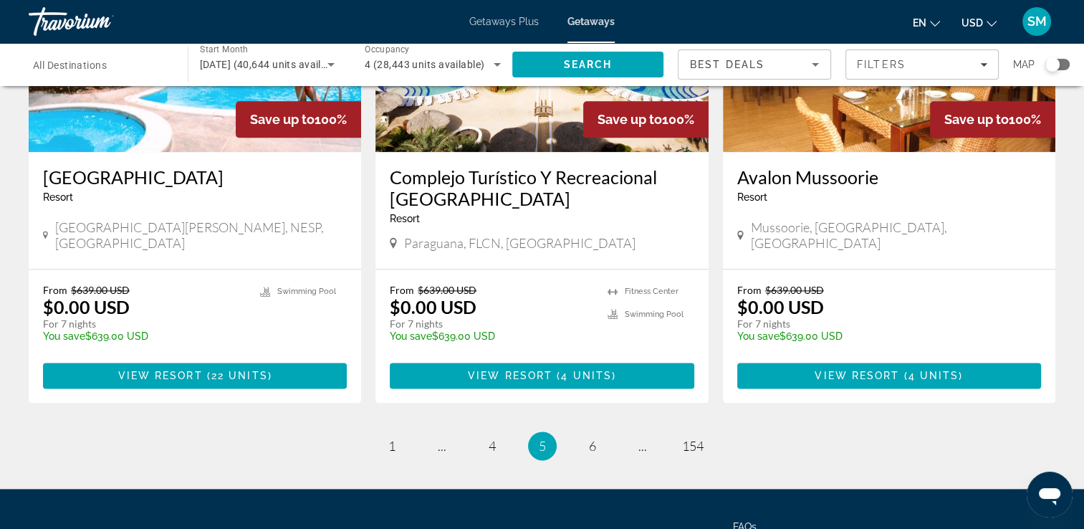
scroll to position [1719, 0]
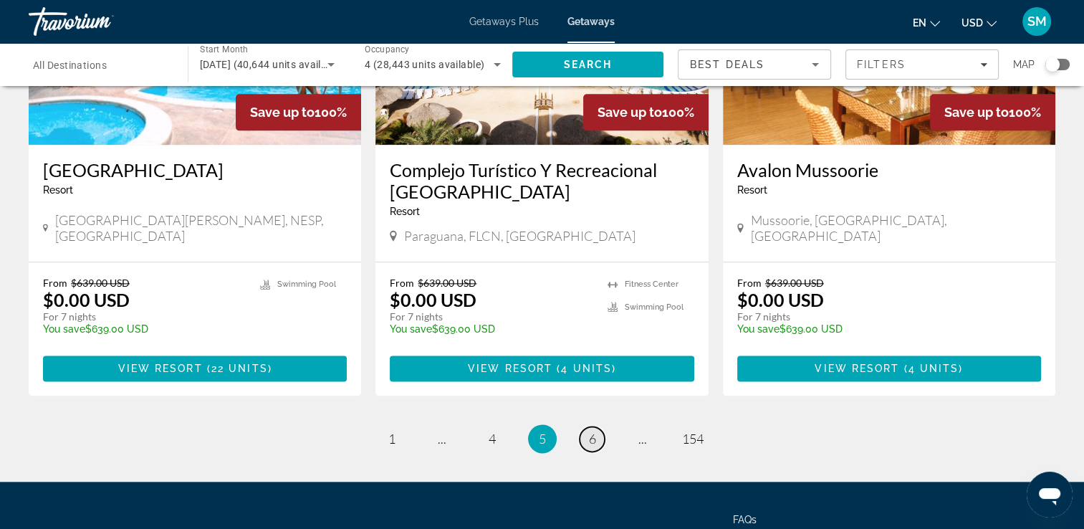
click at [593, 430] on span "6" at bounding box center [592, 438] width 7 height 16
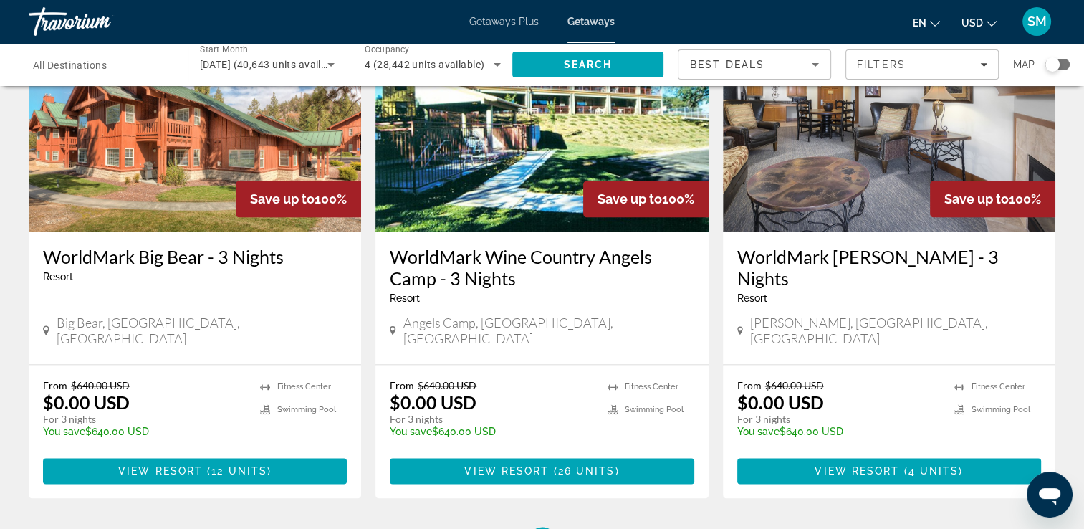
scroll to position [1813, 0]
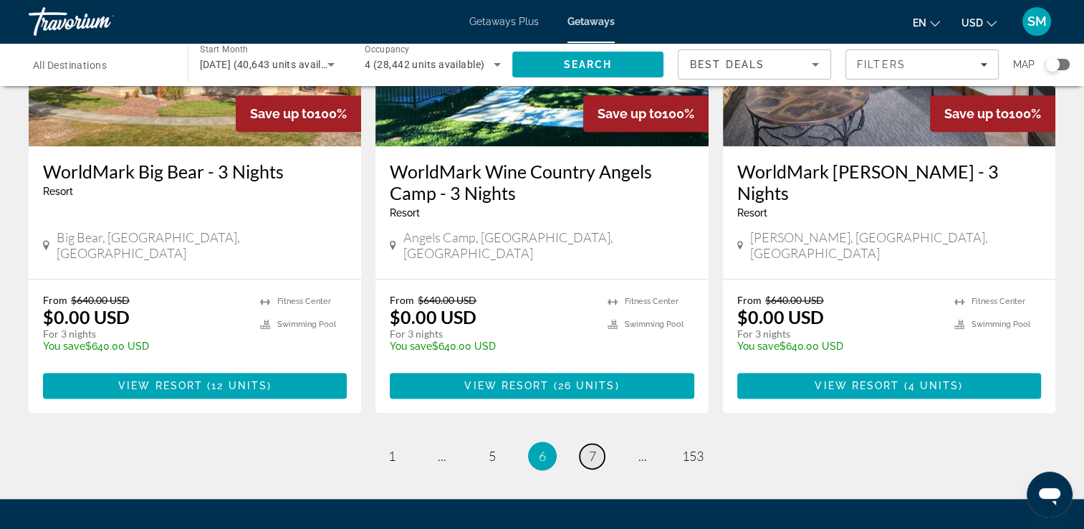
click at [595, 448] on span "7" at bounding box center [592, 456] width 7 height 16
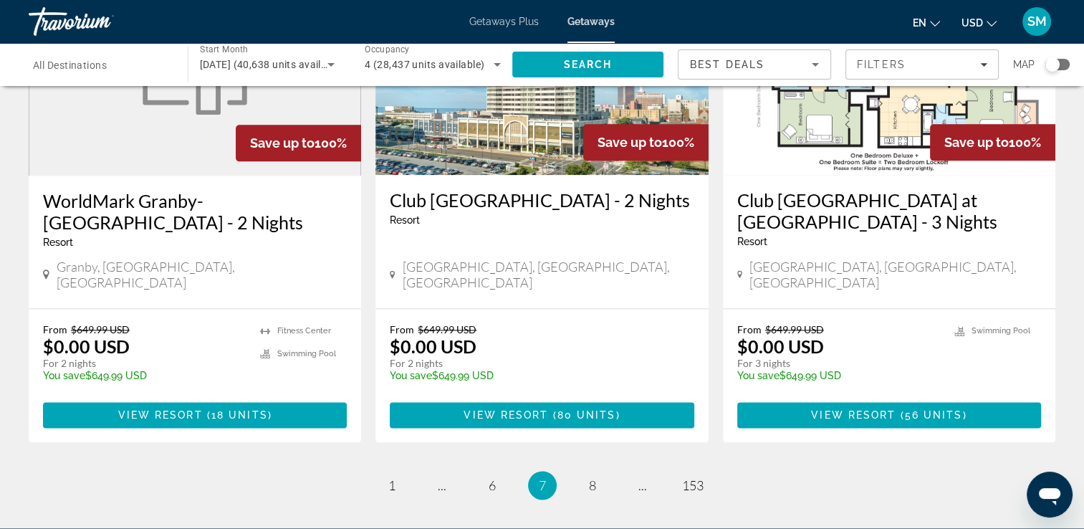
scroll to position [1871, 0]
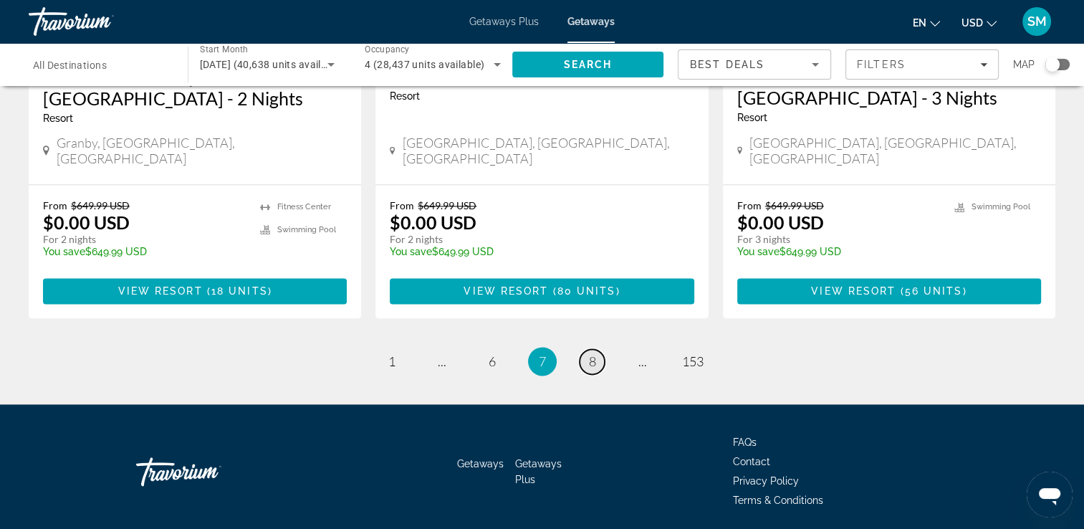
click at [590, 353] on span "8" at bounding box center [592, 361] width 7 height 16
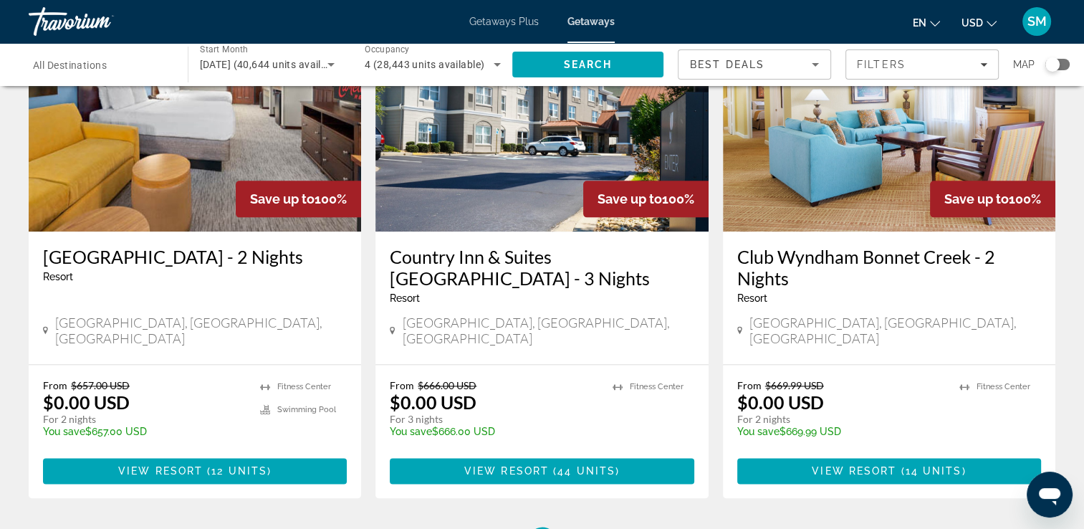
scroll to position [1748, 0]
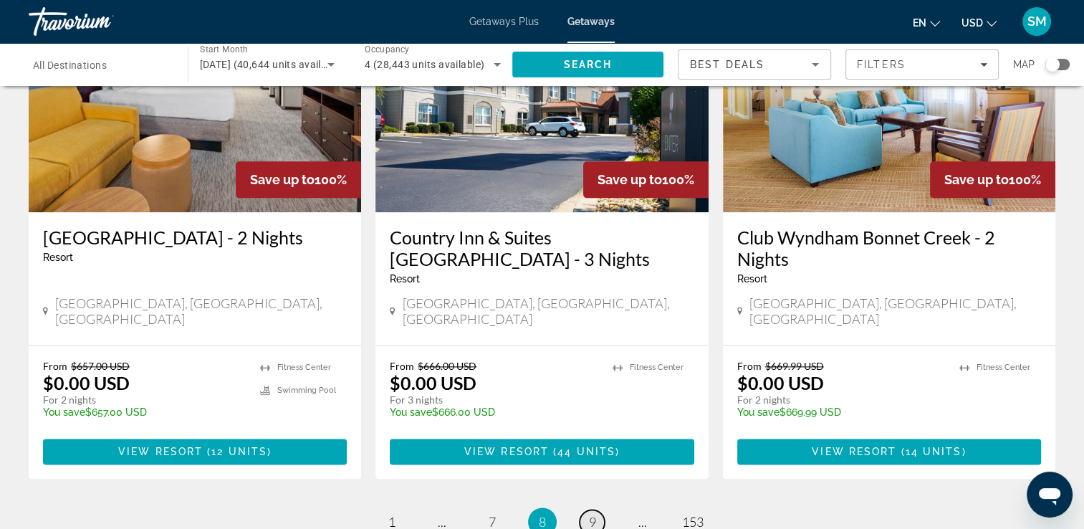
click at [595, 514] on span "9" at bounding box center [592, 522] width 7 height 16
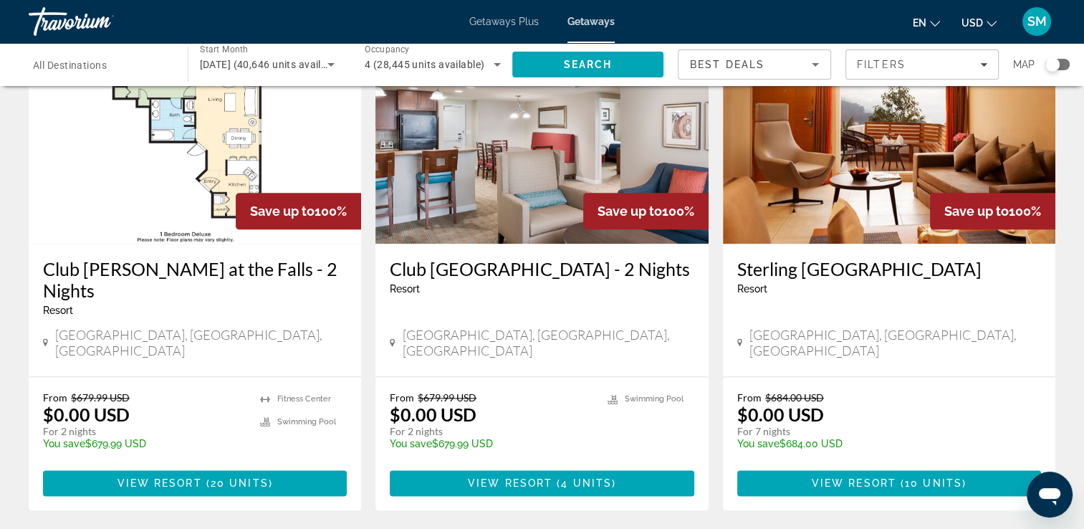
scroll to position [1737, 0]
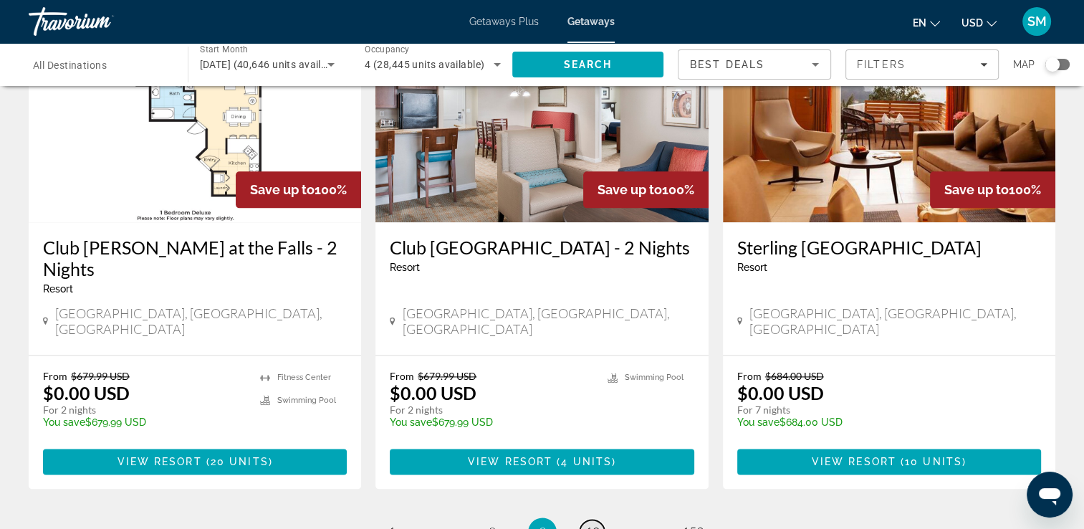
click at [599, 524] on span "10" at bounding box center [592, 532] width 14 height 16
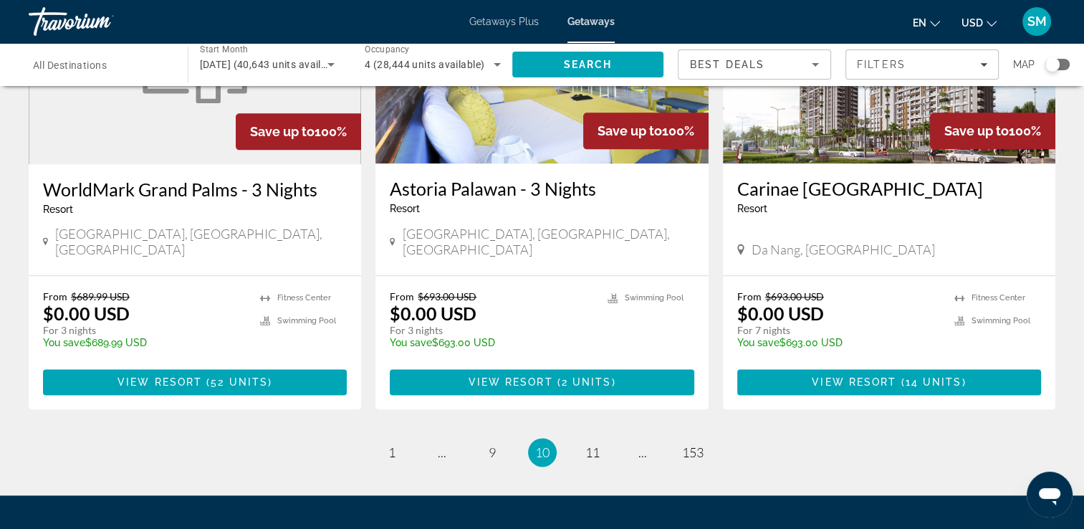
scroll to position [1756, 0]
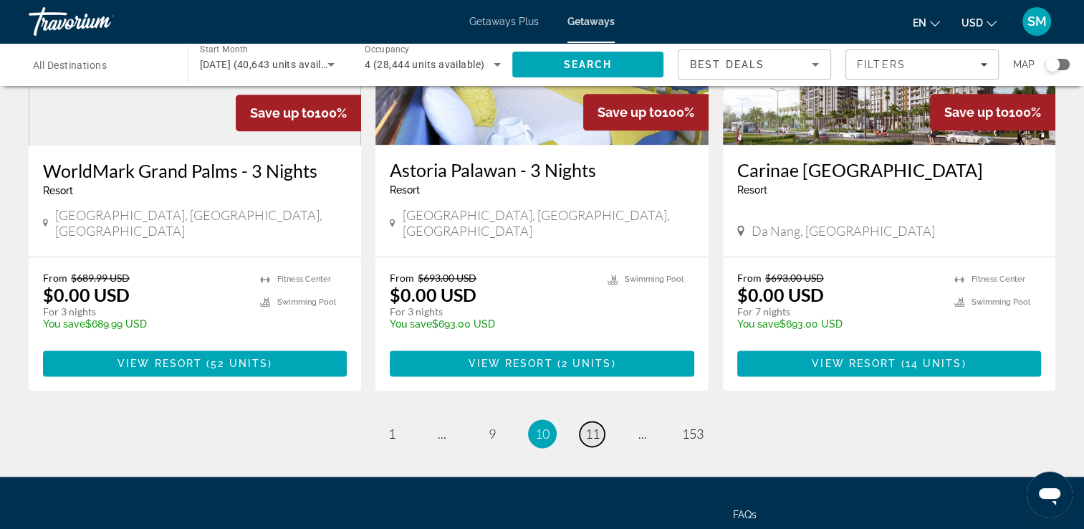
click at [597, 425] on span "11" at bounding box center [592, 433] width 14 height 16
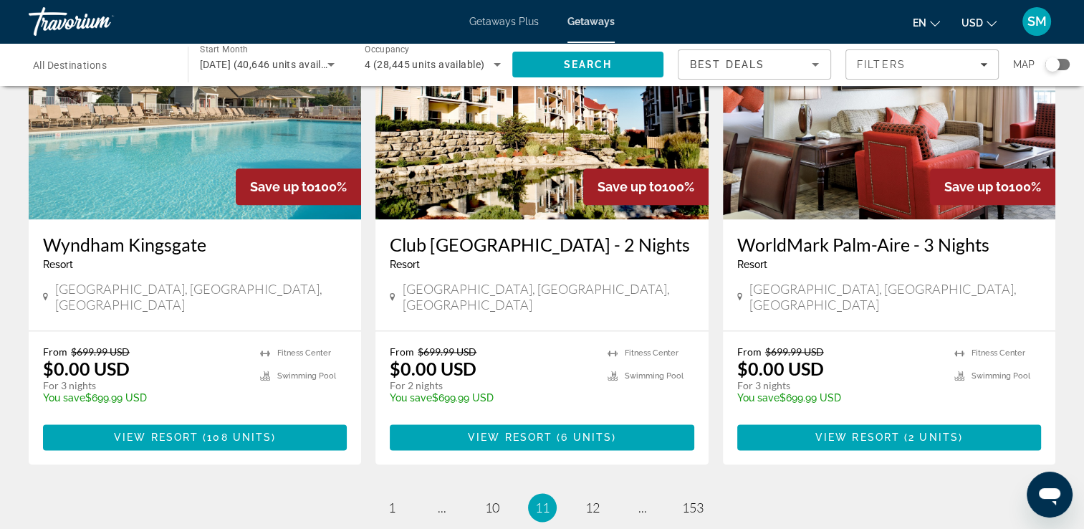
scroll to position [1748, 0]
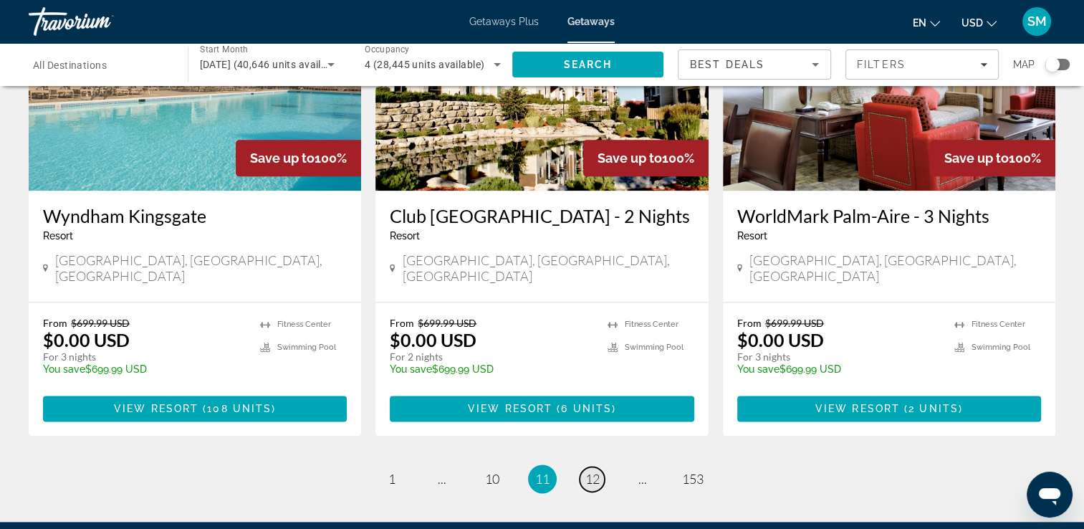
click at [592, 471] on span "12" at bounding box center [592, 479] width 14 height 16
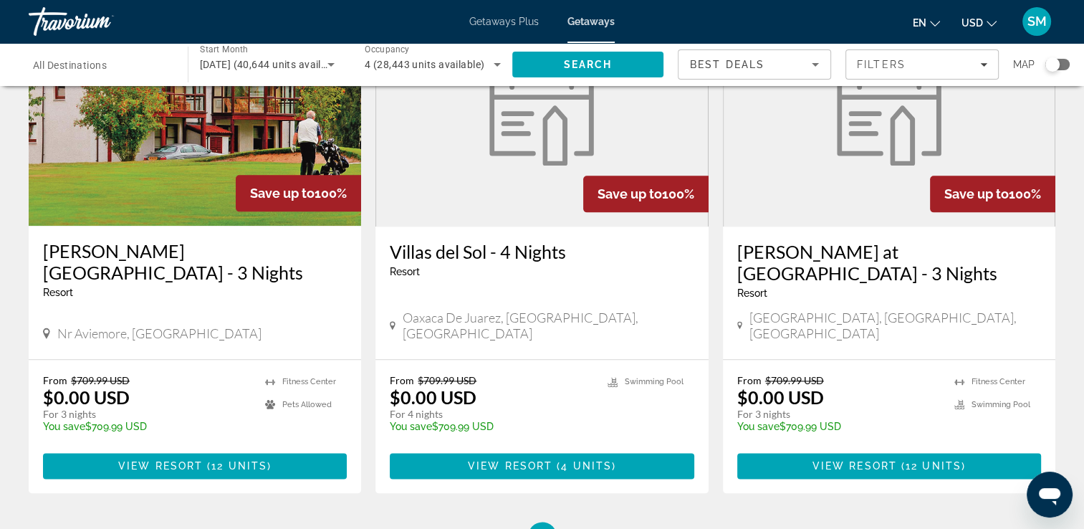
scroll to position [1737, 0]
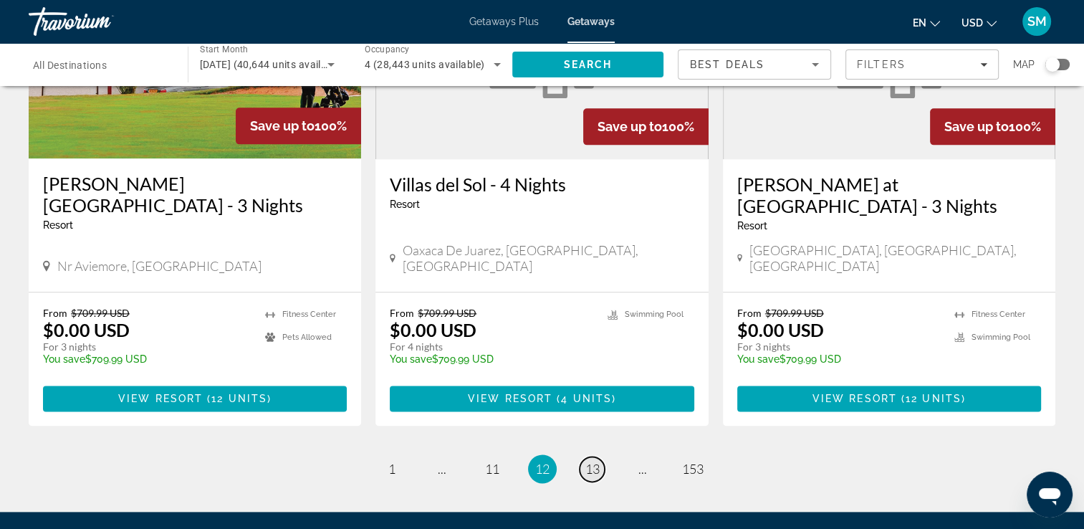
click at [594, 461] on span "13" at bounding box center [592, 469] width 14 height 16
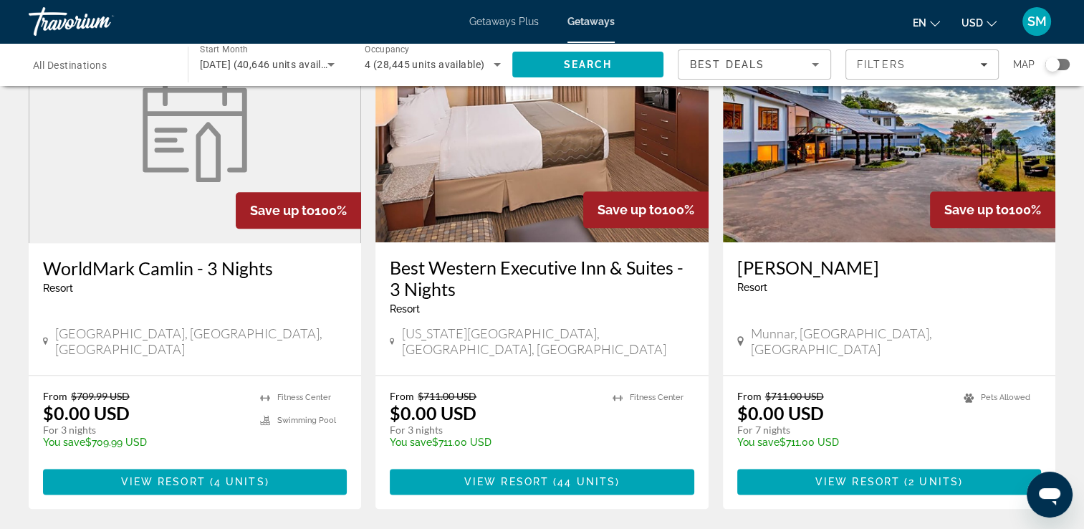
scroll to position [1757, 0]
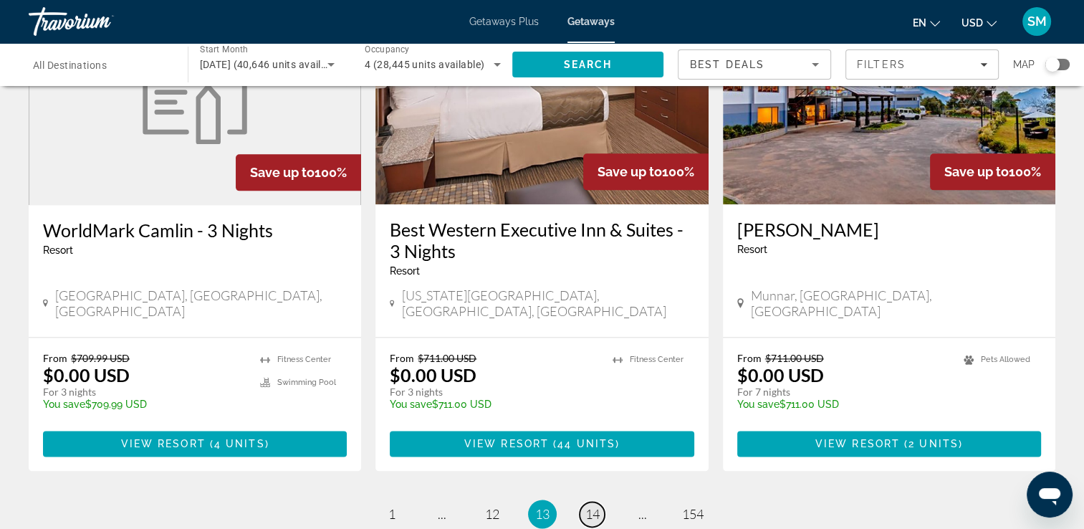
click at [588, 506] on span "14" at bounding box center [592, 514] width 14 height 16
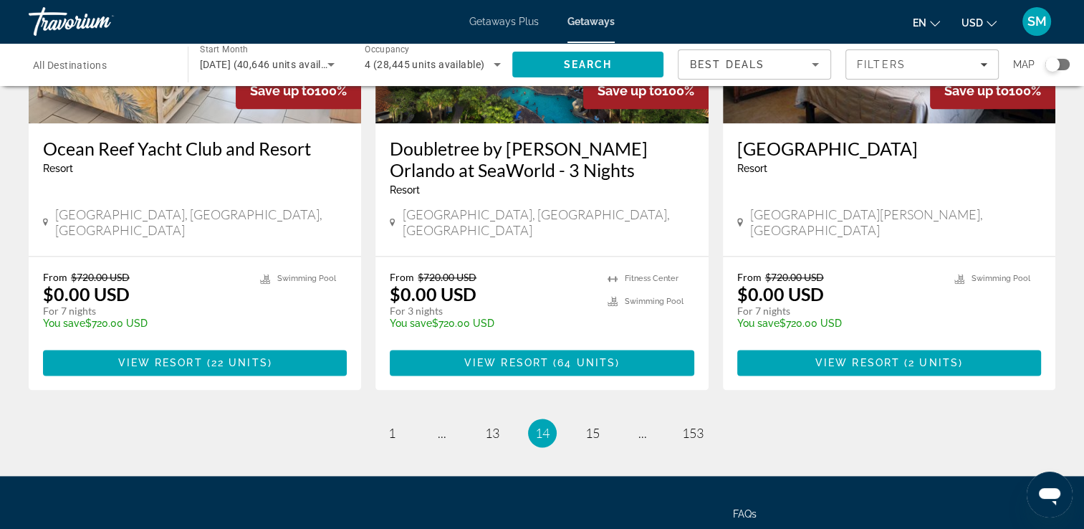
scroll to position [1833, 0]
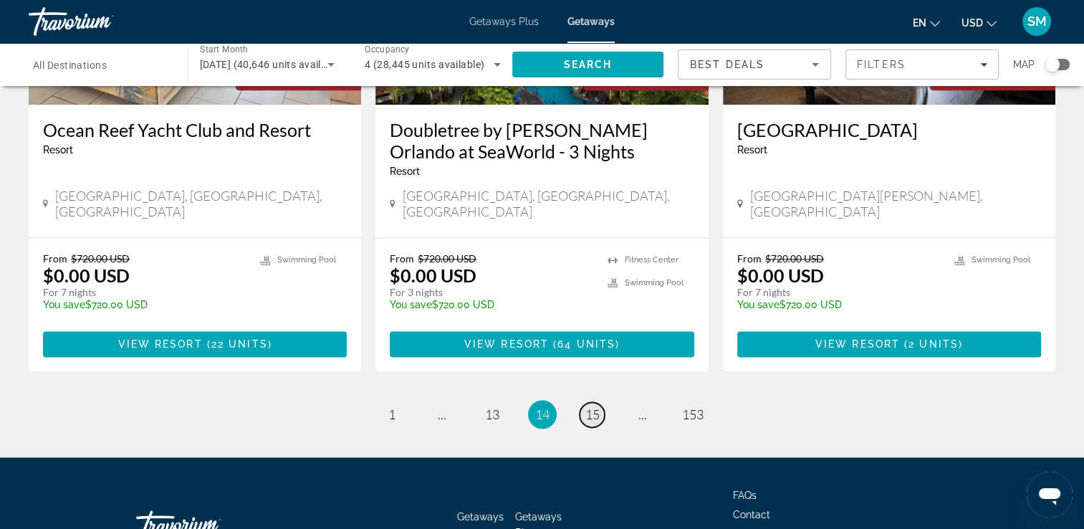
click at [592, 406] on span "15" at bounding box center [592, 414] width 14 height 16
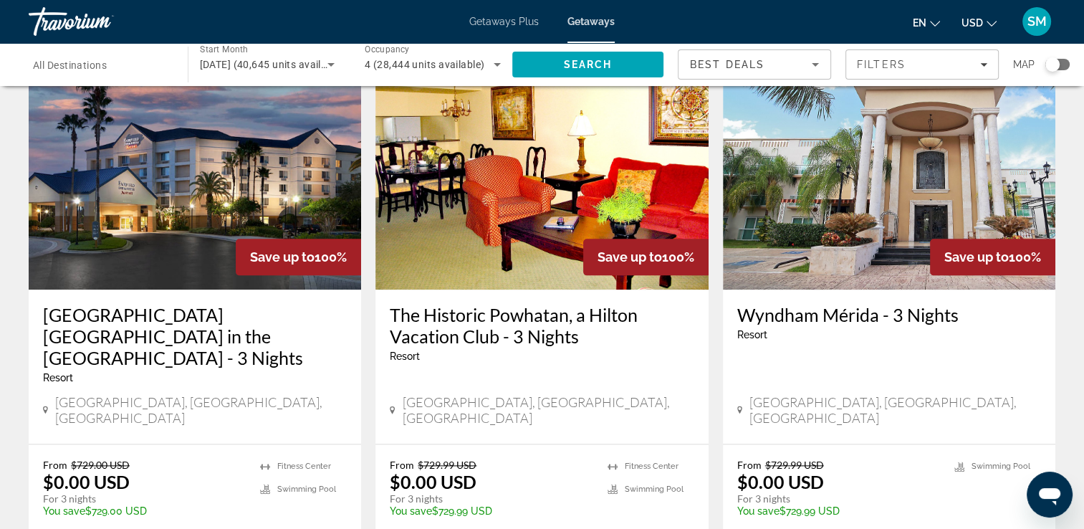
scroll to position [1737, 0]
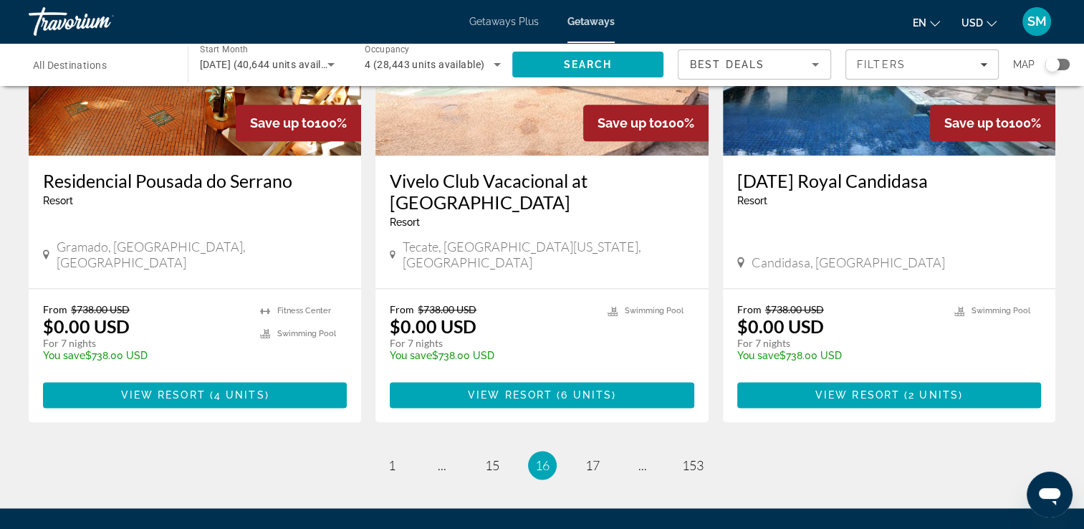
scroll to position [1795, 0]
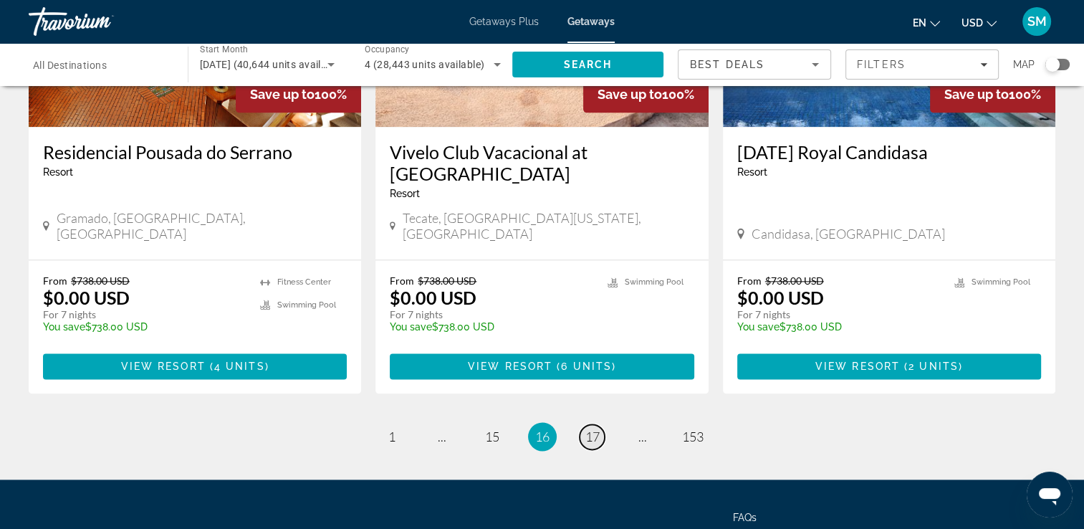
click at [593, 428] on span "17" at bounding box center [592, 436] width 14 height 16
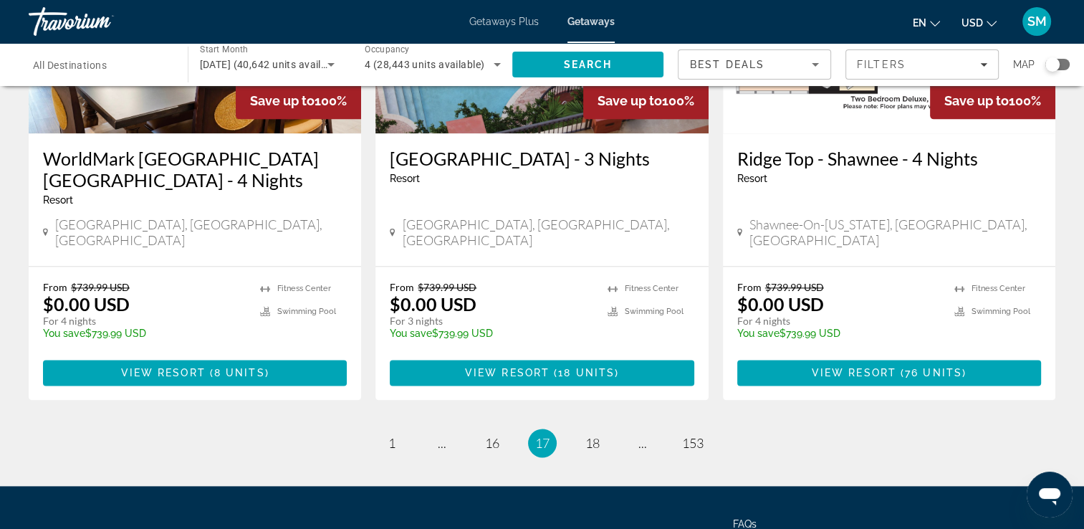
scroll to position [1851, 0]
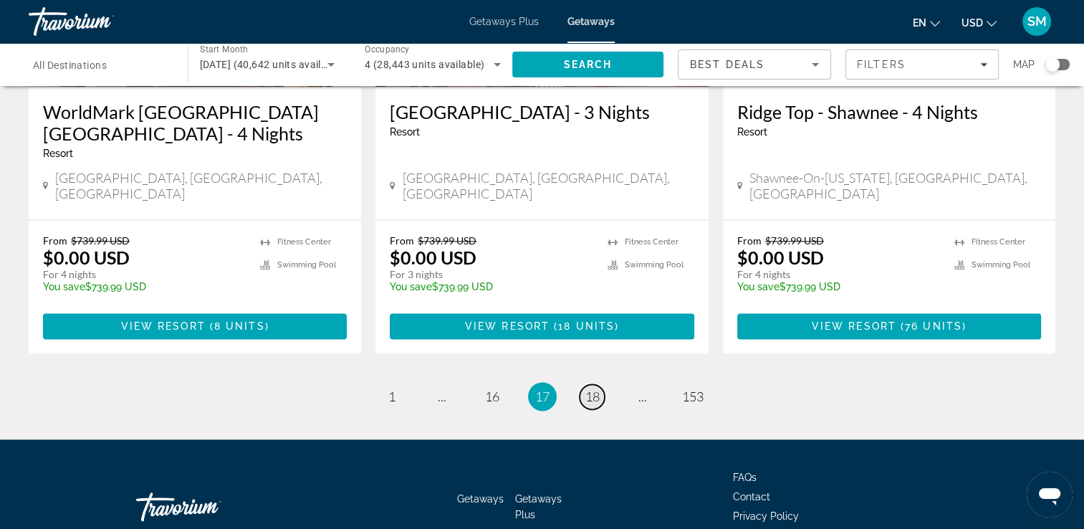
click at [589, 388] on span "18" at bounding box center [592, 396] width 14 height 16
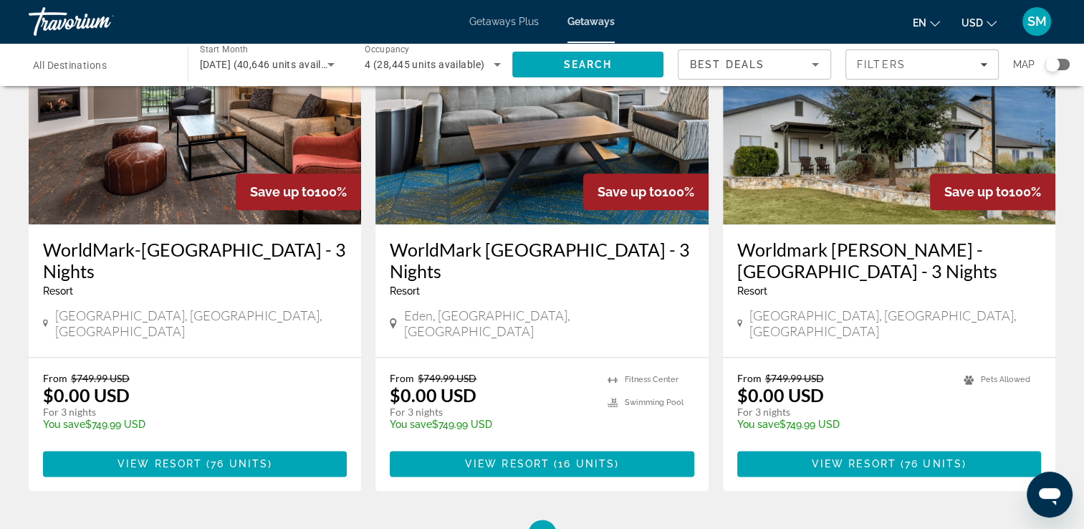
scroll to position [1690, 0]
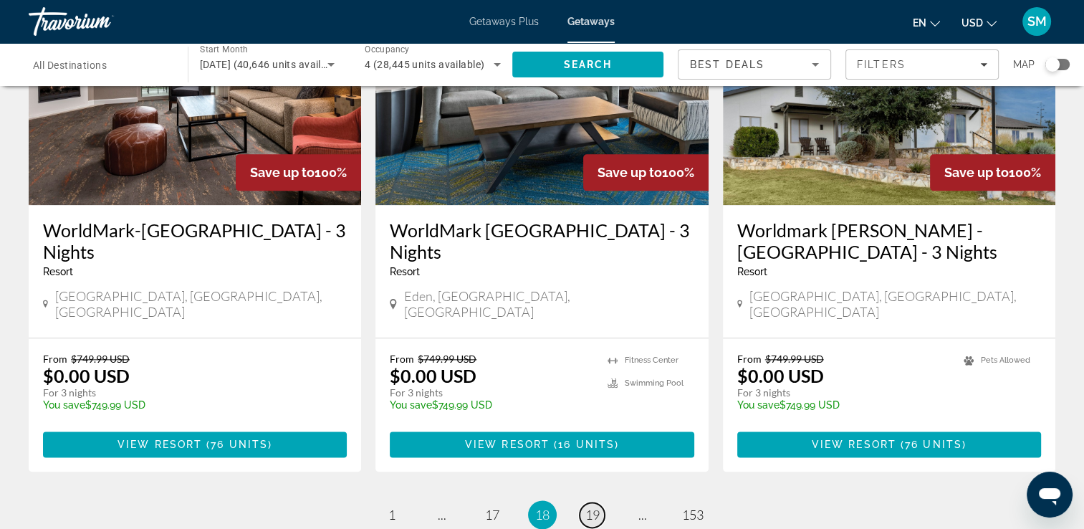
click at [593, 506] on span "19" at bounding box center [592, 514] width 14 height 16
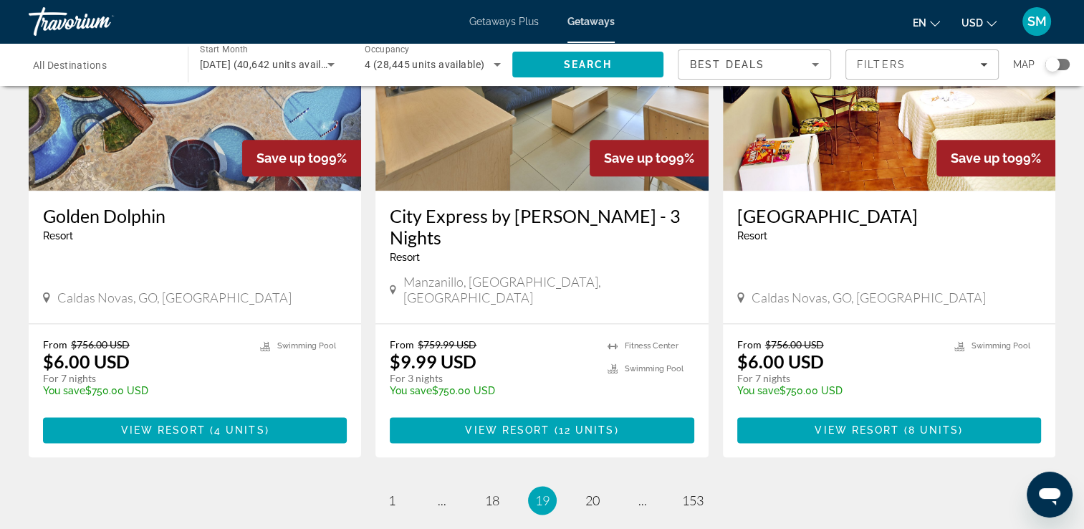
scroll to position [1874, 0]
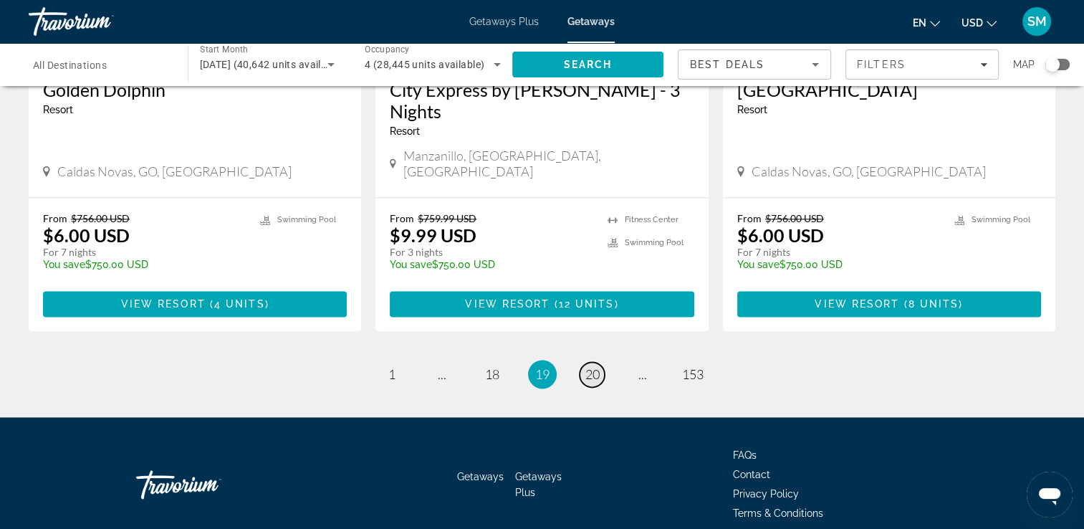
click at [589, 366] on span "20" at bounding box center [592, 374] width 14 height 16
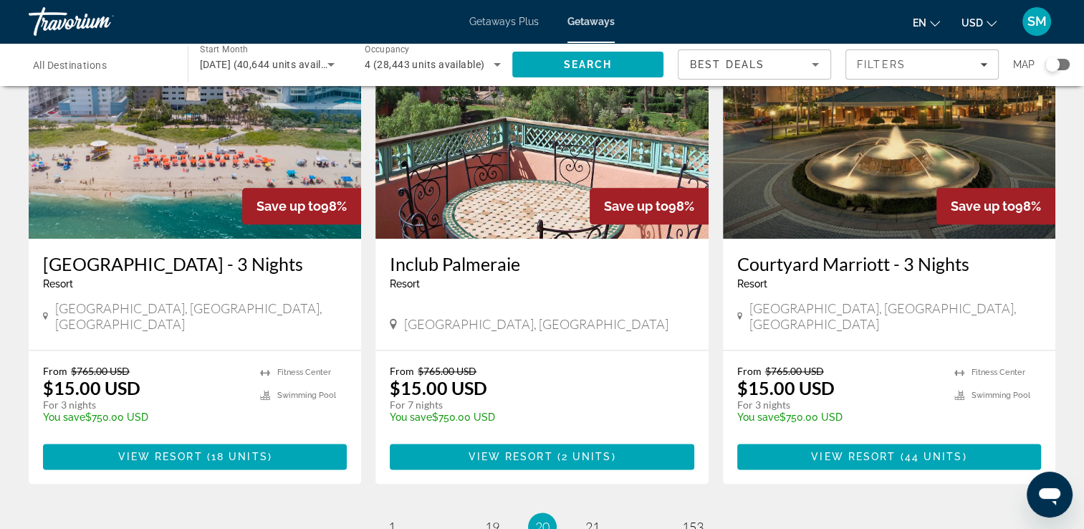
scroll to position [1766, 0]
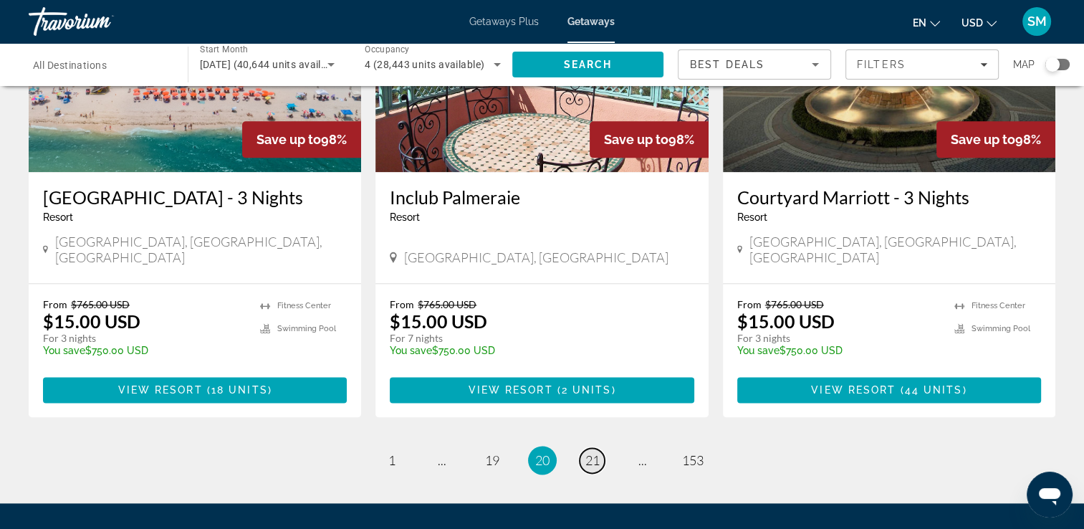
click at [589, 452] on span "21" at bounding box center [592, 460] width 14 height 16
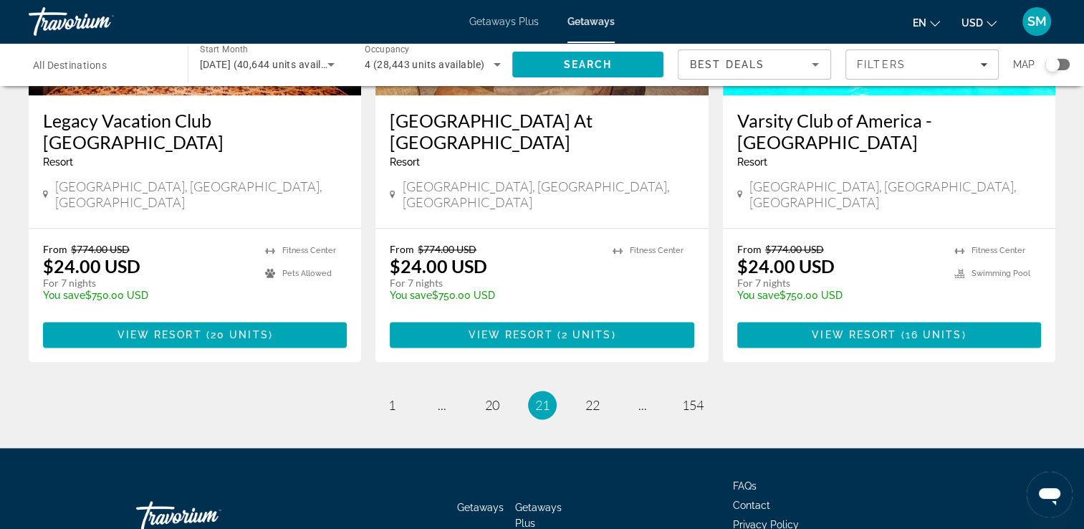
scroll to position [1874, 0]
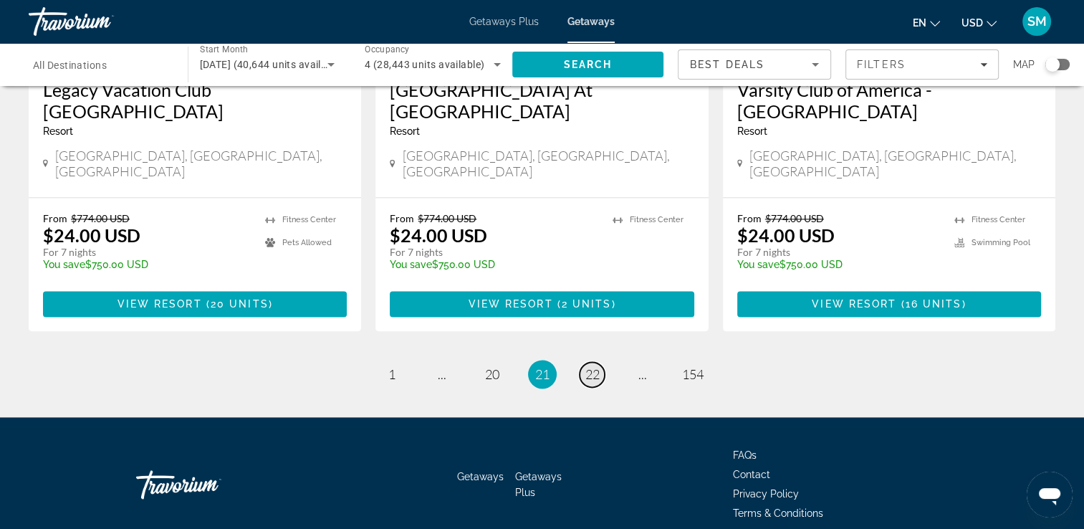
click at [593, 366] on span "22" at bounding box center [592, 374] width 14 height 16
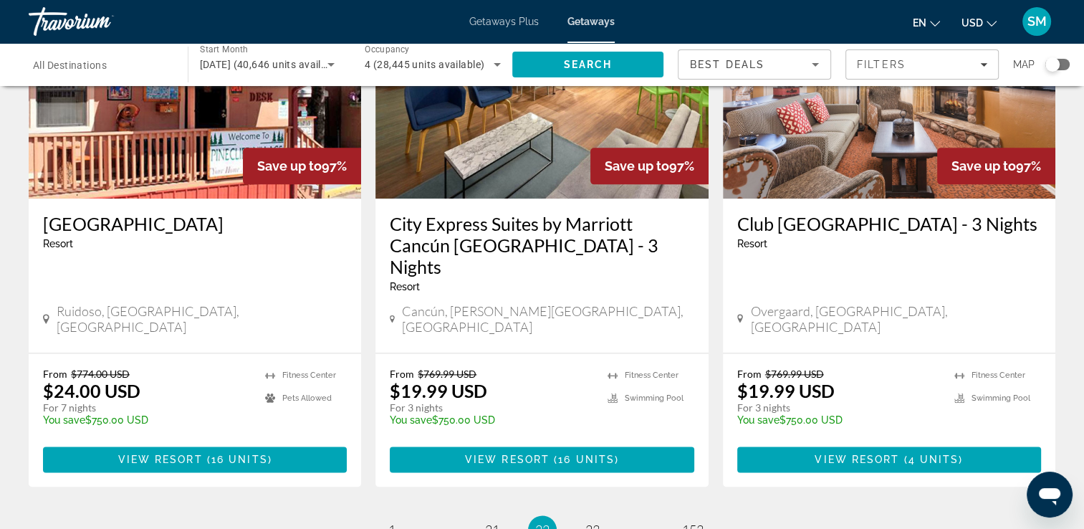
scroll to position [1852, 0]
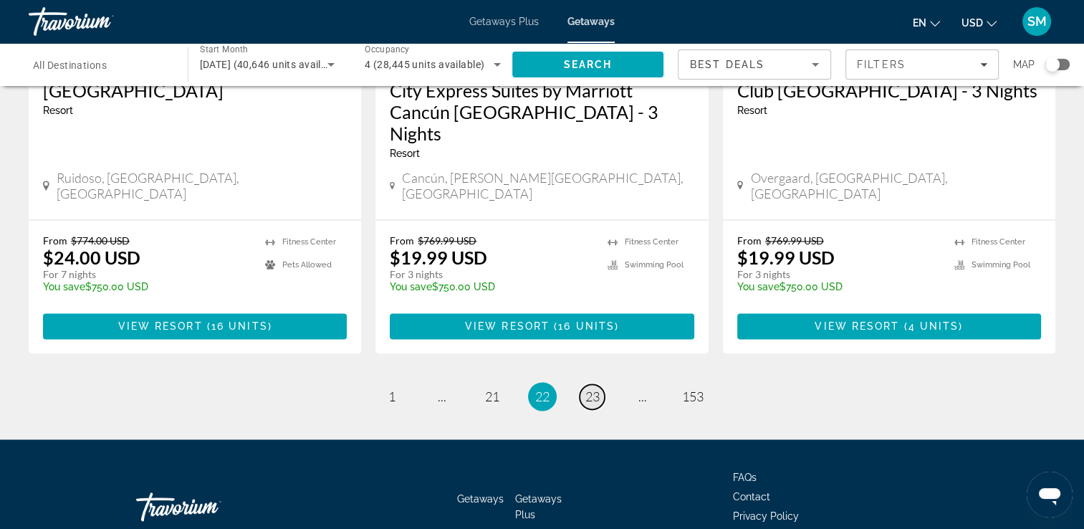
click at [595, 388] on span "23" at bounding box center [592, 396] width 14 height 16
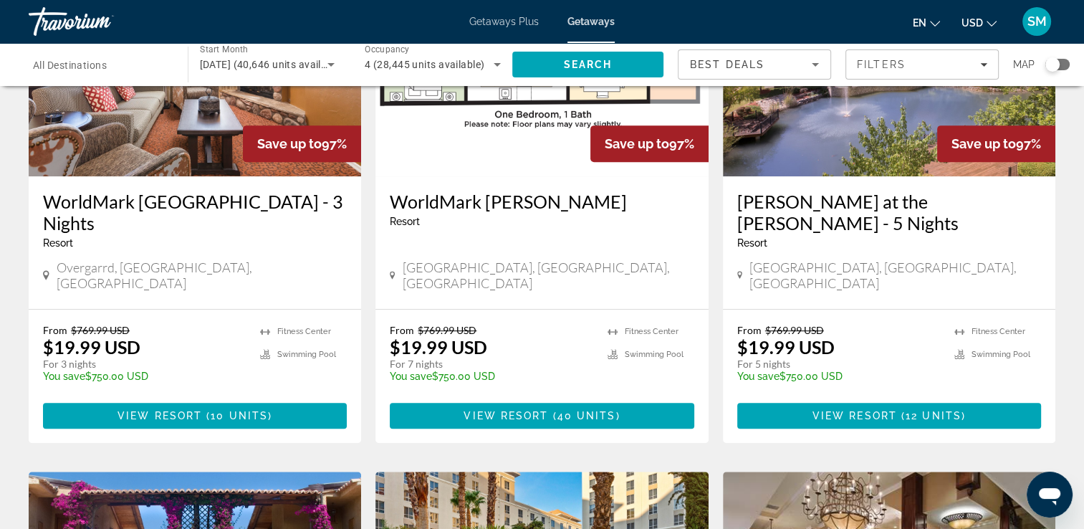
scroll to position [716, 0]
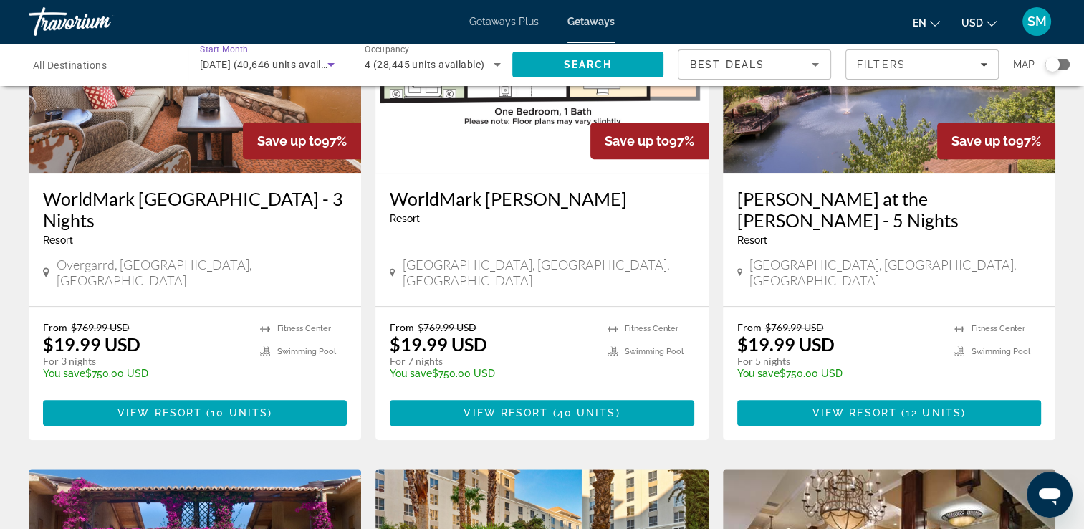
click at [284, 59] on span "[DATE] (40,646 units available)" at bounding box center [272, 64] width 145 height 11
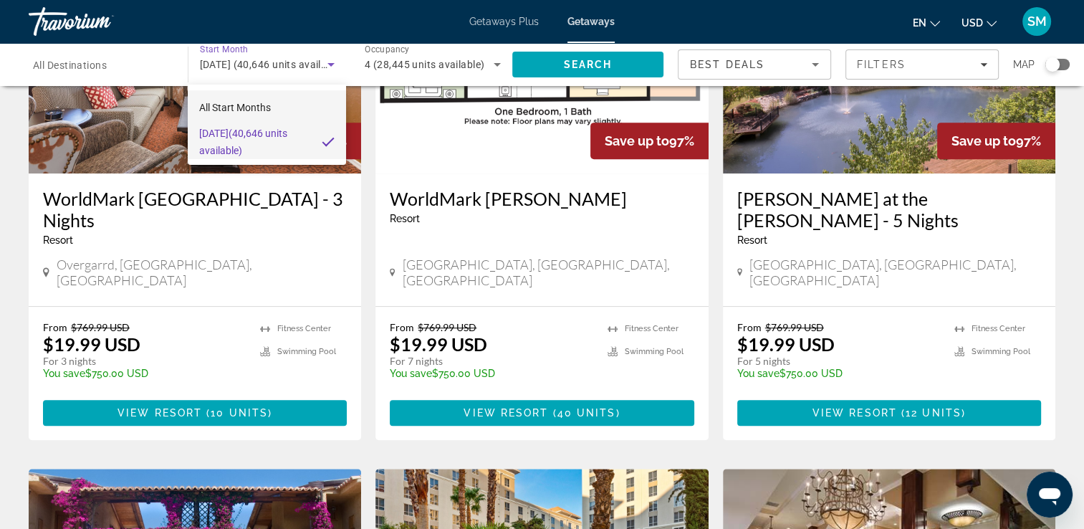
click at [251, 110] on span "All Start Months" at bounding box center [235, 107] width 72 height 11
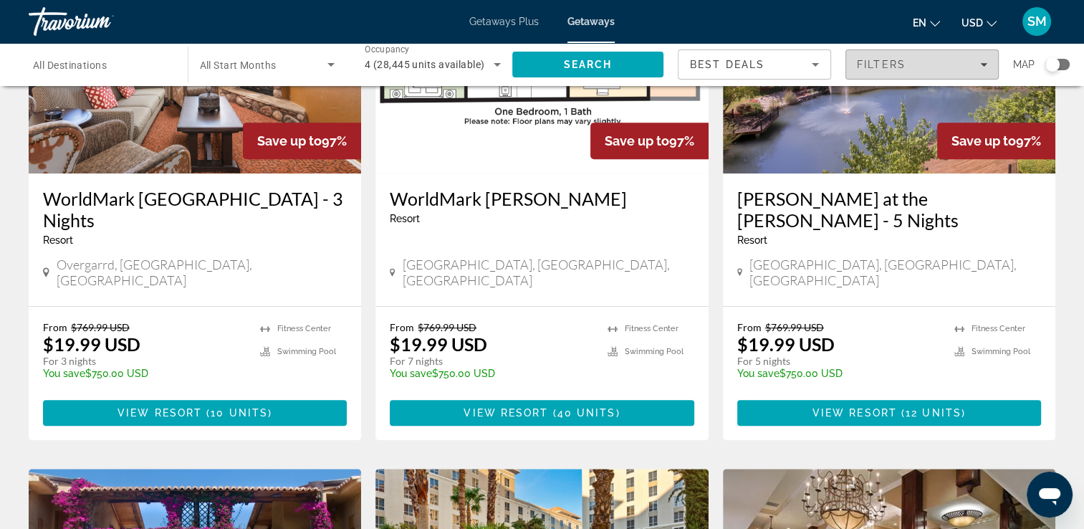
click at [908, 60] on div "Filters" at bounding box center [922, 64] width 130 height 11
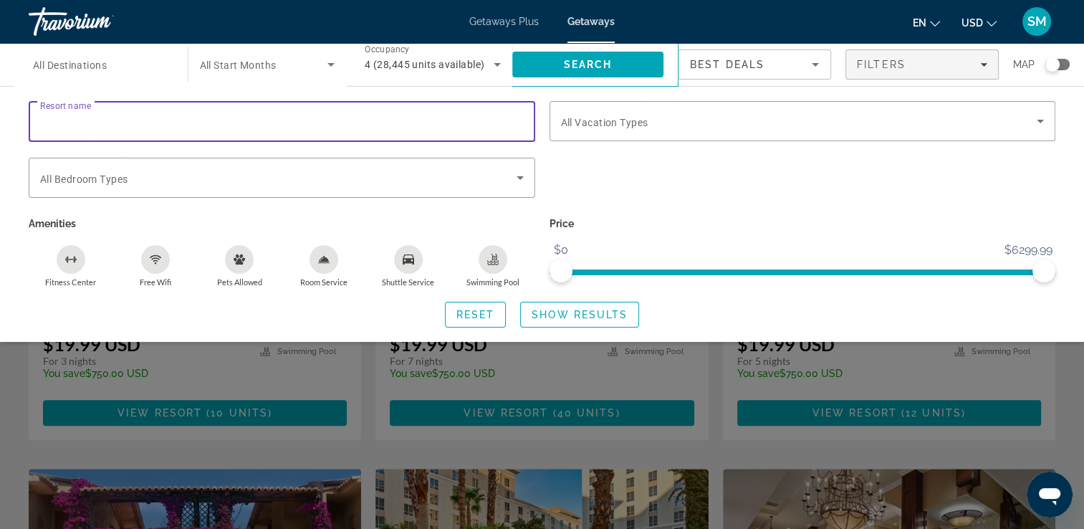
click at [410, 126] on input "Resort name" at bounding box center [281, 121] width 483 height 17
type input "**********"
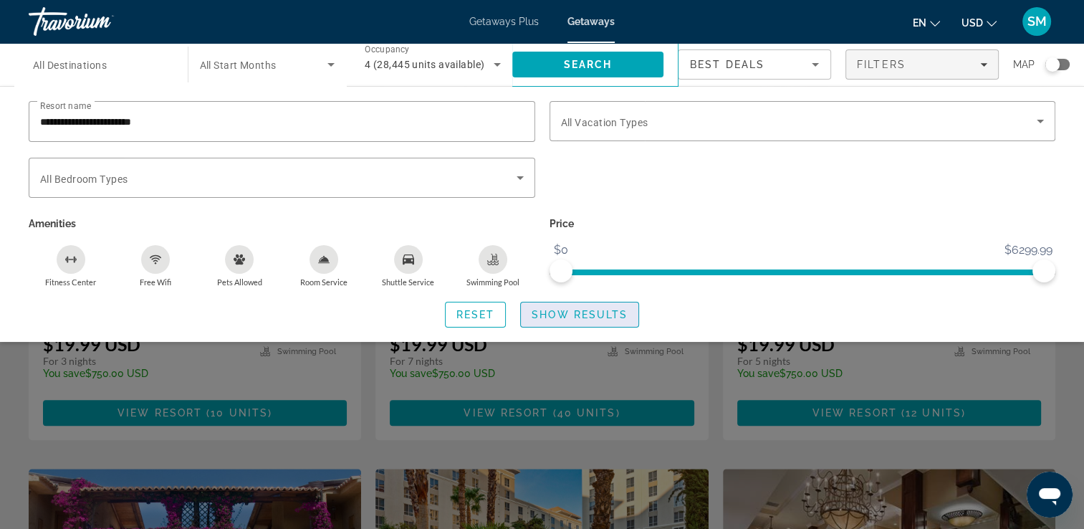
click at [564, 317] on span "Show Results" at bounding box center [579, 314] width 96 height 11
click at [565, 312] on span "Show Results" at bounding box center [579, 314] width 96 height 11
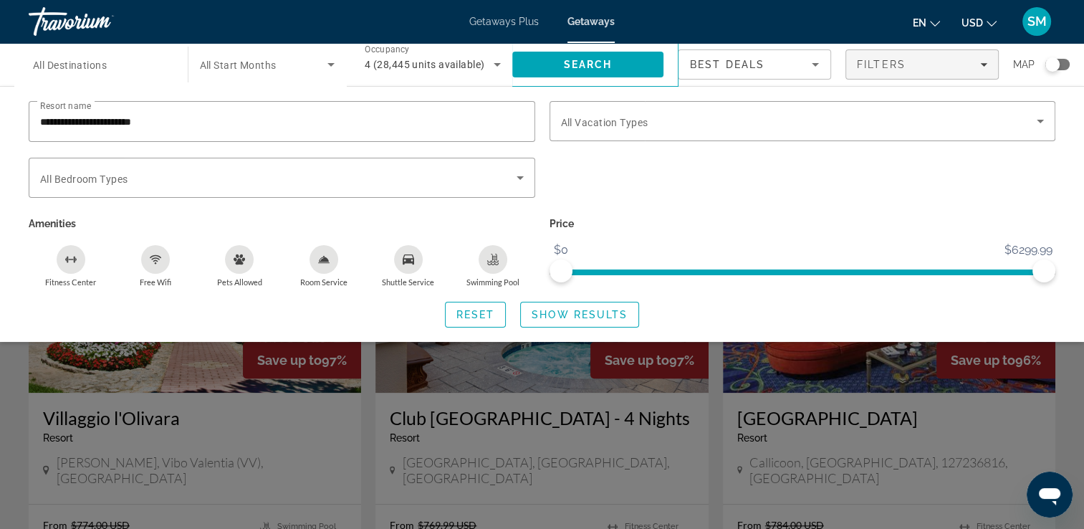
scroll to position [1050, 0]
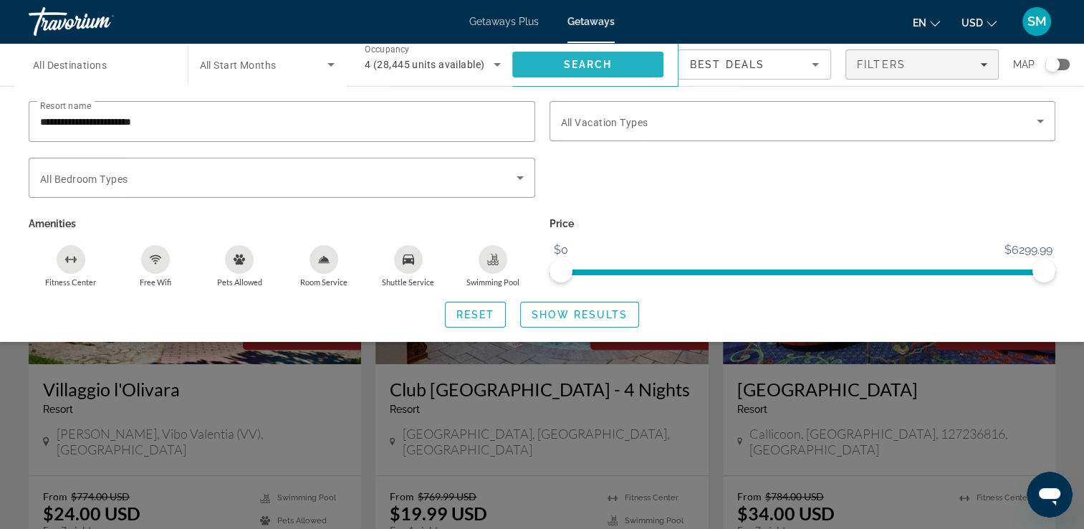
click at [602, 62] on span "Search" at bounding box center [587, 64] width 49 height 11
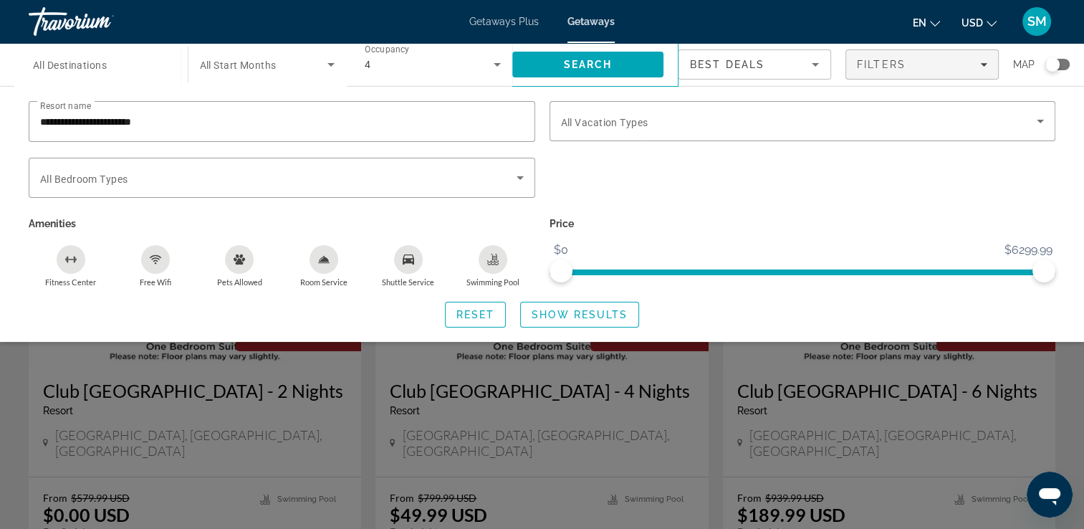
click at [680, 355] on div "Search widget" at bounding box center [542, 372] width 1084 height 314
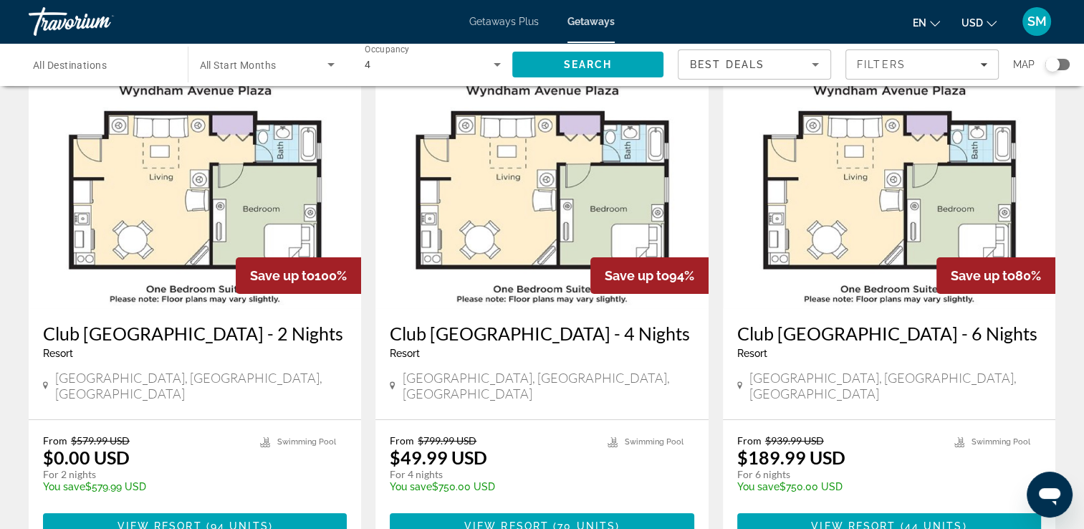
scroll to position [86, 0]
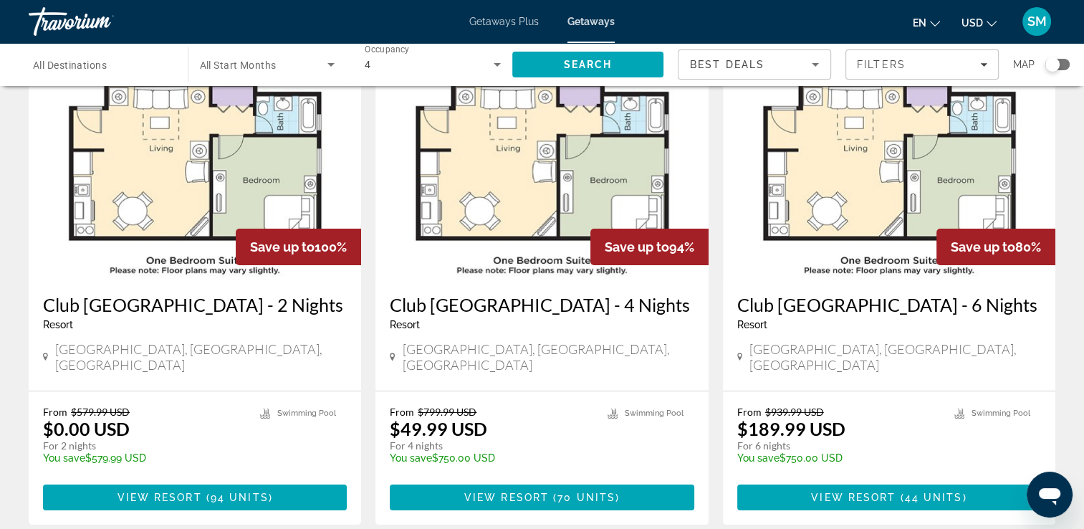
click at [195, 368] on div "[GEOGRAPHIC_DATA], [GEOGRAPHIC_DATA], [GEOGRAPHIC_DATA]" at bounding box center [195, 357] width 304 height 32
click at [151, 242] on img "Main content" at bounding box center [195, 164] width 332 height 229
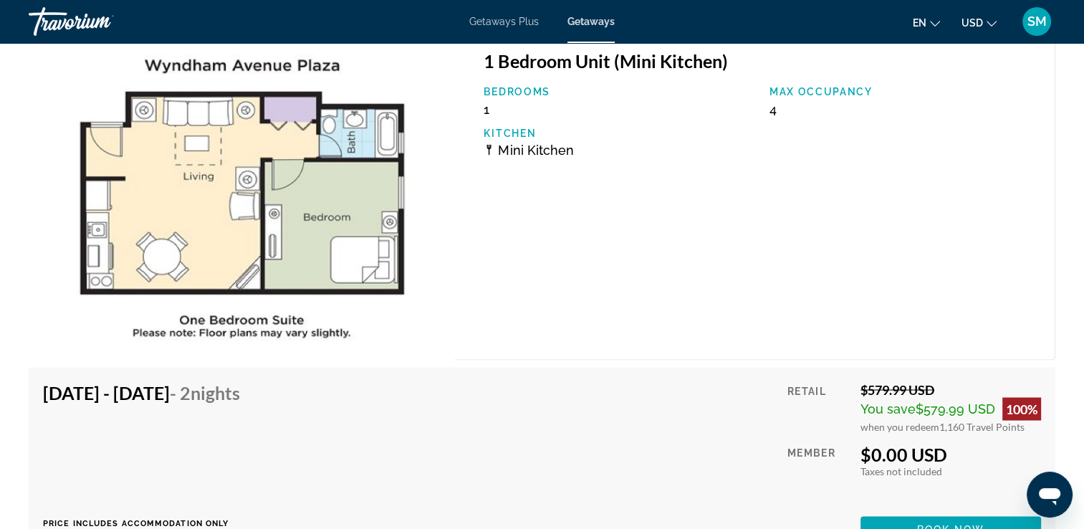
scroll to position [2750, 0]
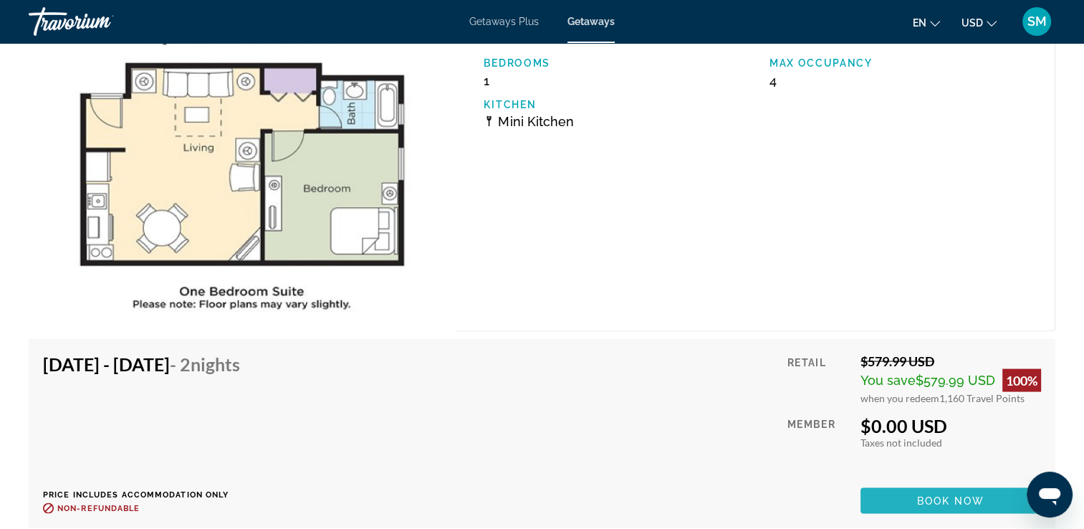
click at [945, 498] on span "Book now" at bounding box center [951, 500] width 68 height 11
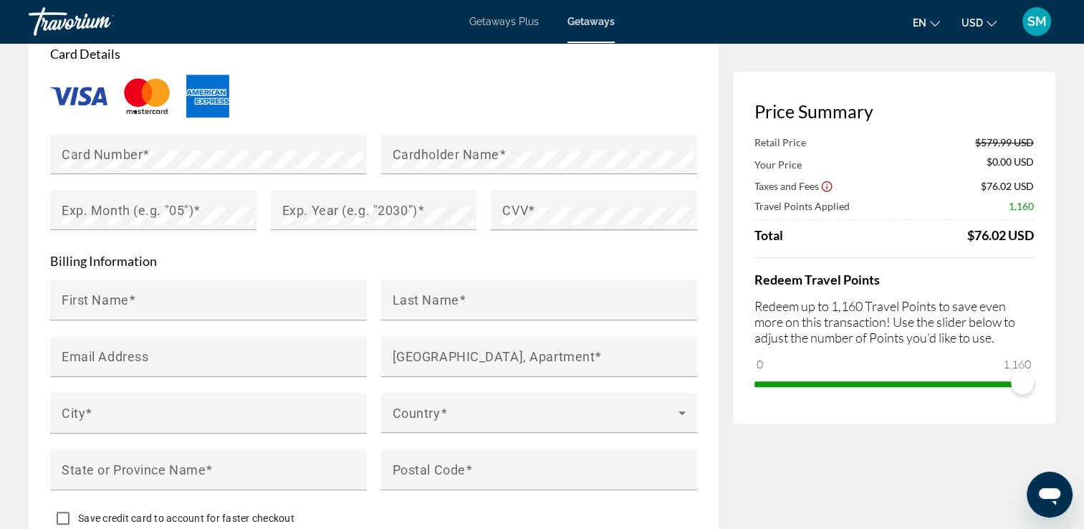
scroll to position [1175, 0]
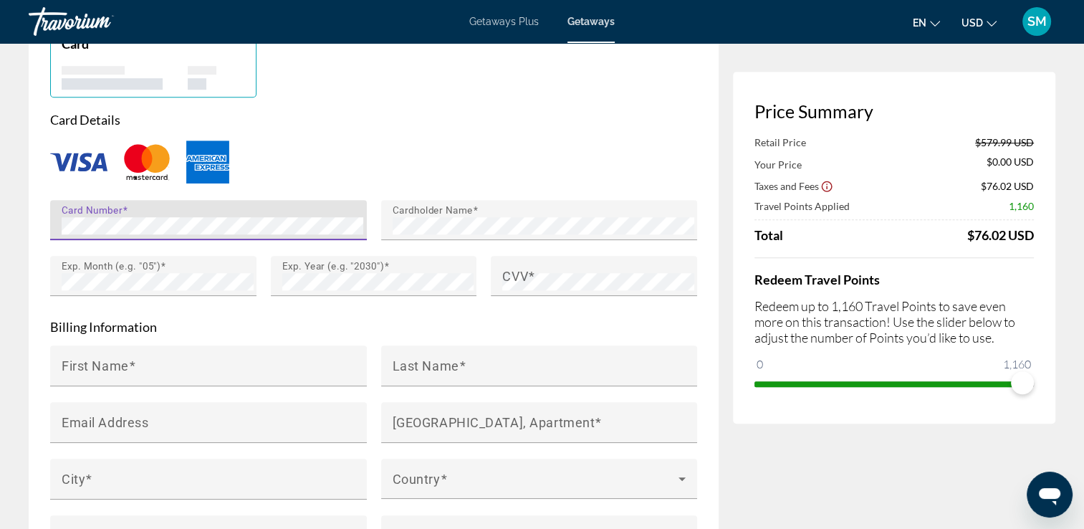
type input "**********"
type input "*******"
type input "*********"
type input "**********"
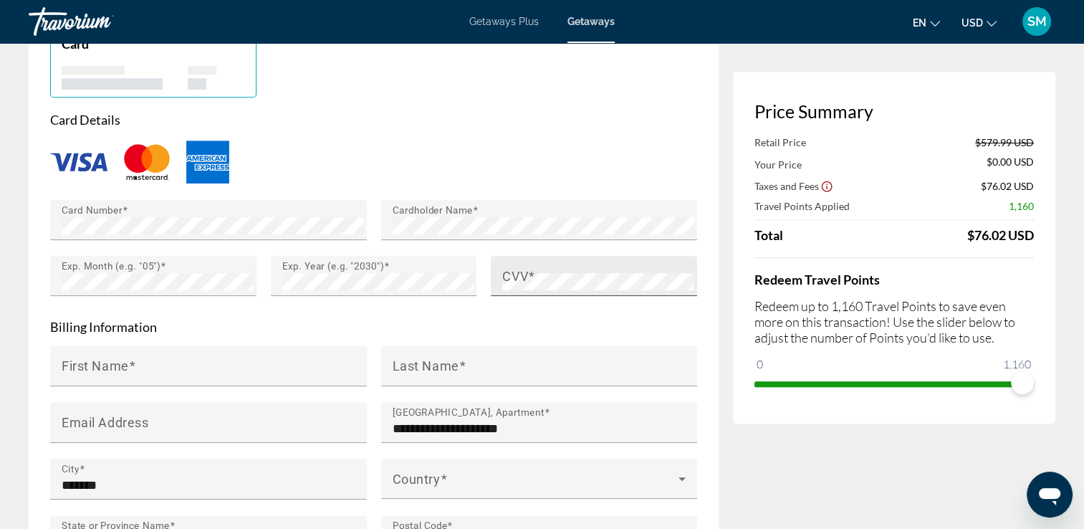
click at [514, 278] on mat-label "CVV" at bounding box center [515, 275] width 26 height 15
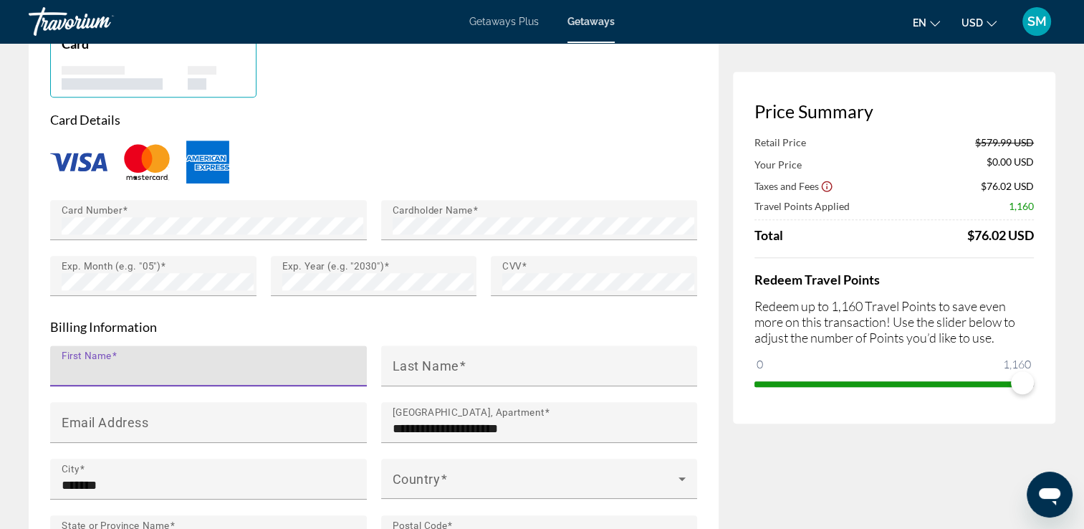
click at [201, 368] on input "First Name" at bounding box center [213, 371] width 302 height 17
type input "*****"
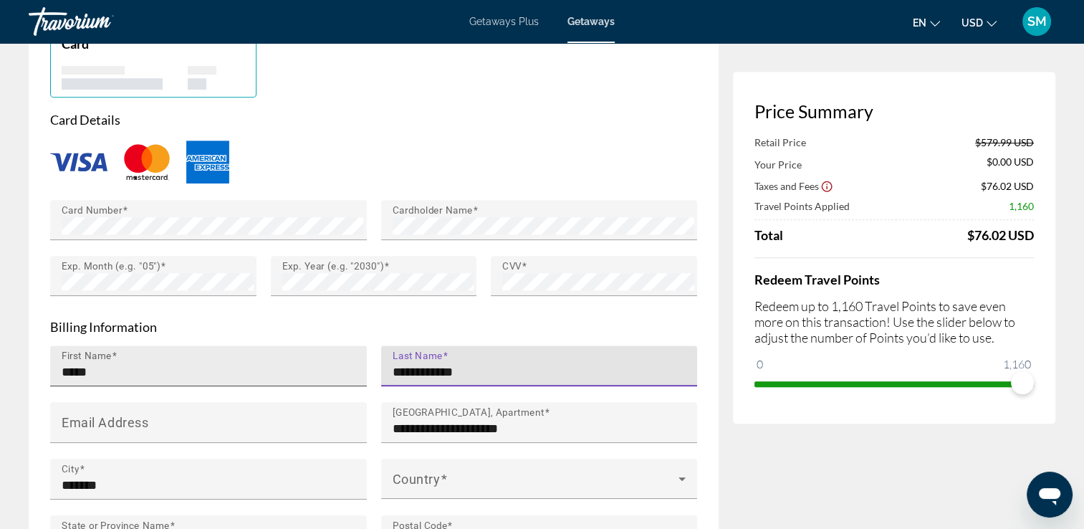
type input "**********"
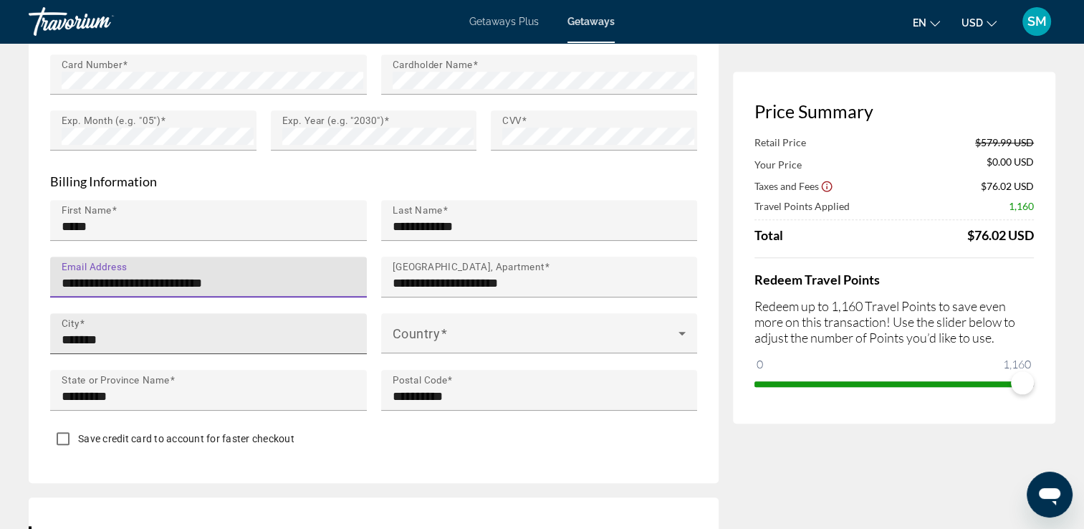
scroll to position [1326, 0]
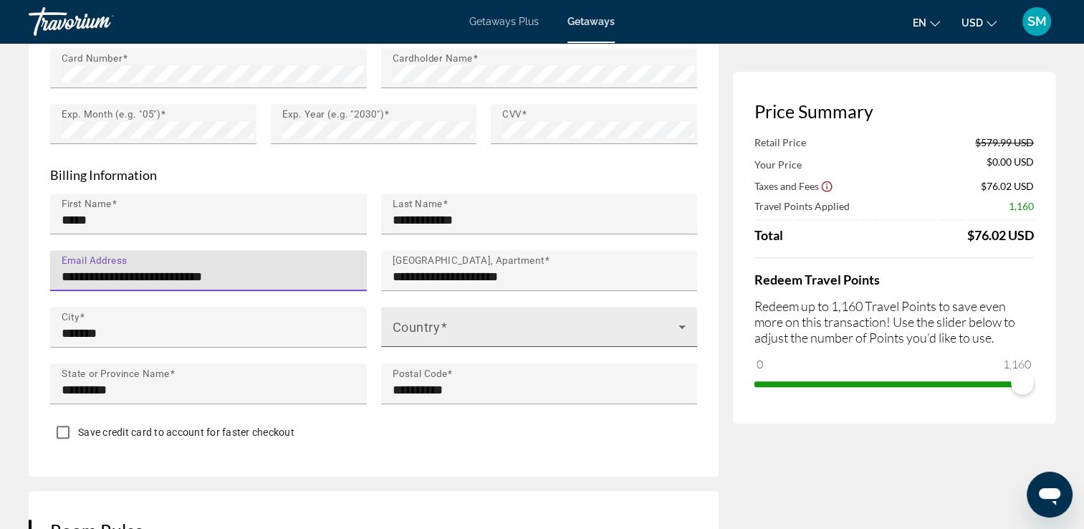
type input "**********"
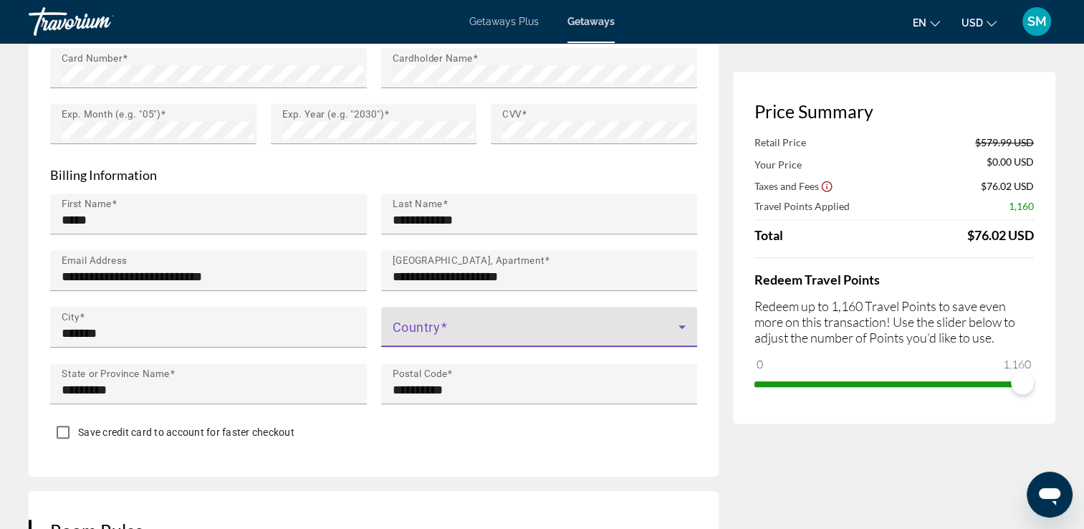
click at [481, 329] on span "Main content" at bounding box center [535, 332] width 286 height 17
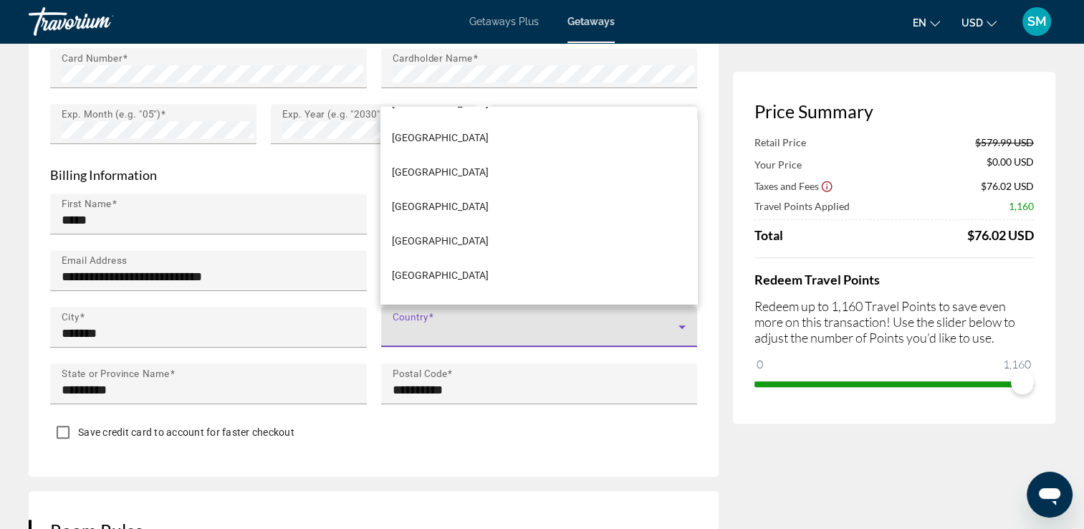
scroll to position [8184, 0]
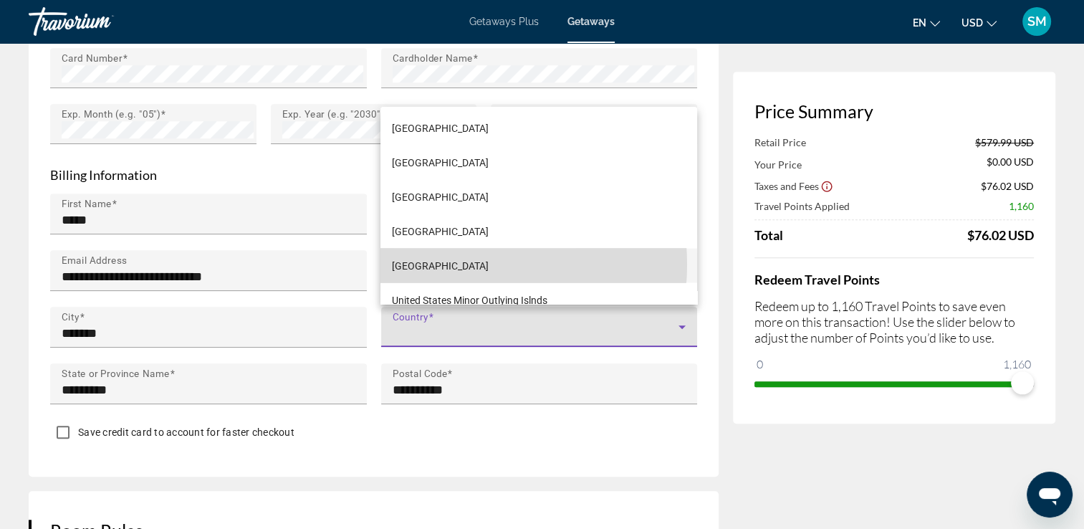
click at [449, 264] on span "[GEOGRAPHIC_DATA]" at bounding box center [440, 264] width 97 height 17
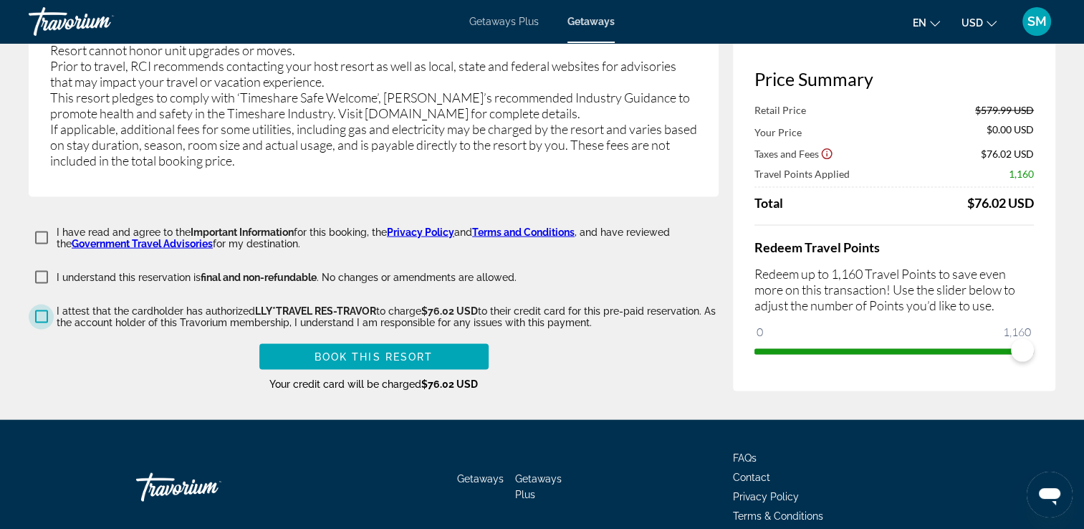
scroll to position [2954, 0]
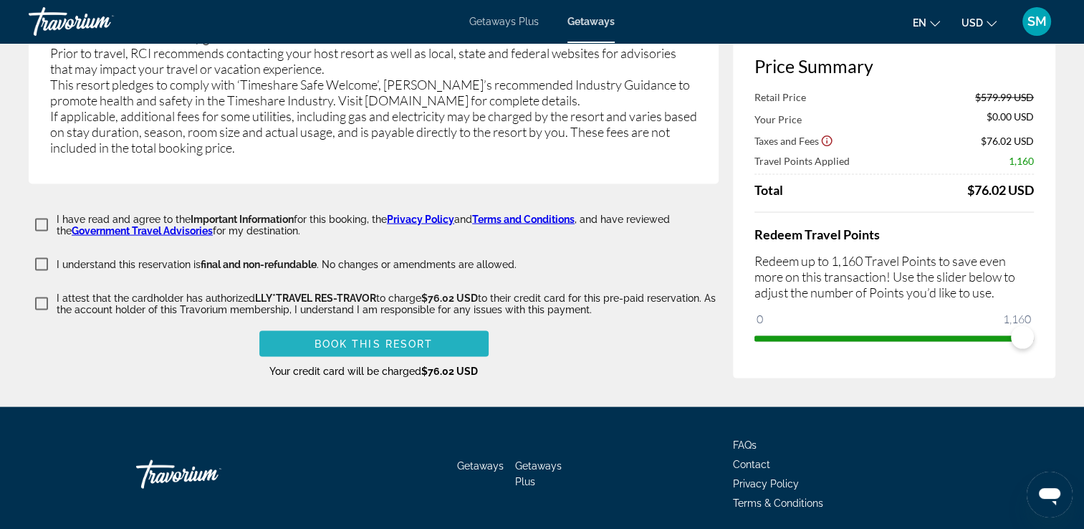
click at [363, 338] on span "Book this Resort" at bounding box center [373, 343] width 119 height 11
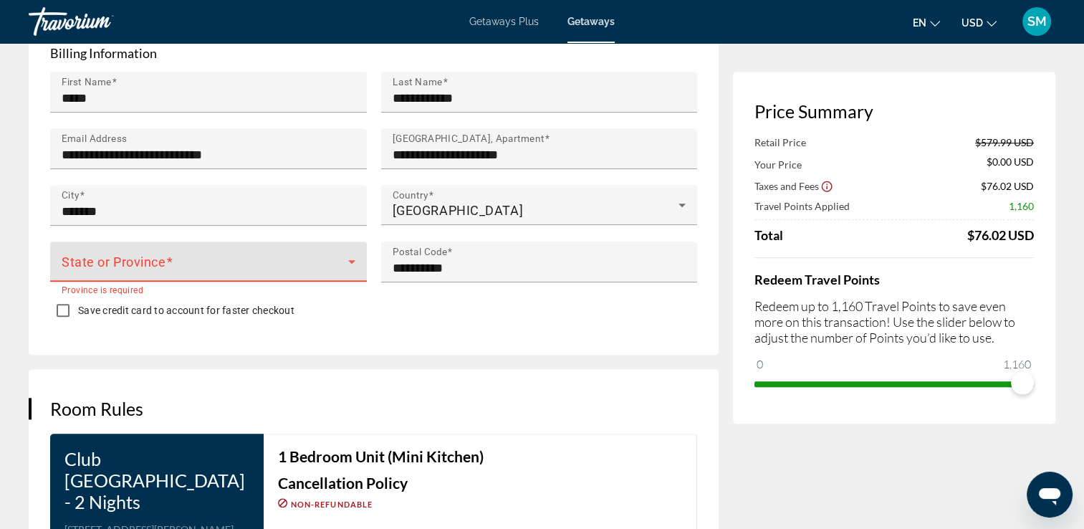
click at [176, 259] on span "Main content" at bounding box center [205, 267] width 286 height 17
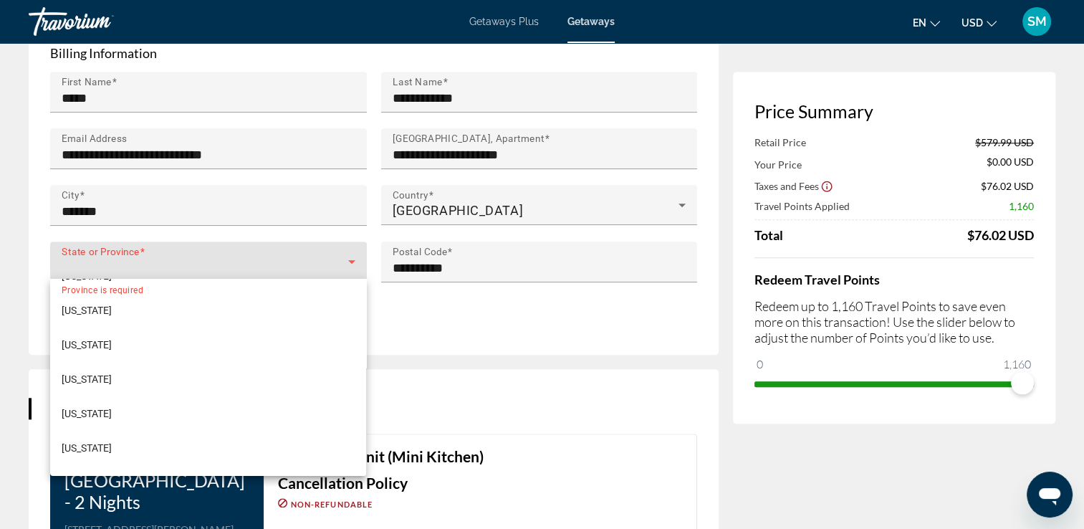
scroll to position [1375, 0]
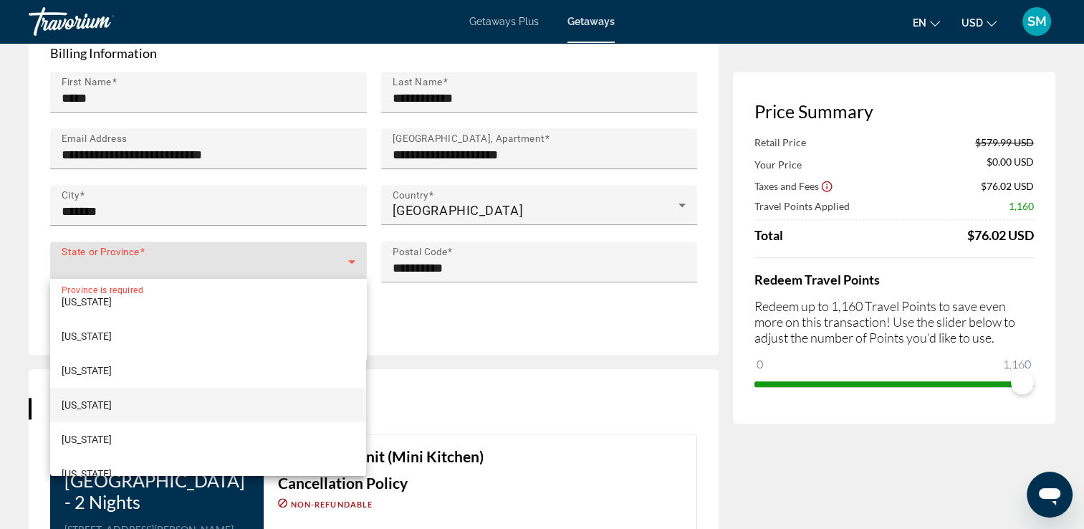
click at [83, 405] on span "[US_STATE]" at bounding box center [87, 404] width 50 height 17
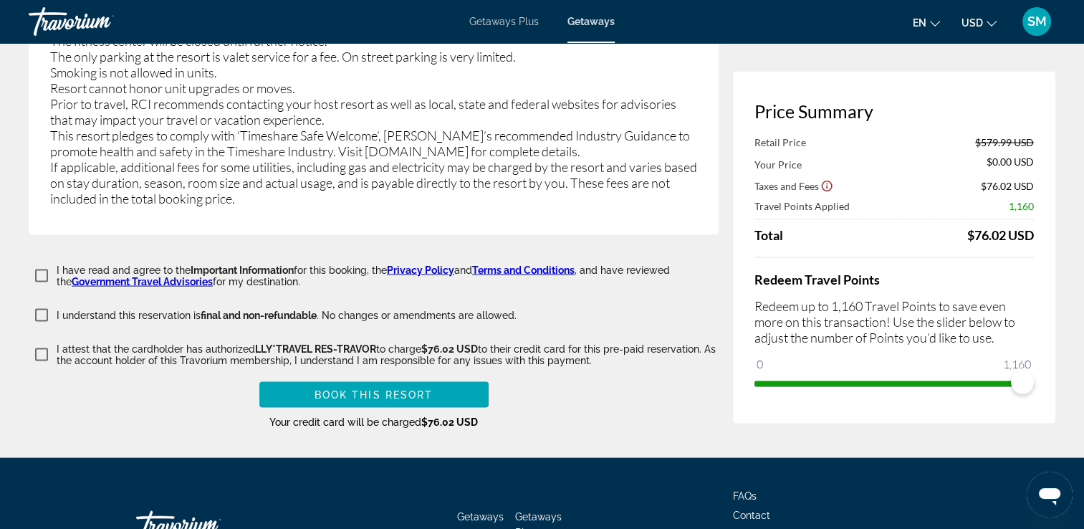
scroll to position [2954, 0]
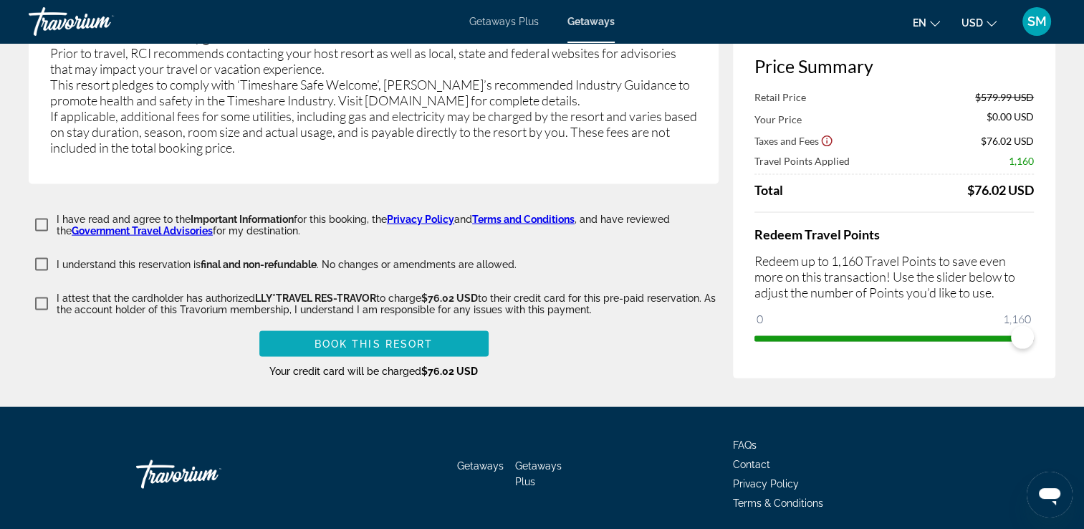
click at [403, 338] on span "Book this Resort" at bounding box center [373, 343] width 119 height 11
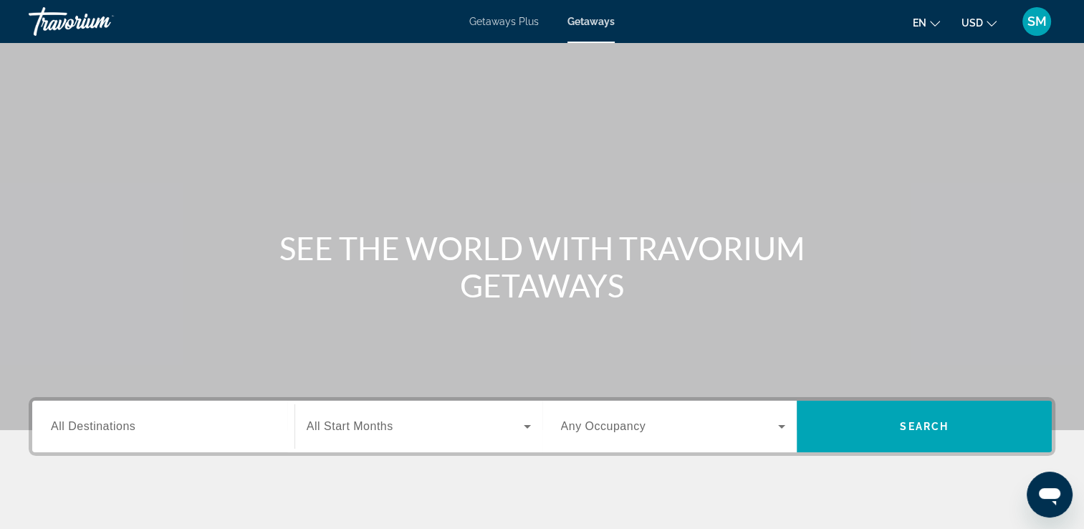
click at [1040, 27] on span "SM" at bounding box center [1036, 21] width 19 height 14
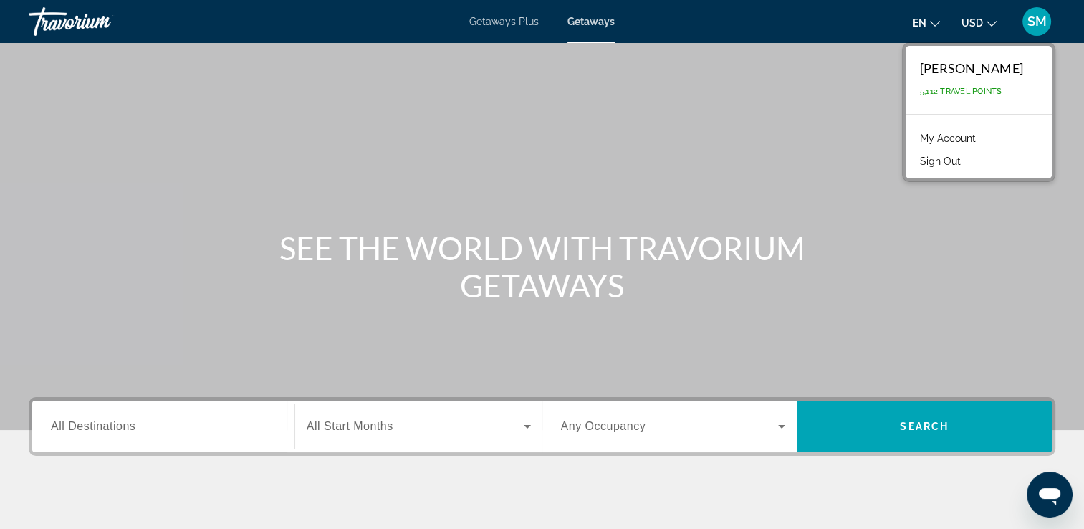
click at [936, 79] on div "Sonya Maize-Abrams 5,112 Travel Points" at bounding box center [978, 80] width 146 height 68
click at [928, 135] on link "My Account" at bounding box center [947, 138] width 70 height 19
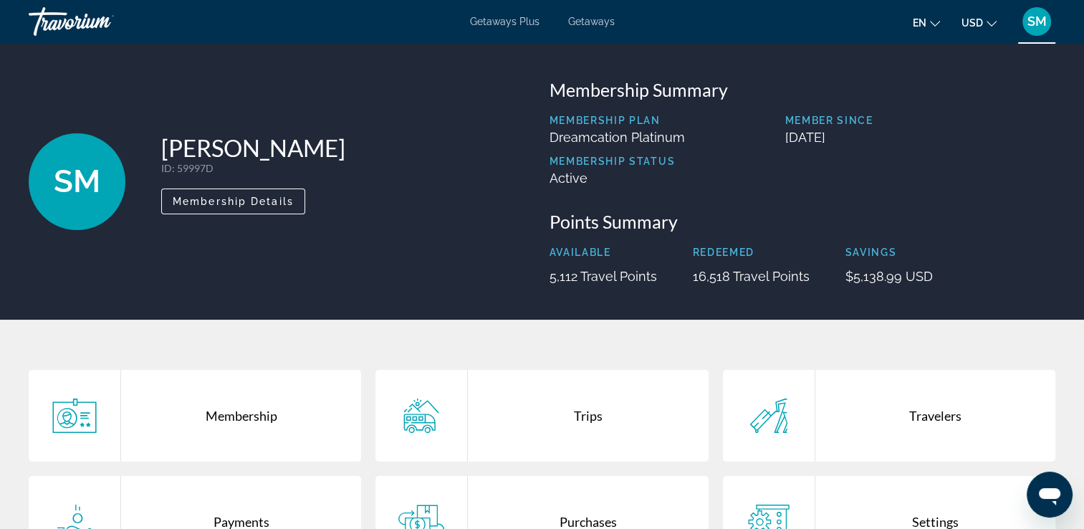
click at [584, 417] on div "Trips" at bounding box center [588, 416] width 240 height 92
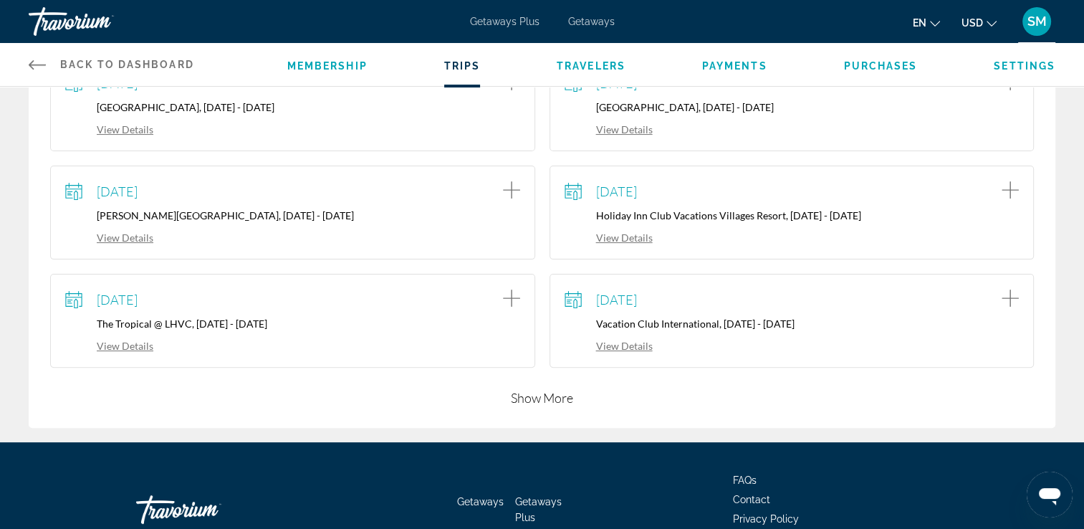
scroll to position [315, 0]
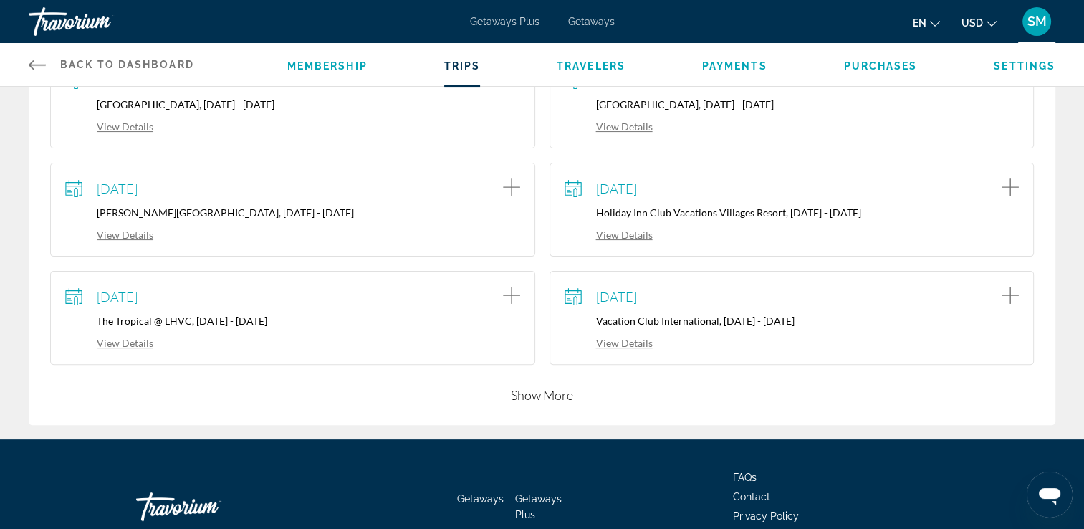
click at [545, 391] on button "Show More" at bounding box center [542, 394] width 62 height 17
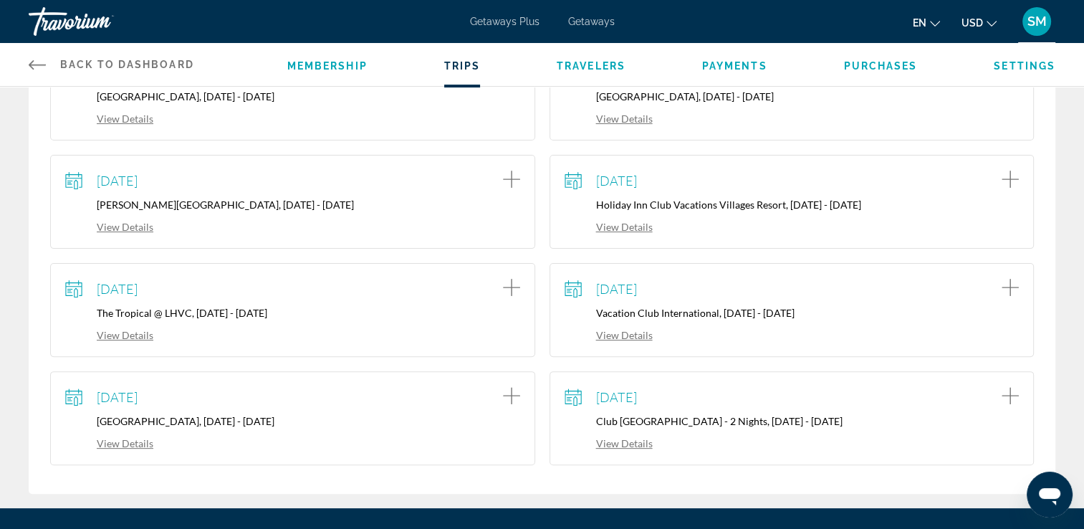
scroll to position [324, 0]
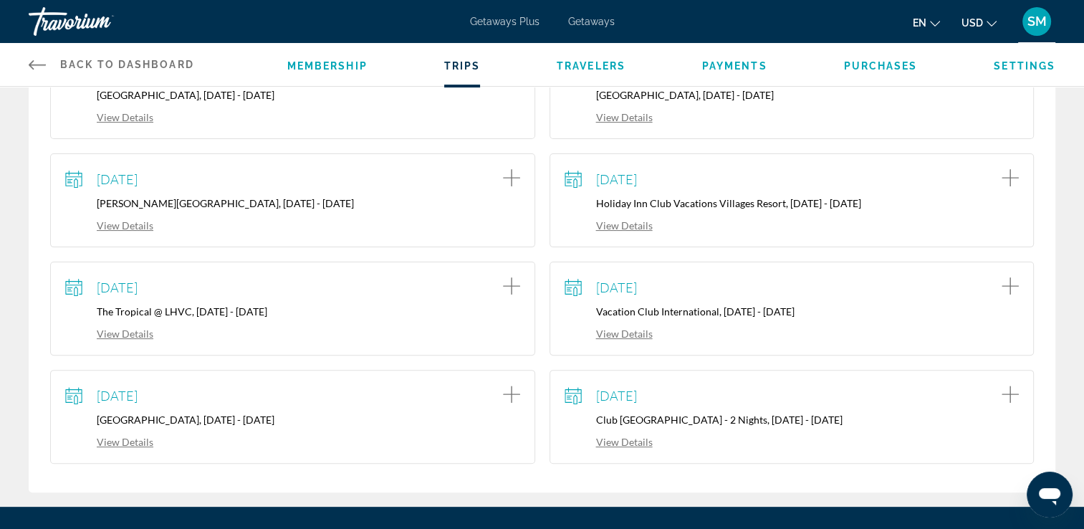
click at [623, 441] on link "View Details" at bounding box center [608, 441] width 88 height 12
